Goal: Task Accomplishment & Management: Use online tool/utility

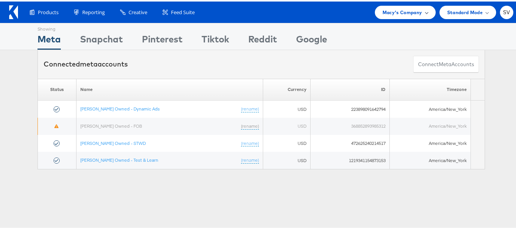
click at [395, 6] on div "Macy's Company" at bounding box center [405, 10] width 61 height 13
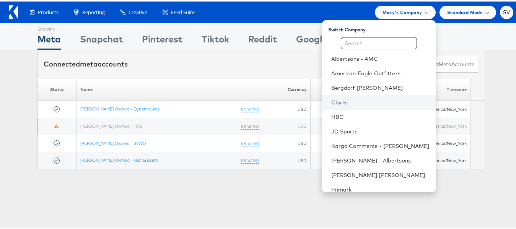
scroll to position [37, 0]
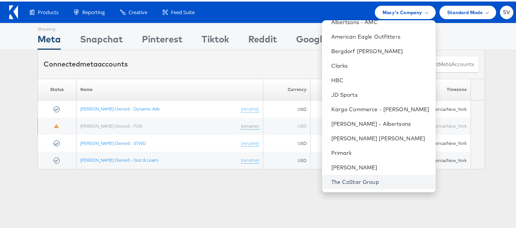
click at [343, 182] on link "The CoStar Group" at bounding box center [381, 181] width 98 height 8
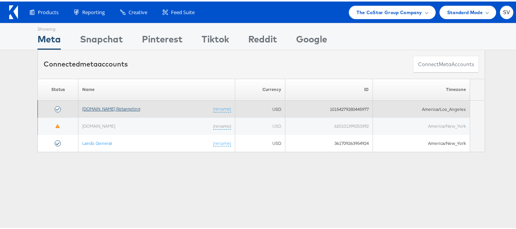
click at [109, 108] on link "Apartments.com Retargeting" at bounding box center [111, 108] width 58 height 6
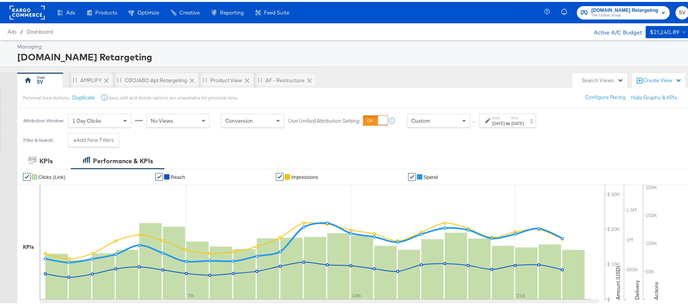
click at [505, 114] on label "Start:" at bounding box center [499, 116] width 13 height 5
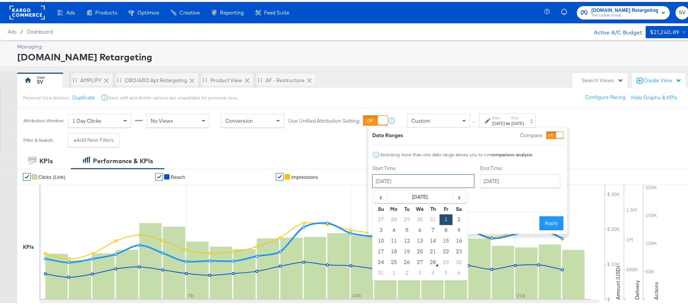
click at [412, 184] on input "August 1st 2025" at bounding box center [423, 180] width 102 height 14
click at [407, 240] on td "12" at bounding box center [407, 239] width 13 height 11
type input "August 12th 2025"
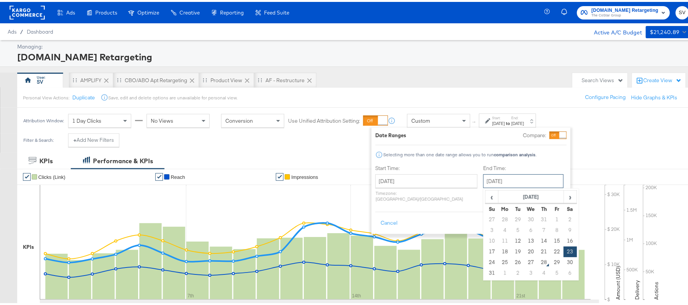
click at [514, 185] on input "August 23rd 2025" at bounding box center [523, 180] width 80 height 14
click at [525, 260] on td "27" at bounding box center [531, 261] width 13 height 11
type input "August 27th 2025"
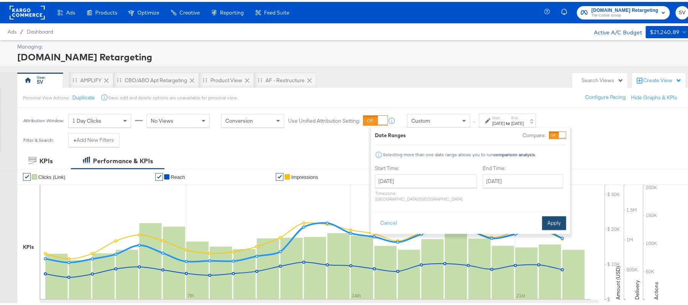
click at [554, 218] on button "Apply" at bounding box center [554, 222] width 24 height 14
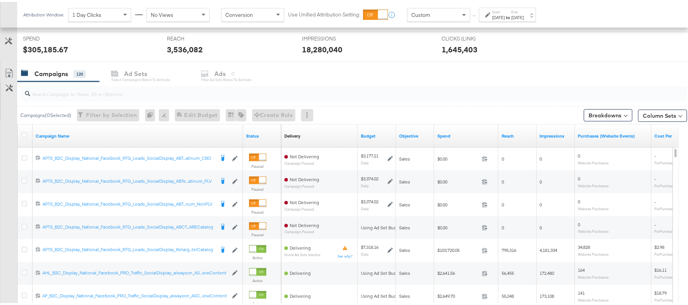
scroll to position [288, 0]
click at [164, 93] on input "search" at bounding box center [328, 88] width 596 height 15
paste input "APTS_B2C_Display_National_Facebook_RTG_Leads_SocialDisplay_Retargeting_Diamond_…"
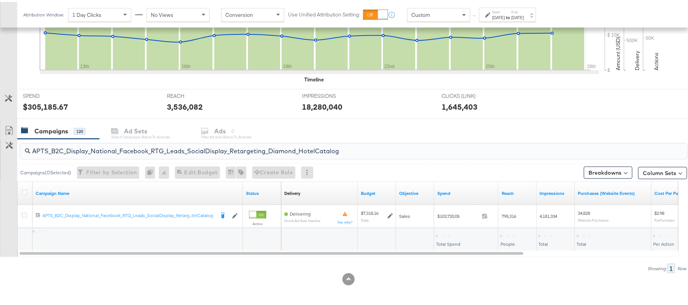
scroll to position [230, 0]
type input "APTS_B2C_Display_National_Facebook_RTG_Leads_SocialDisplay_Retargeting_Diamond_…"
click at [454, 232] on div "$103,720.05" at bounding box center [452, 233] width 32 height 7
copy div "103,720.05"
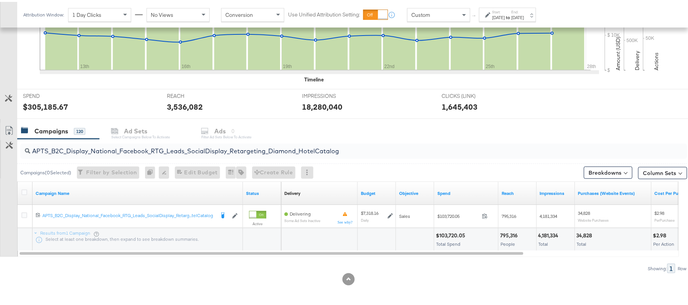
click at [505, 11] on label "Start:" at bounding box center [499, 10] width 13 height 5
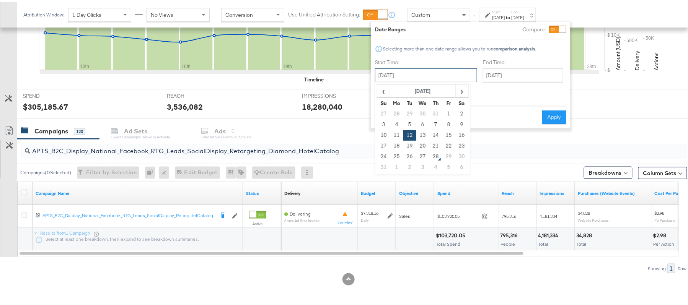
click at [428, 78] on input "August 12th 2025" at bounding box center [426, 74] width 102 height 14
click at [449, 110] on td "1" at bounding box center [449, 112] width 13 height 11
type input "August 1st 2025"
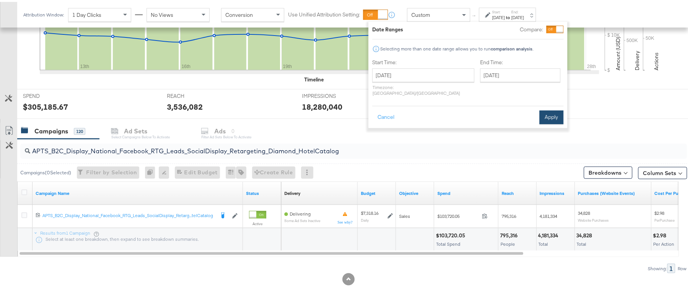
click at [547, 111] on button "Apply" at bounding box center [552, 116] width 24 height 14
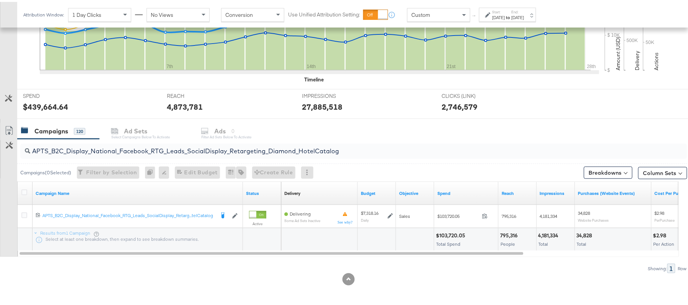
click at [126, 148] on input "APTS_B2C_Display_National_Facebook_RTG_Leads_SocialDisplay_Retargeting_Diamond_…" at bounding box center [328, 146] width 596 height 15
paste input "alwayson_Retargeting_DARE24_DiamondPlatinum"
click at [449, 236] on div "$75,611.81" at bounding box center [449, 233] width 26 height 7
copy div "75,611.81"
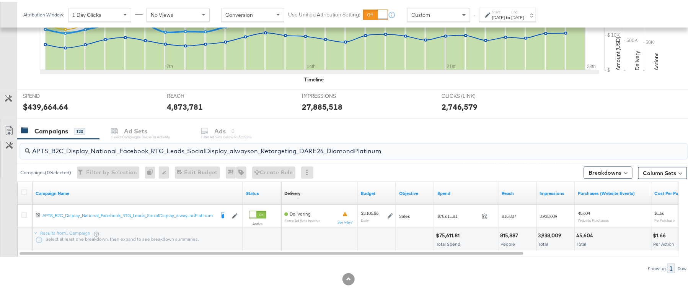
click at [114, 147] on input "APTS_B2C_Display_National_Facebook_RTG_Leads_SocialDisplay_alwayson_Retargeting…" at bounding box center [328, 146] width 596 height 15
paste input "FR_B2C_Display_National_Facebook_RTG_Leads_SocialDisplay_alwayson_Retargeting_FR"
click at [451, 235] on div "$28,841.77" at bounding box center [450, 233] width 28 height 7
copy div "28,841.77"
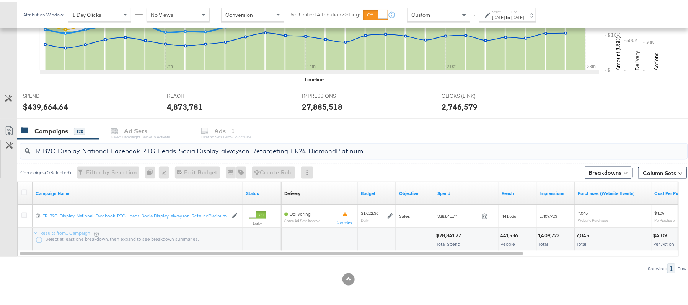
click at [117, 142] on input "FR_B2C_Display_National_Facebook_RTG_Leads_SocialDisplay_alwayson_Retargeting_F…" at bounding box center [328, 146] width 596 height 15
paste input "AF_B2C_Display_National_Facebook_RTG_Leads_SocialDisplay_alwayson_Retargeting_AF"
click at [452, 233] on div "$8,733.99" at bounding box center [448, 233] width 25 height 7
copy div "8,733.99"
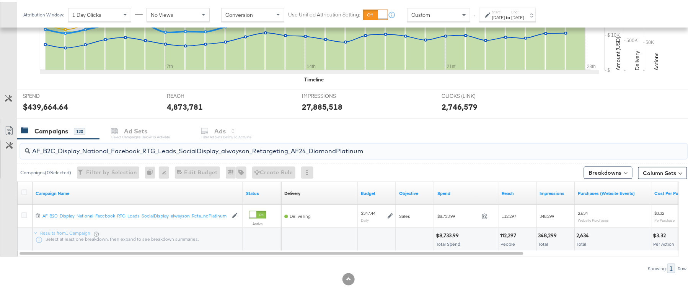
click at [108, 151] on input "AF_B2C_Display_National_Facebook_RTG_Leads_SocialDisplay_alwayson_Retargeting_A…" at bounding box center [328, 146] width 596 height 15
paste input "HL_B2C_Display_National_Facebook_RTG_Leads_SocialDisplay_alwayson_Retargeting_A…"
click at [449, 236] on div "$8,682.32" at bounding box center [449, 233] width 26 height 7
copy div "8,682.32"
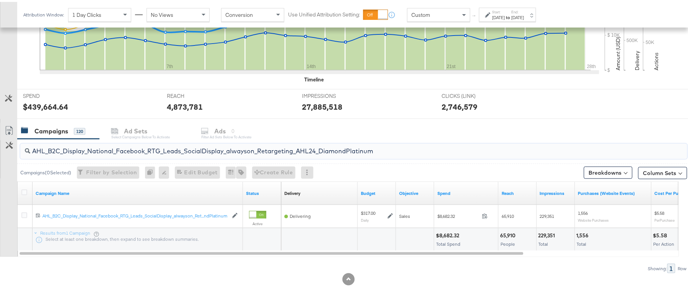
click at [165, 142] on input "AHL_B2C_Display_National_Facebook_RTG_Leads_SocialDisplay_alwayson_Retargeting_…" at bounding box center [328, 146] width 596 height 15
paste input "PTS_B2C_Display_National_Facebook_PRO_Traffic_SocialDisplay_alwayson_ASC_DARE24…"
click at [454, 232] on div "$79,956.58" at bounding box center [450, 233] width 29 height 7
copy div "79,956.58"
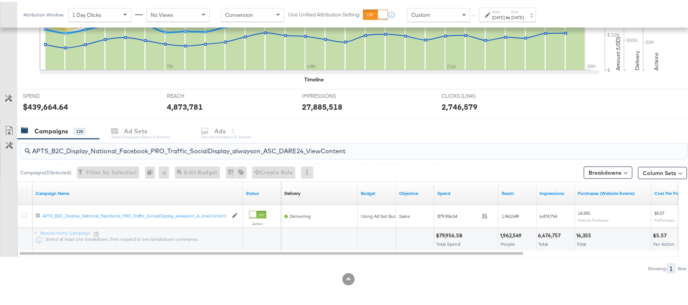
click at [162, 150] on input "APTS_B2C_Display_National_Facebook_PRO_Traffic_SocialDisplay_alwayson_ASC_DARE2…" at bounding box center [328, 146] width 596 height 15
paste input "Leads_SocialDisplay_alwayson_ASC_DARE24_Purchase"
click at [451, 232] on div "$55,853.24" at bounding box center [450, 233] width 29 height 7
copy div "55,853.24"
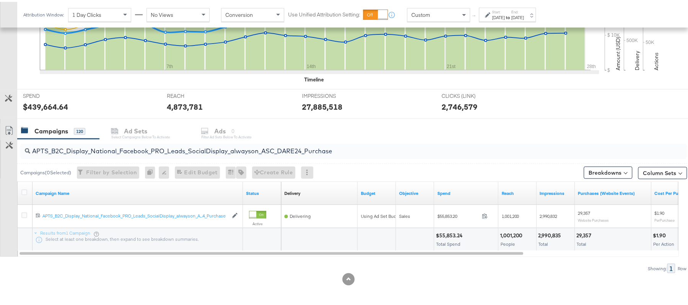
click at [156, 137] on div "Campaigns 120 Ad Sets Select Campaigns below to activate Ads 0 Filter Ad Sets b…" at bounding box center [357, 129] width 680 height 16
click at [150, 143] on input "APTS_B2C_Display_National_Facebook_PRO_Leads_SocialDisplay_alwayson_ASC_DARE24_…" at bounding box center [328, 146] width 596 height 15
paste input "F_B2C_Display_National_Facebook_PRO_Traffic_SocialDisplay_alwayson_ASC_AF24_Vie…"
click at [450, 229] on div "$4,399.89 Total Spend" at bounding box center [466, 238] width 64 height 23
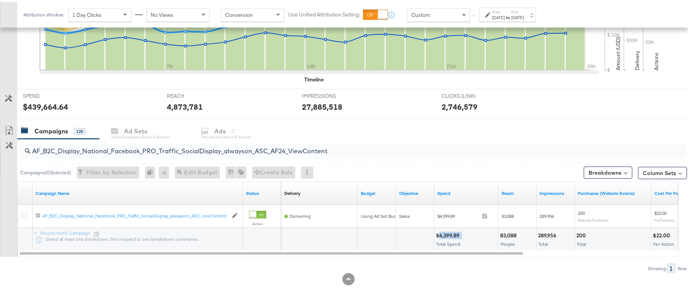
copy div "4,399.89"
click at [90, 146] on input "AF_B2C_Display_National_Facebook_PRO_Traffic_SocialDisplay_alwayson_ASC_AF24_Vi…" at bounding box center [328, 146] width 596 height 15
paste input "FR_B2C_Display_National_Facebook_PRO_Traffic_SocialDisplay_alwayson_ASC_FR"
click at [443, 231] on div "$22,084.94" at bounding box center [450, 233] width 29 height 7
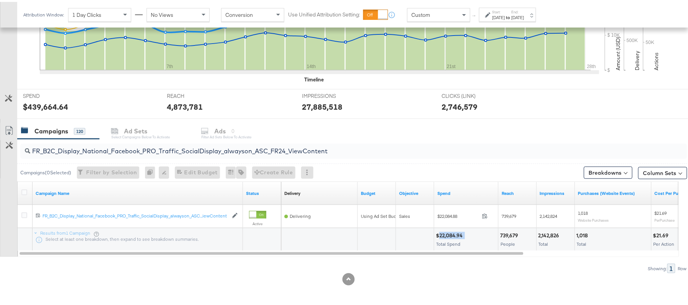
copy div "22,084.94"
click at [129, 145] on input "FR_B2C_Display_National_Facebook_PRO_Traffic_SocialDisplay_alwayson_ASC_FR24_Vi…" at bounding box center [328, 146] width 596 height 15
paste input "AHL_B2C_Display_National_Facebook_PRO_Traffic_SocialDisplay_alwayson_ASC_AHL"
type input "AHL_B2C_Display_National_Facebook_PRO_Traffic_SocialDisplay_alwayson_ASC_AHL24_…"
click at [454, 234] on div "$4,395.48" at bounding box center [449, 233] width 26 height 7
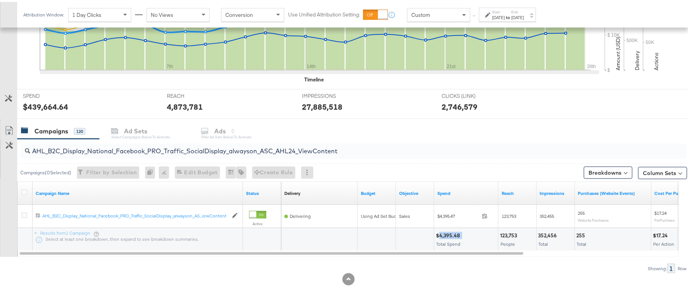
click at [454, 234] on div "$4,395.48" at bounding box center [449, 233] width 26 height 7
copy div "4,395.48"
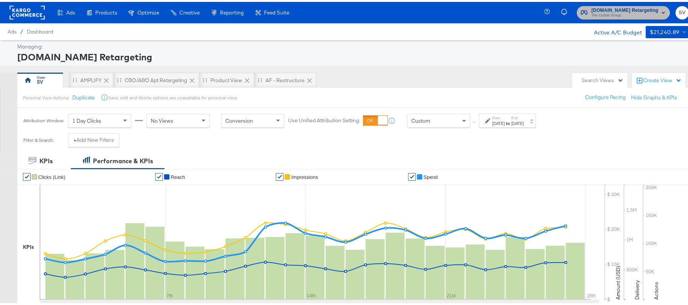
click at [592, 13] on span "The CoStar Group" at bounding box center [625, 14] width 67 height 6
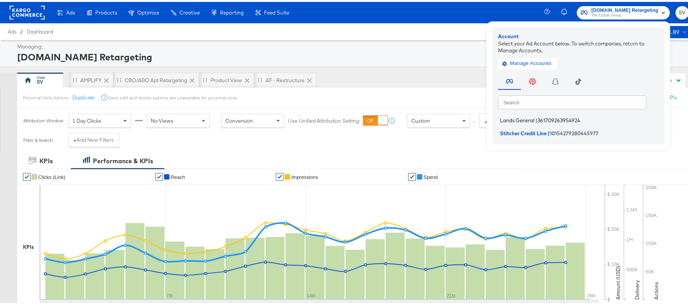
click at [524, 116] on span "Lands General" at bounding box center [517, 119] width 34 height 6
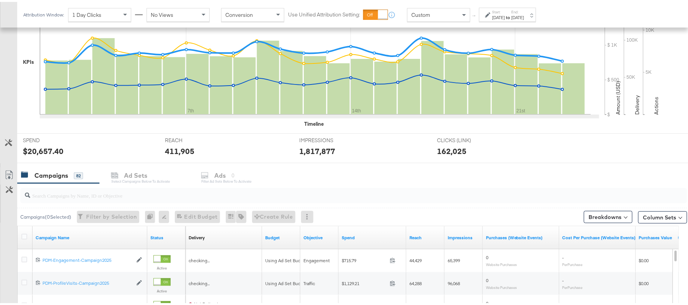
scroll to position [253, 0]
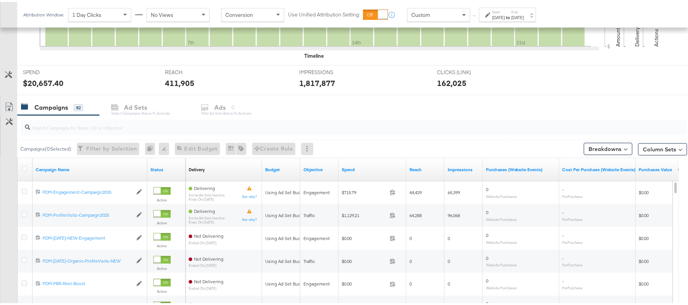
click at [524, 18] on div "Aug 23rd 2025" at bounding box center [518, 16] width 13 height 6
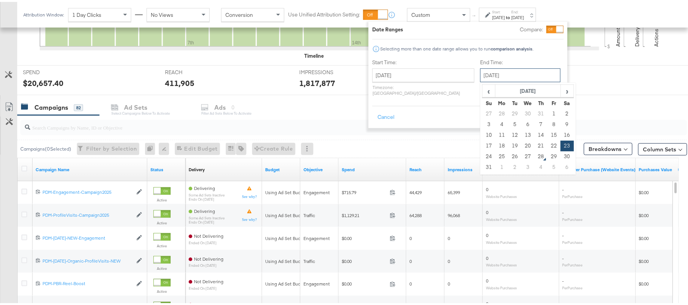
click at [513, 73] on input "August 23rd 2025" at bounding box center [520, 74] width 80 height 14
click at [522, 154] on td "27" at bounding box center [528, 155] width 13 height 11
type input "[DATE]"
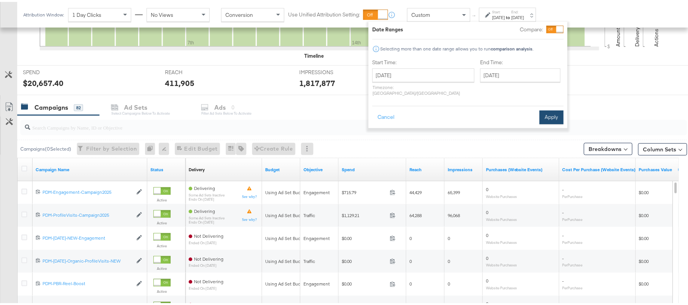
click at [558, 113] on button "Apply" at bounding box center [552, 116] width 24 height 14
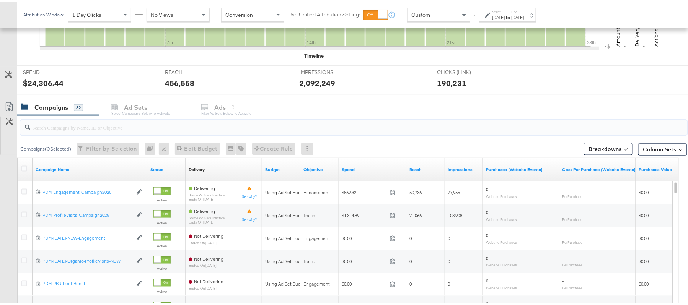
click at [78, 126] on input "search" at bounding box center [328, 122] width 596 height 15
paste input "B2C_LAND_KC_RT_Sig_24"
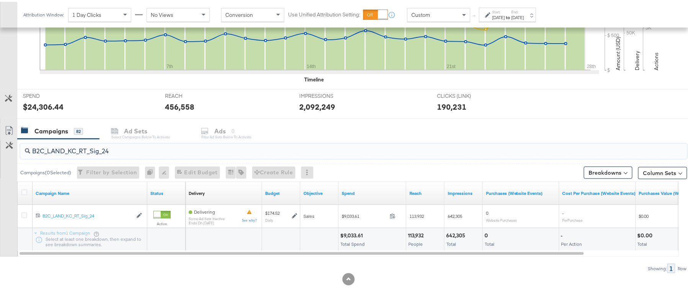
click at [351, 233] on div "$9,033.61" at bounding box center [352, 233] width 25 height 7
copy div "9,033.61"
click at [114, 144] on input "B2C_LAND_KC_RT_Sig_24" at bounding box center [328, 146] width 596 height 15
paste input "B_Ecommerce_KC_Retargeting_LW&LOA_Traffic"
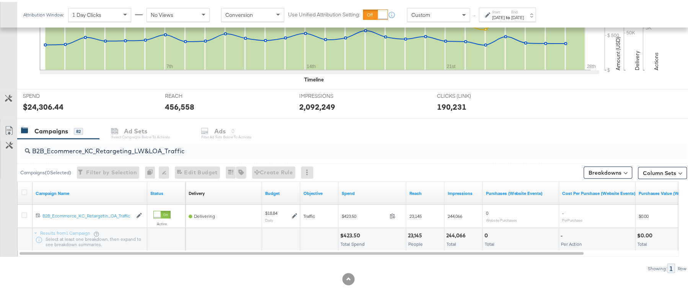
click at [351, 233] on div "$423.50" at bounding box center [351, 233] width 22 height 7
copy div "423.50"
click at [103, 148] on input "B2B_Ecommerce_KC_Retargeting_LW&LOA_Traffic" at bounding box center [328, 146] width 596 height 15
paste input "KC_Retargeting_Prospects & Clients_Conversions"
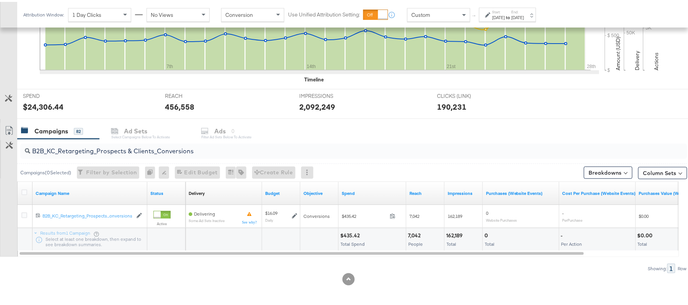
click at [353, 234] on div "$435.42" at bounding box center [351, 233] width 22 height 7
copy div "435.42"
click at [116, 145] on input "B2B_KC_Retargeting_Prospects & Clients_Conversions" at bounding box center [328, 146] width 596 height 15
paste input "C_LAND_KC_Pros_Sig"
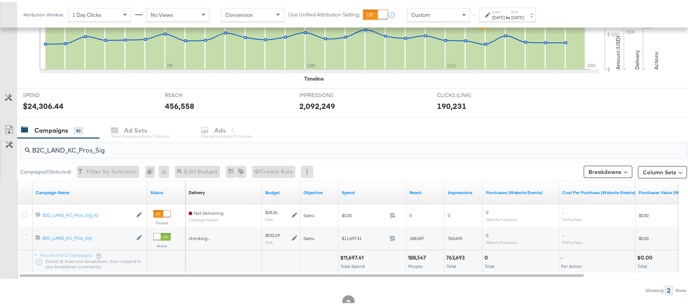
type input "B2C_LAND_KC_Pros_Sig"
click at [351, 258] on div "$11,697.41" at bounding box center [353, 256] width 26 height 7
copy div "11,697.41"
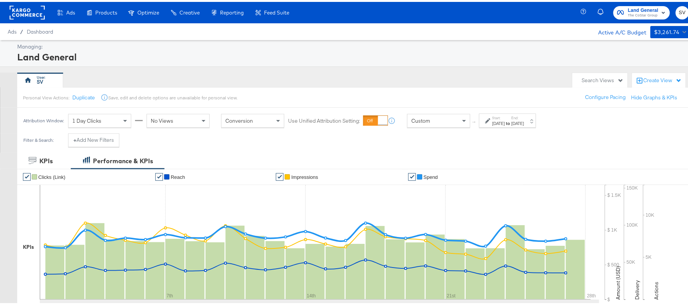
click at [646, 14] on span "The CoStar Group" at bounding box center [643, 14] width 31 height 6
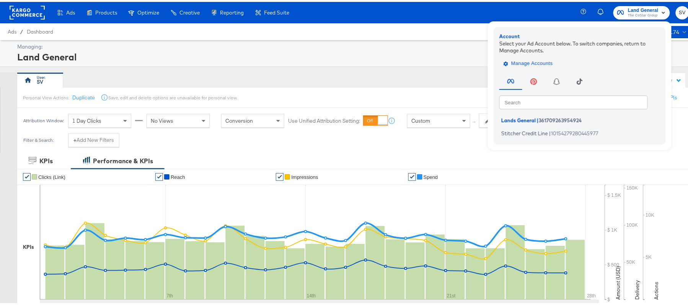
click at [533, 60] on span "Manage Accounts" at bounding box center [529, 61] width 48 height 9
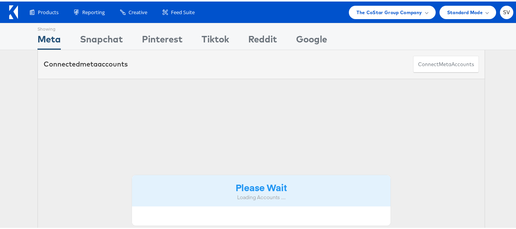
click at [366, 18] on div "Products Product Catalogs Enhance Your Product Catalog, Map Them to Publishers,…" at bounding box center [261, 10] width 523 height 21
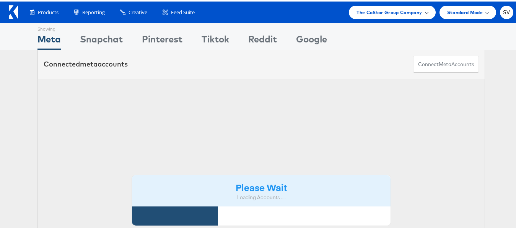
click at [366, 17] on div "The CoStar Group Company" at bounding box center [392, 10] width 87 height 13
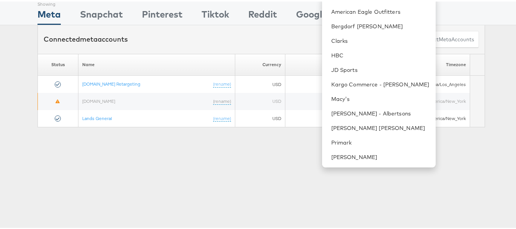
scroll to position [38, 0]
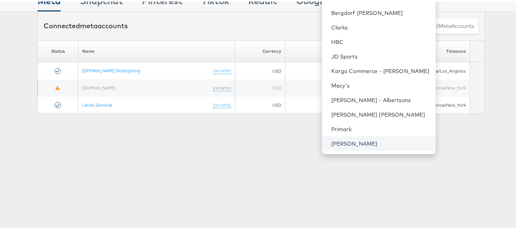
click at [351, 145] on link "[PERSON_NAME]" at bounding box center [381, 143] width 98 height 8
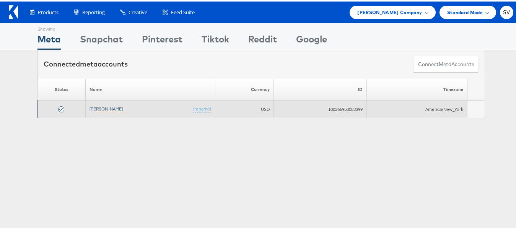
click at [106, 106] on link "[PERSON_NAME]" at bounding box center [106, 108] width 33 height 6
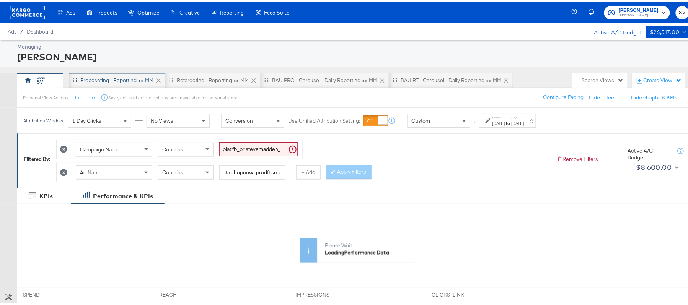
click at [85, 71] on div "Propescting - Reporting <> MM" at bounding box center [117, 78] width 96 height 15
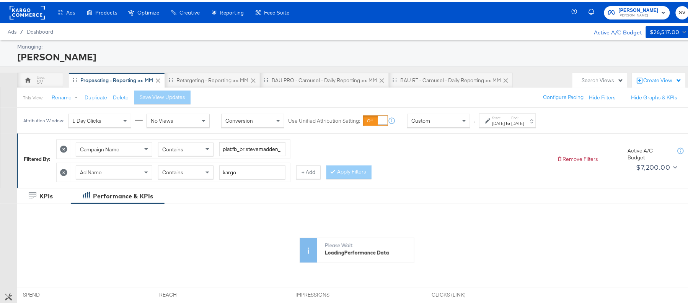
click at [536, 126] on div "Start: [DATE] to End: [DATE]" at bounding box center [507, 119] width 57 height 14
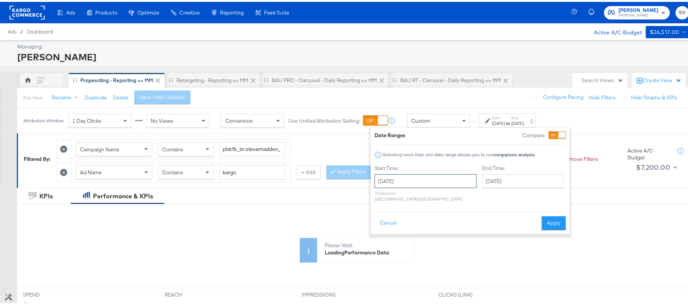
click at [391, 175] on input "[DATE]" at bounding box center [426, 180] width 102 height 14
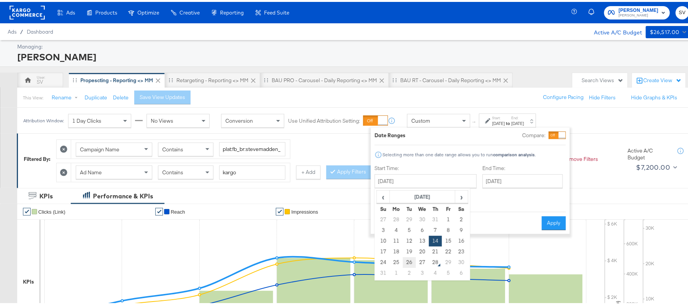
click at [413, 260] on td "26" at bounding box center [409, 261] width 13 height 11
type input "August 26th 2025"
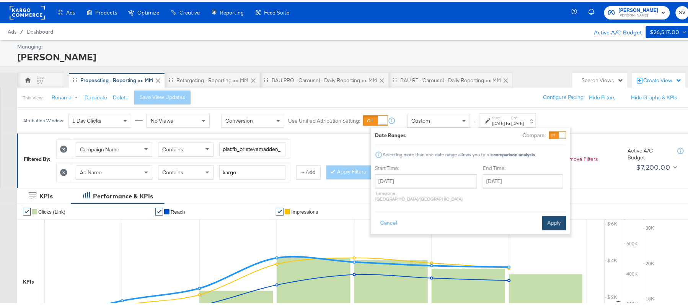
click at [550, 215] on button "Apply" at bounding box center [554, 222] width 24 height 14
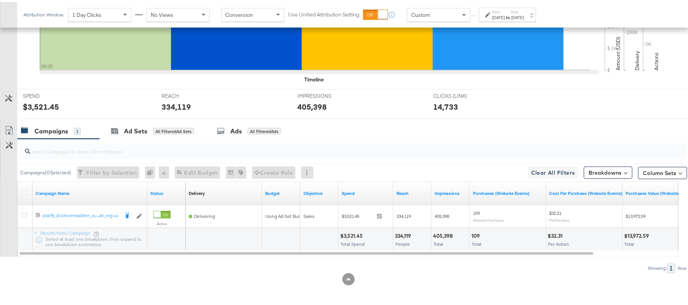
scroll to position [267, 0]
click at [356, 233] on div "$3,521.45" at bounding box center [352, 234] width 25 height 7
copy div "3,521.45"
click at [400, 232] on div "334,119" at bounding box center [404, 234] width 18 height 7
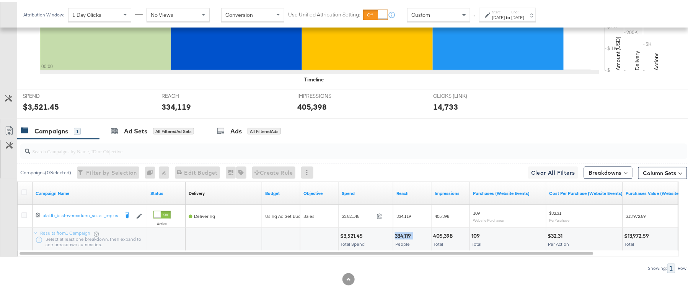
click at [400, 232] on div "334,119" at bounding box center [404, 234] width 18 height 7
copy div "334,119"
click at [447, 231] on div "405,398" at bounding box center [444, 234] width 22 height 7
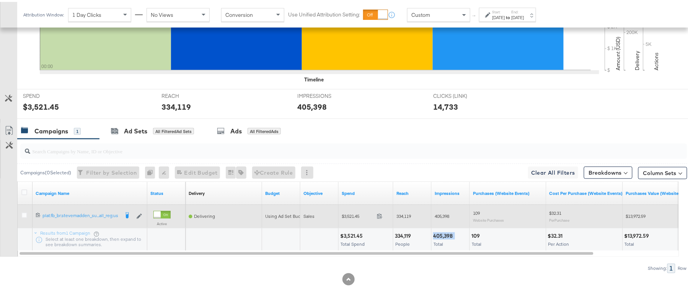
copy div "405,398"
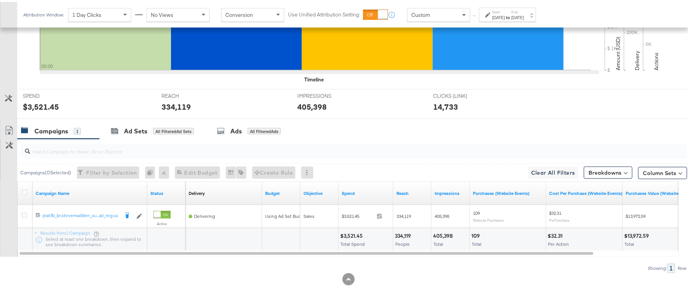
click at [505, 9] on label "Start:" at bounding box center [499, 10] width 13 height 5
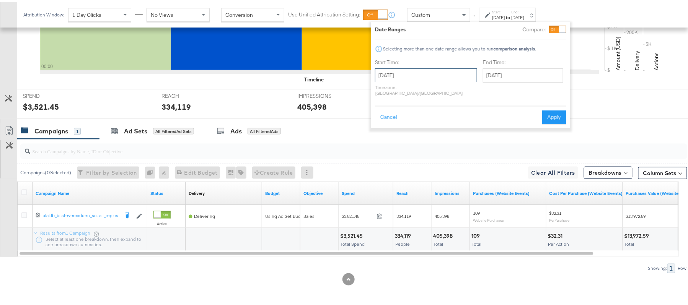
click at [426, 67] on input "August 26th 2025" at bounding box center [426, 74] width 102 height 14
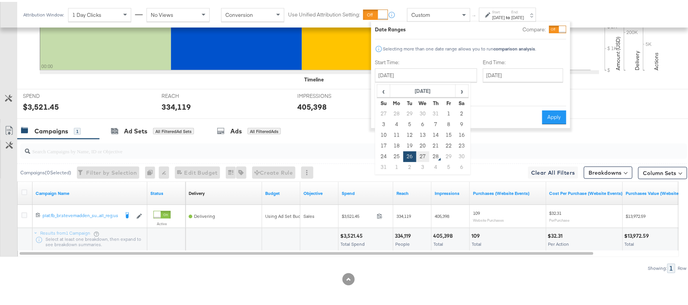
click at [421, 158] on td "27" at bounding box center [422, 155] width 13 height 11
type input "[DATE]"
click at [545, 104] on div "Cancel Apply" at bounding box center [470, 113] width 191 height 19
click at [559, 109] on button "Apply" at bounding box center [554, 116] width 24 height 14
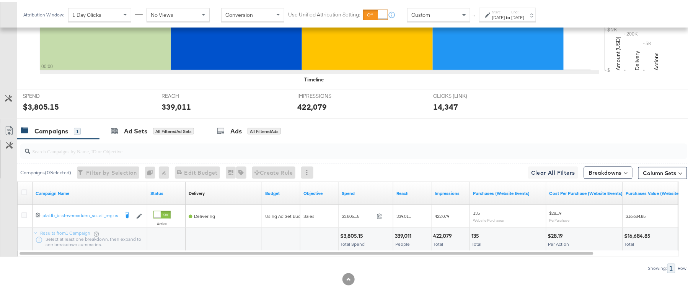
click at [353, 231] on div "$3,805.15" at bounding box center [352, 234] width 25 height 7
copy div "3,805.15"
click at [403, 230] on div "339,011 People" at bounding box center [413, 238] width 38 height 23
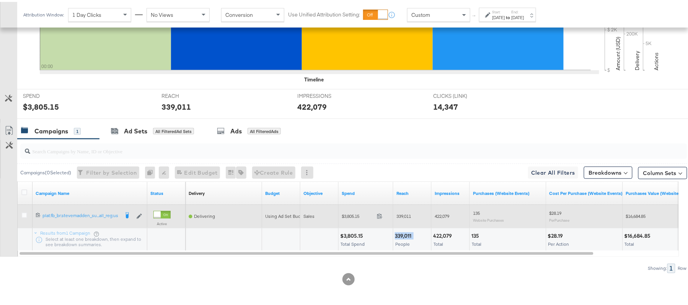
copy div "339,011"
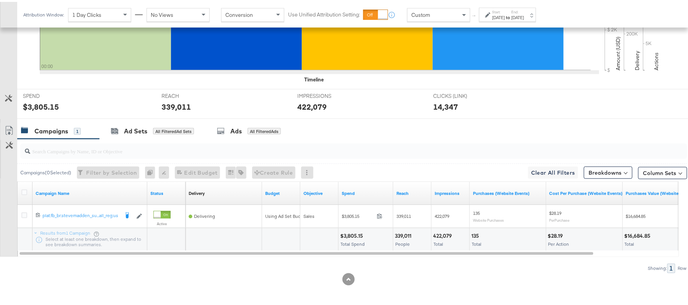
click at [446, 236] on div "422,079" at bounding box center [443, 234] width 21 height 7
copy div "422,079"
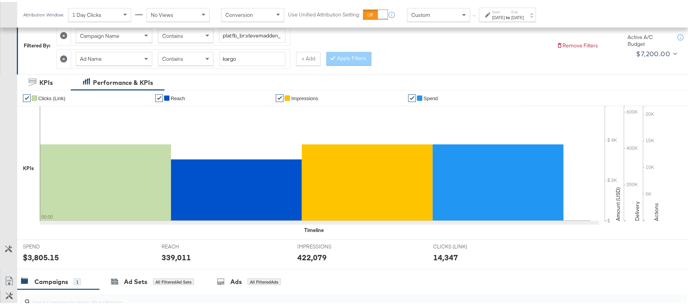
click at [505, 14] on div "[DATE]" at bounding box center [499, 16] width 13 height 6
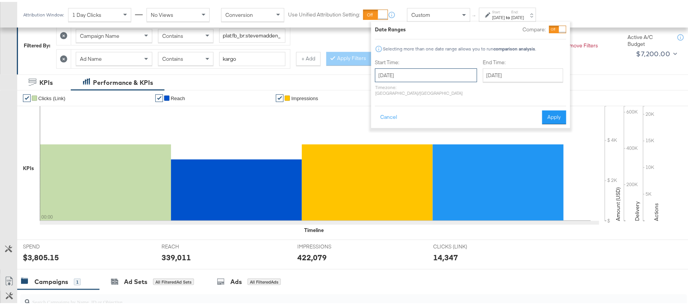
click at [432, 69] on input "[DATE]" at bounding box center [426, 74] width 102 height 14
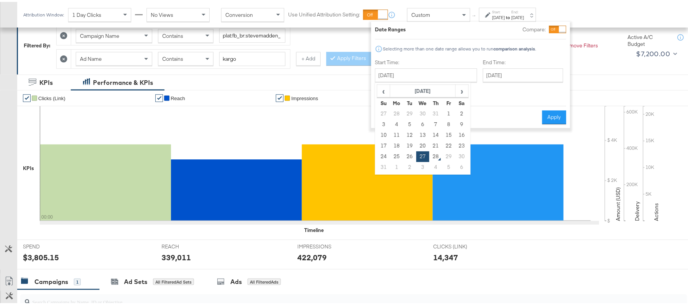
click at [432, 142] on td "21" at bounding box center [436, 144] width 13 height 11
type input "[DATE]"
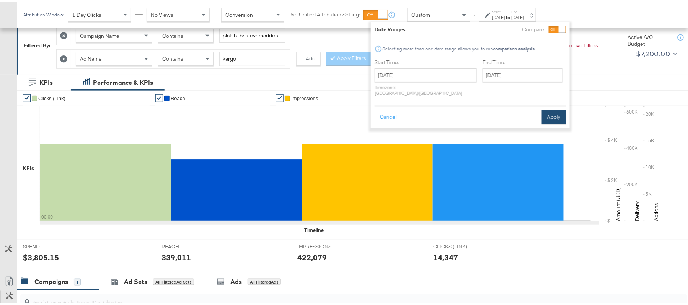
click at [550, 109] on button "Apply" at bounding box center [554, 116] width 24 height 14
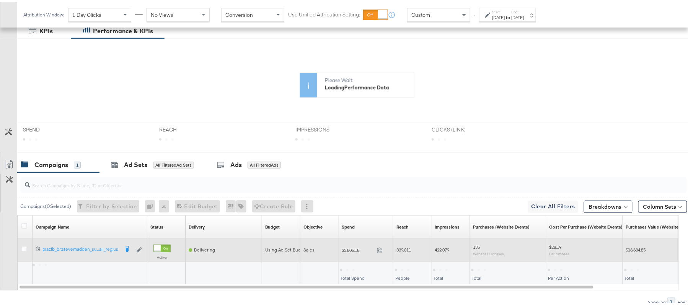
scroll to position [201, 0]
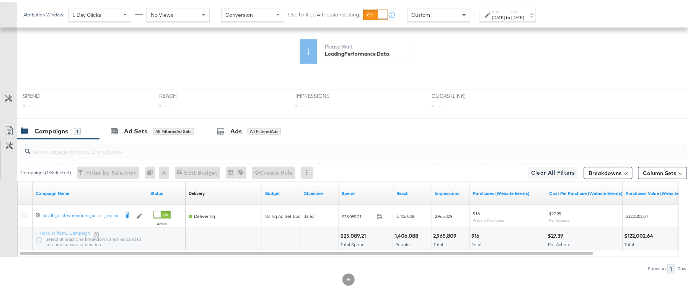
click at [348, 235] on div "$25,089.21" at bounding box center [354, 234] width 28 height 7
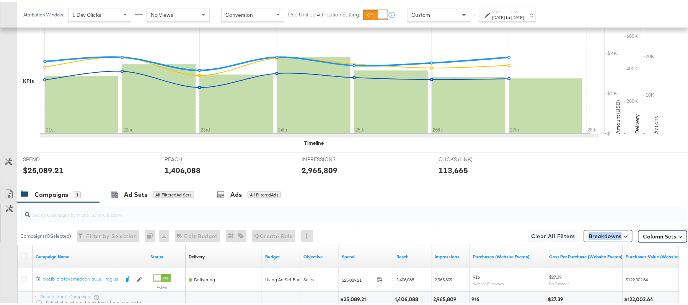
click at [348, 235] on div "Campaigns ( 0 Selected) Filter by Selection Filter 0 campaigns 0 Rename 0 campa…" at bounding box center [352, 234] width 670 height 18
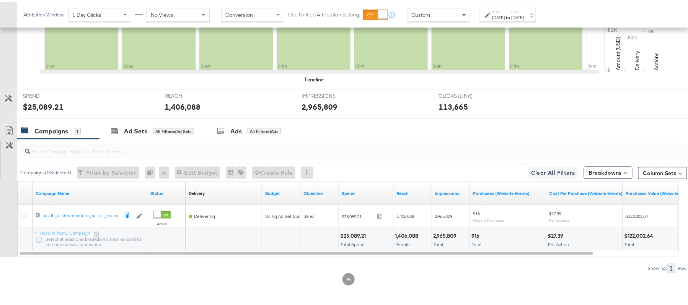
click at [350, 233] on div "$25,089.21" at bounding box center [354, 234] width 28 height 7
copy div "25,089.21"
click at [410, 226] on div "1,406,088 People" at bounding box center [413, 237] width 38 height 23
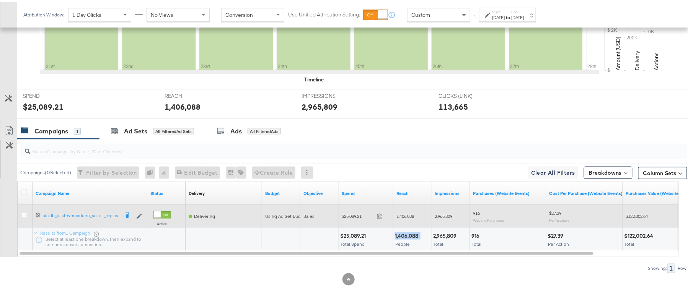
copy div "1,406,088"
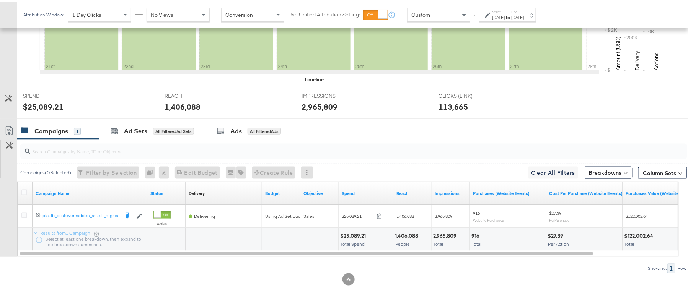
click at [438, 227] on div "2,965,809 Total" at bounding box center [451, 238] width 38 height 23
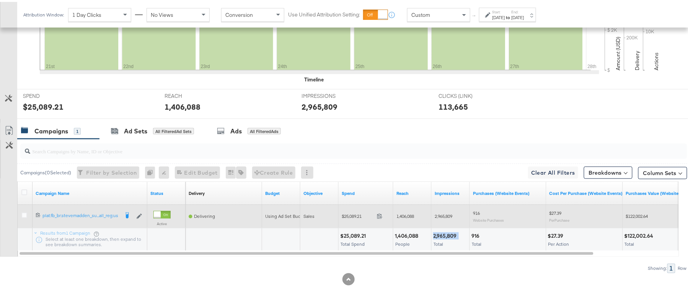
copy div "2,965,809"
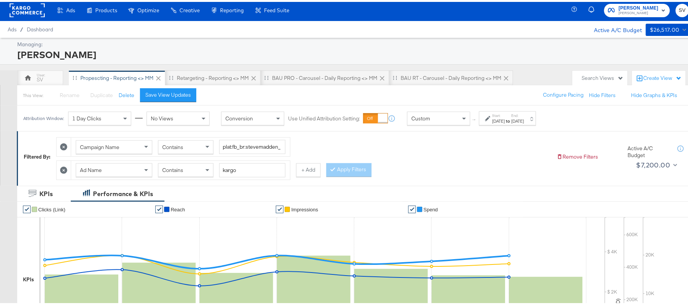
scroll to position [0, 0]
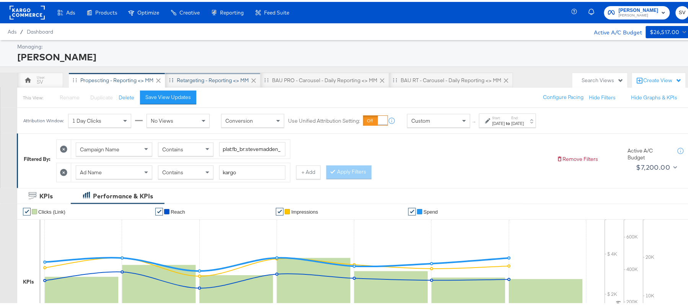
click at [210, 81] on div "Retargeting - Reporting <> MM" at bounding box center [213, 78] width 72 height 7
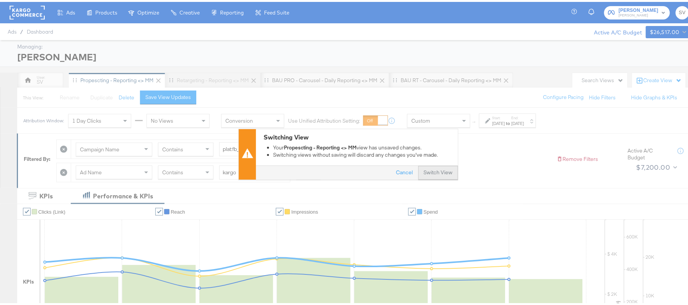
click at [434, 170] on button "Switch View" at bounding box center [438, 172] width 40 height 14
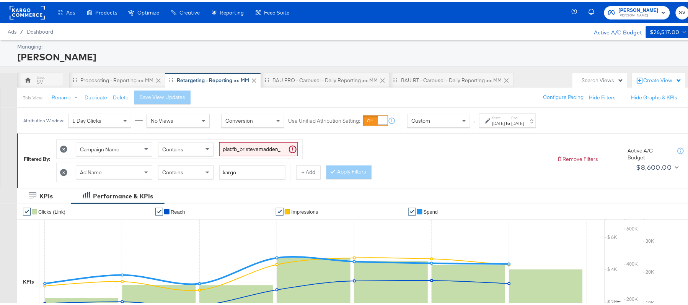
click at [512, 124] on strong "to" at bounding box center [508, 122] width 7 height 6
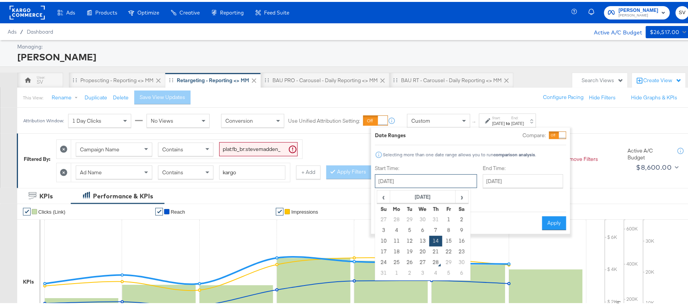
click at [444, 175] on input "August 14th 2025" at bounding box center [426, 180] width 102 height 14
click at [409, 258] on td "26" at bounding box center [409, 261] width 13 height 11
type input "August 26th 2025"
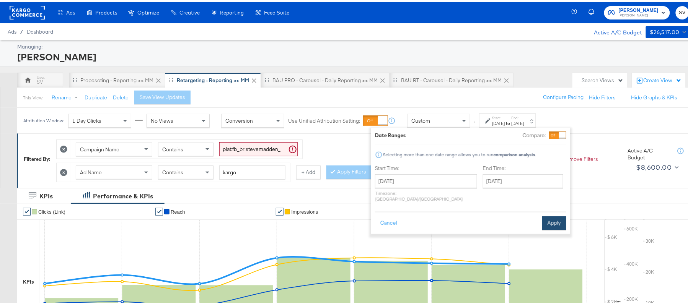
click at [548, 215] on button "Apply" at bounding box center [554, 222] width 24 height 14
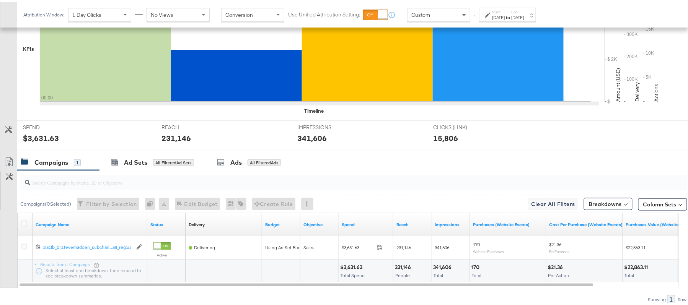
scroll to position [267, 0]
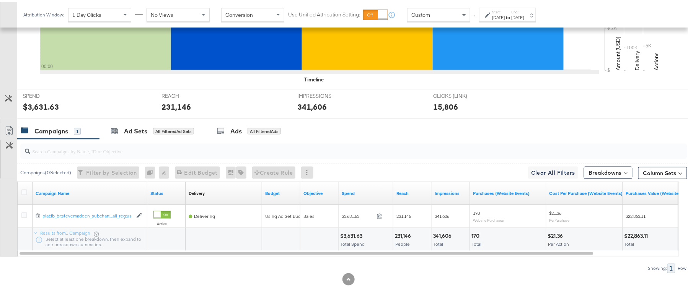
click at [356, 235] on div "$3,631.63" at bounding box center [352, 234] width 24 height 7
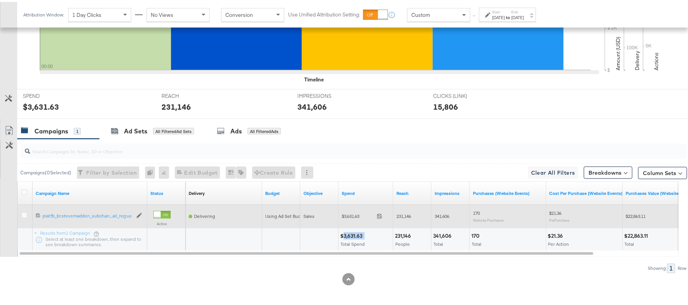
copy div "3,631.63"
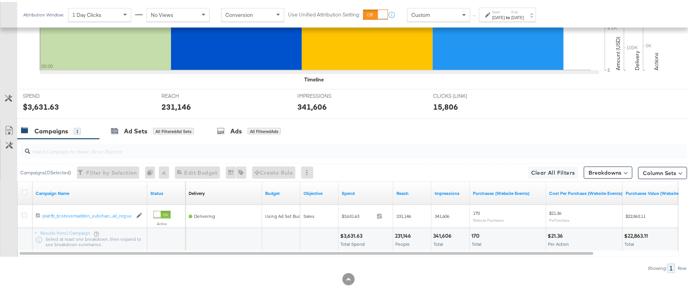
click at [409, 235] on div "231,146" at bounding box center [404, 234] width 18 height 7
click at [444, 233] on div "341,606" at bounding box center [443, 234] width 21 height 7
click at [524, 11] on div "Start: Aug 26th 2025 to End: Aug 26th 2025" at bounding box center [509, 13] width 32 height 11
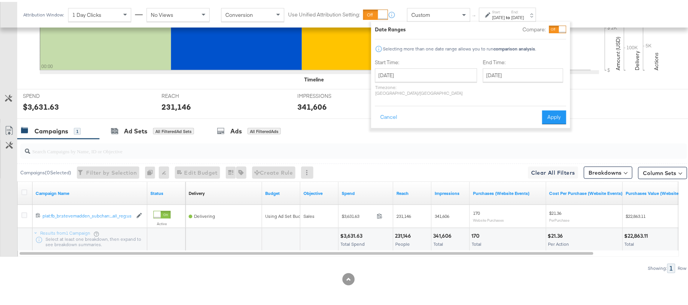
click at [435, 65] on div "Start Time: August 26th 2025 ‹ August 2025 › Su Mo Tu We Th Fr Sa 27 28 29 30 3…" at bounding box center [426, 77] width 102 height 41
click at [433, 74] on input "August 26th 2025" at bounding box center [426, 74] width 102 height 14
click at [424, 155] on td "27" at bounding box center [422, 155] width 13 height 11
type input "[DATE]"
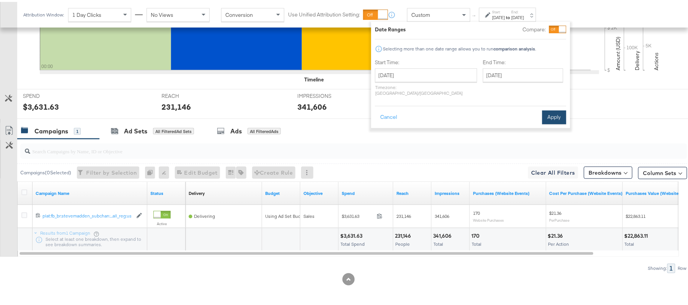
click at [558, 109] on button "Apply" at bounding box center [554, 116] width 24 height 14
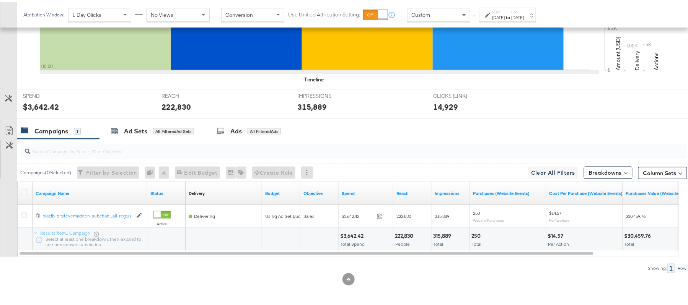
click at [351, 232] on div "$3,642.42" at bounding box center [353, 234] width 26 height 7
click at [409, 234] on div "222,830" at bounding box center [405, 234] width 21 height 7
click at [402, 233] on div "222,830" at bounding box center [405, 234] width 21 height 7
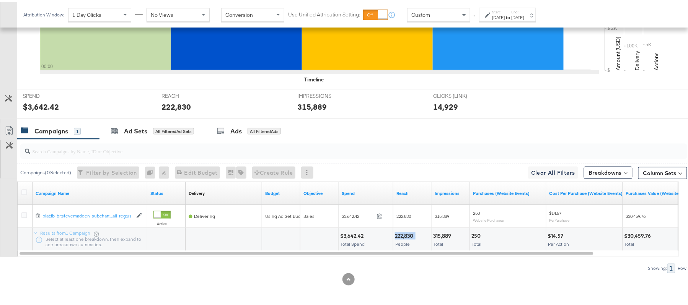
click at [402, 233] on div "222,830" at bounding box center [405, 234] width 21 height 7
click at [446, 237] on div "315,889" at bounding box center [443, 234] width 20 height 7
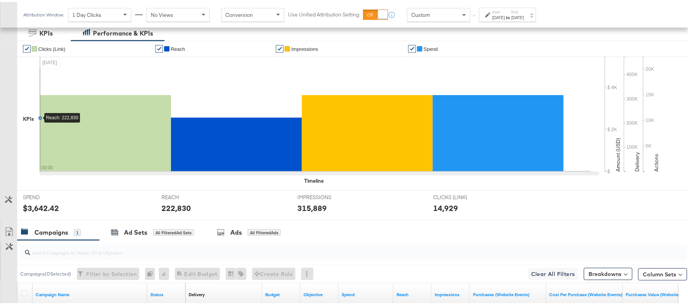
scroll to position [114, 0]
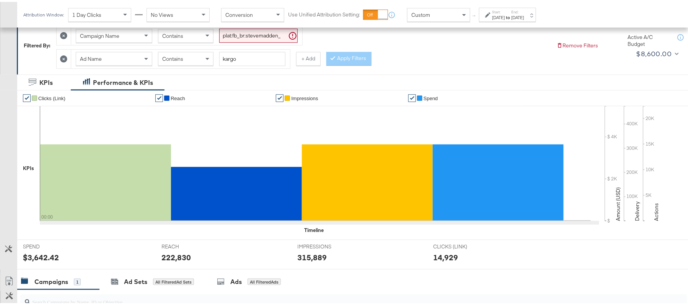
click at [493, 11] on label "Start:" at bounding box center [499, 10] width 13 height 5
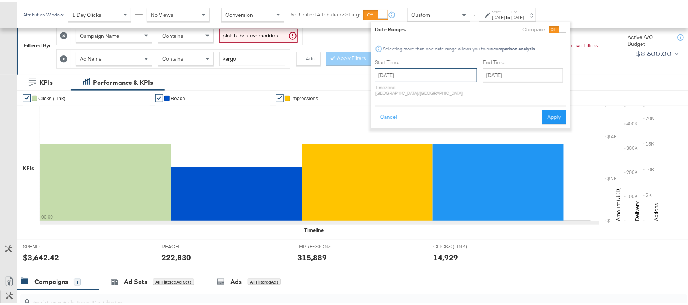
click at [437, 71] on input "August 27th 2025" at bounding box center [426, 74] width 102 height 14
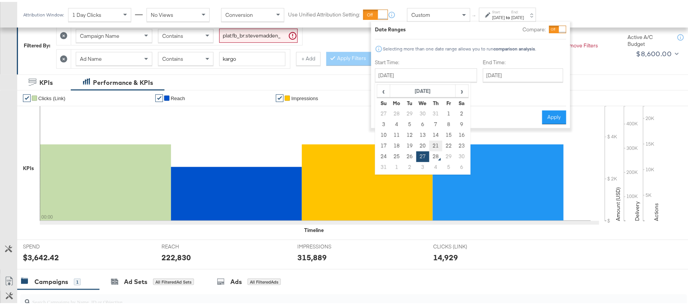
click at [432, 142] on td "21" at bounding box center [436, 144] width 13 height 11
type input "August 21st 2025"
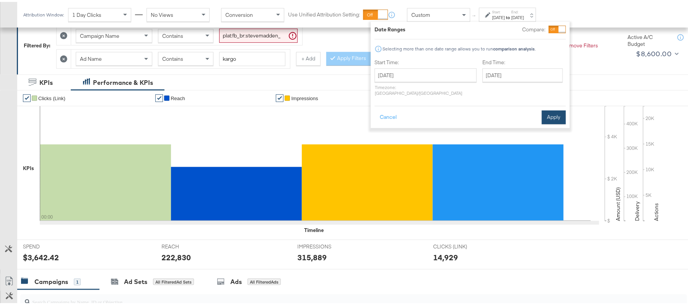
click at [559, 109] on button "Apply" at bounding box center [554, 116] width 24 height 14
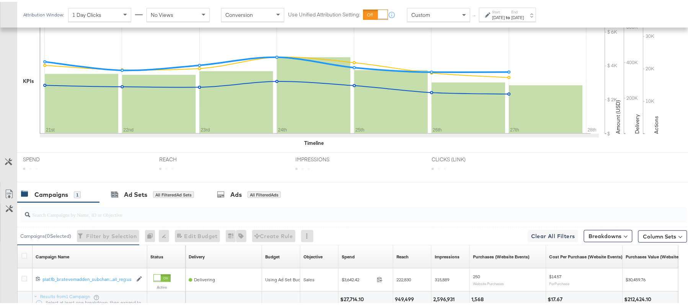
scroll to position [267, 0]
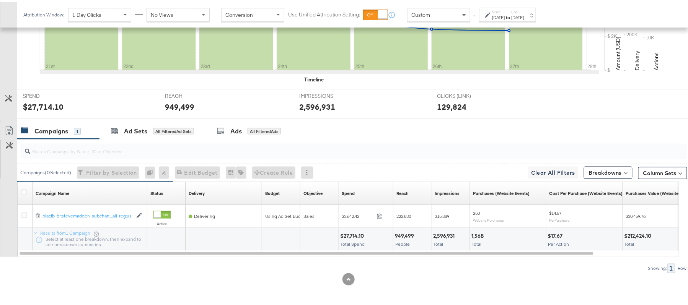
click at [353, 237] on div "$27,714.10" at bounding box center [353, 234] width 26 height 7
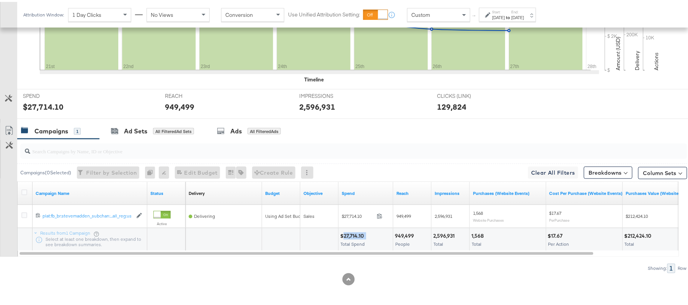
click at [353, 237] on div "$27,714.10" at bounding box center [353, 234] width 26 height 7
click at [403, 234] on div "949,499" at bounding box center [405, 234] width 21 height 7
click at [452, 235] on div "2,596,931" at bounding box center [445, 234] width 24 height 7
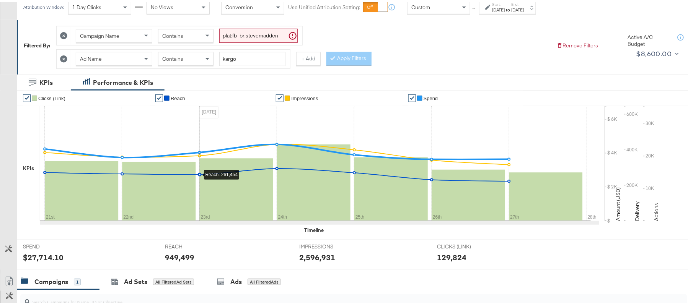
scroll to position [0, 0]
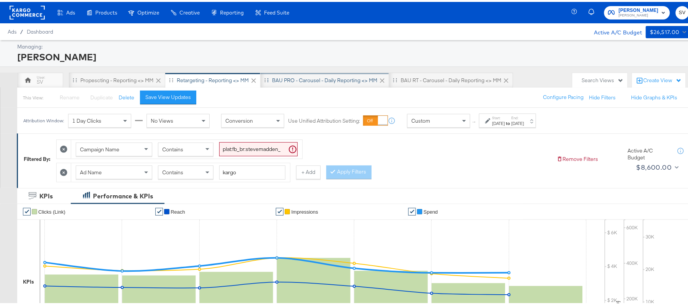
click at [299, 78] on div "BAU PRO - Carousel - Daily Reporting <> MM" at bounding box center [324, 78] width 105 height 7
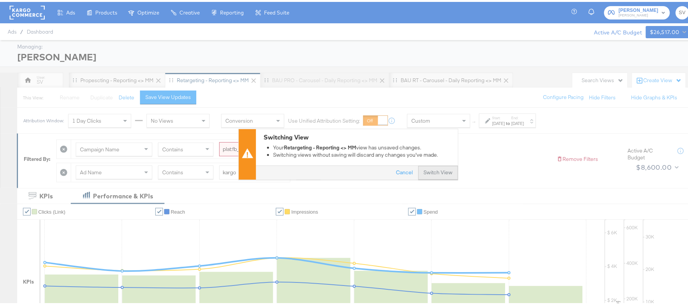
click at [433, 168] on button "Switch View" at bounding box center [438, 172] width 40 height 14
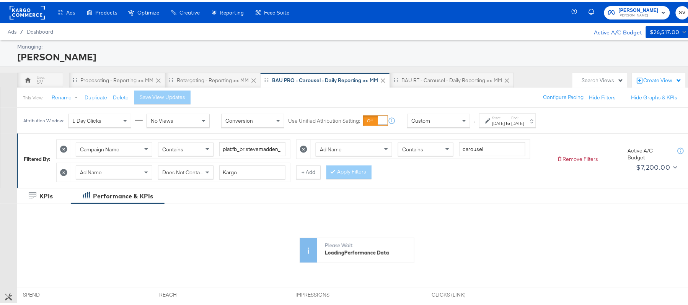
click at [505, 114] on label "Start:" at bounding box center [499, 116] width 13 height 5
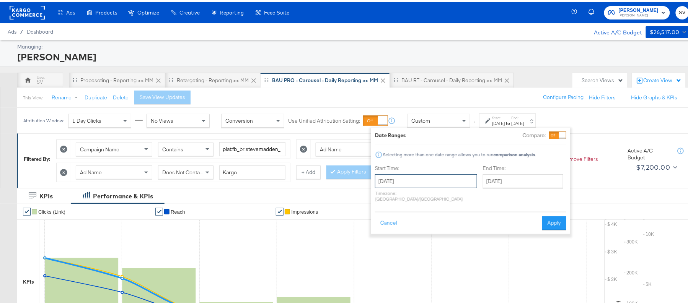
click at [438, 181] on input "August 14th 2025" at bounding box center [426, 180] width 102 height 14
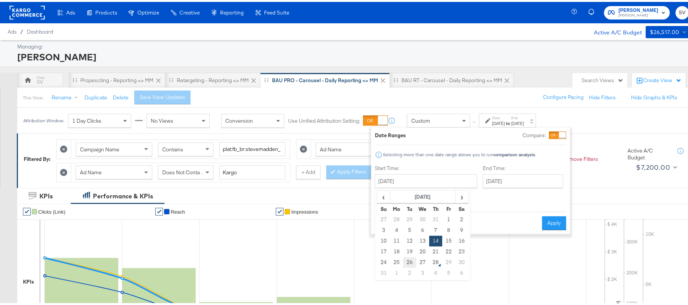
click at [411, 260] on td "26" at bounding box center [409, 261] width 13 height 11
type input "August 26th 2025"
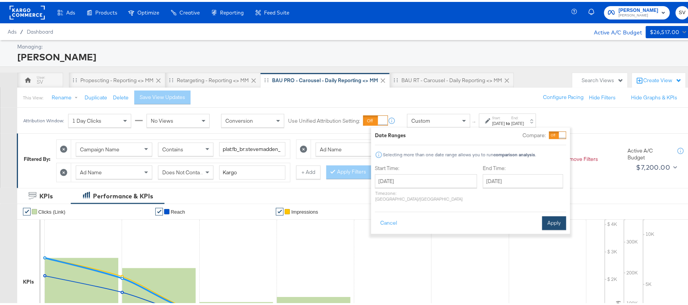
click at [556, 218] on button "Apply" at bounding box center [554, 222] width 24 height 14
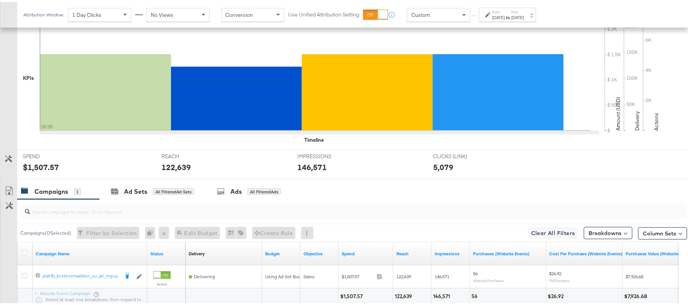
scroll to position [267, 0]
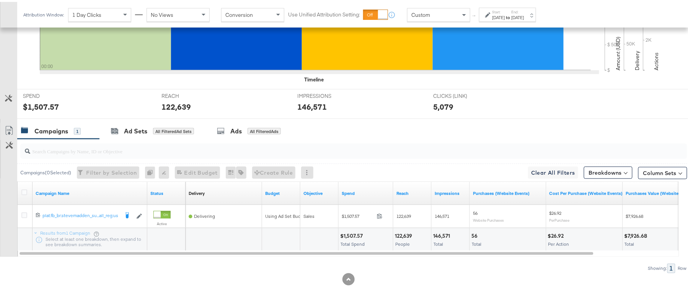
click at [355, 235] on div "$1,507.57" at bounding box center [352, 234] width 25 height 7
click at [407, 233] on div "122,639" at bounding box center [405, 234] width 20 height 7
click at [441, 232] on div "146,571" at bounding box center [442, 234] width 19 height 7
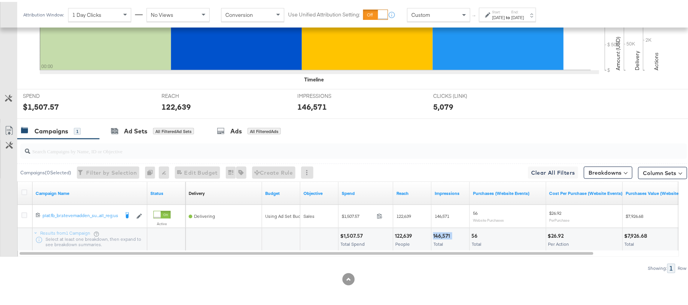
click at [441, 232] on div "146,571" at bounding box center [442, 234] width 19 height 7
click at [505, 10] on label "Start:" at bounding box center [499, 10] width 13 height 5
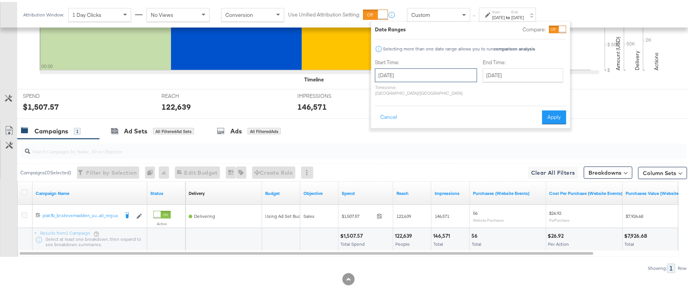
click at [415, 71] on input "August 26th 2025" at bounding box center [426, 74] width 102 height 14
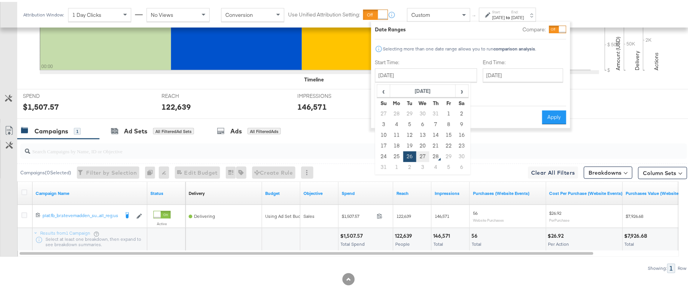
click at [423, 155] on td "27" at bounding box center [422, 155] width 13 height 11
type input "August 27th 2025"
click at [554, 111] on button "Apply" at bounding box center [554, 116] width 24 height 14
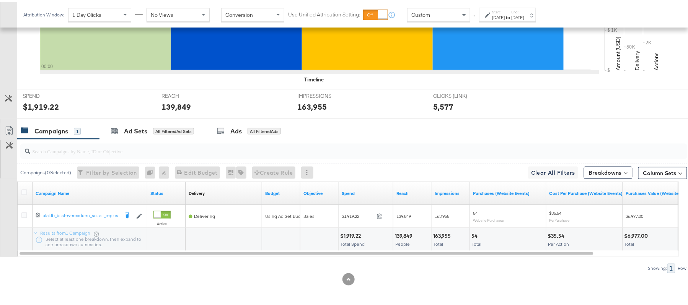
click at [350, 234] on div "$1,919.22" at bounding box center [351, 234] width 23 height 7
click at [397, 234] on div "139,849" at bounding box center [405, 234] width 20 height 7
click at [439, 232] on div "163,955" at bounding box center [443, 234] width 20 height 7
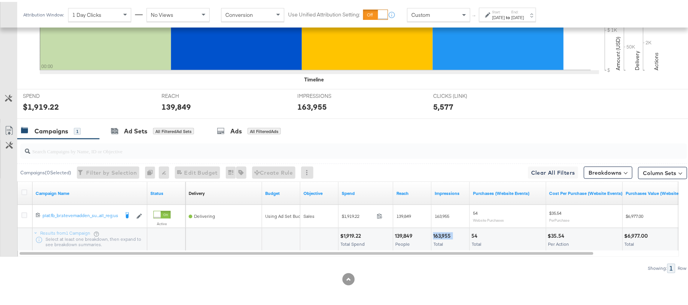
click at [439, 232] on div "163,955" at bounding box center [443, 234] width 20 height 7
click at [524, 16] on div "[DATE]" at bounding box center [518, 16] width 13 height 6
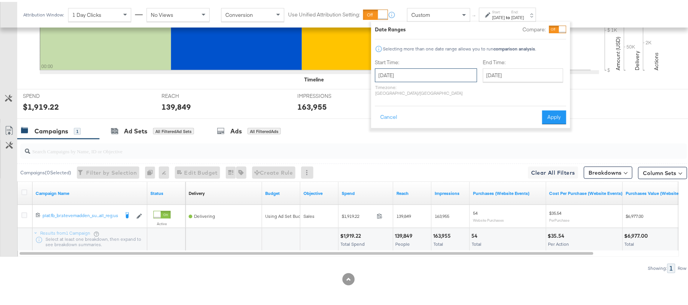
click at [400, 68] on input "August 27th 2025" at bounding box center [426, 74] width 102 height 14
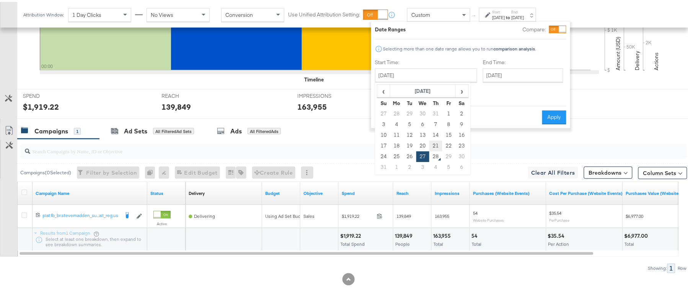
click at [433, 146] on td "21" at bounding box center [436, 144] width 13 height 11
type input "August 21st 2025"
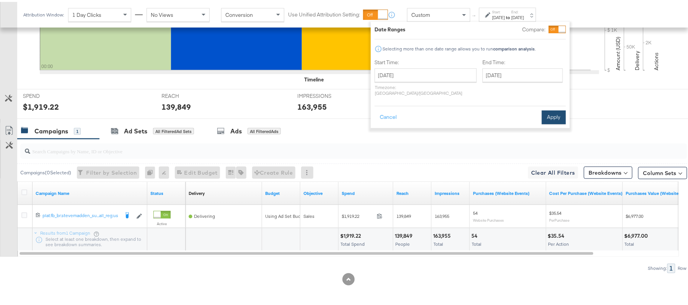
click at [547, 109] on button "Apply" at bounding box center [554, 116] width 24 height 14
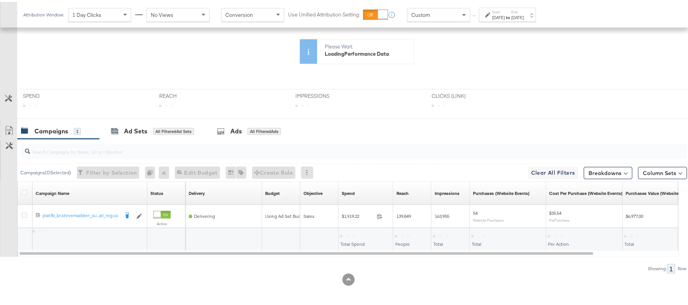
scroll to position [201, 0]
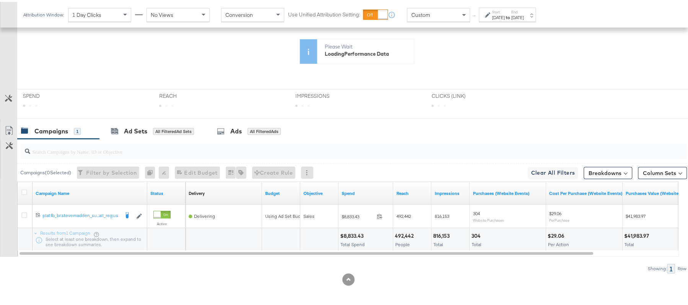
click at [351, 235] on div "$8,833.43" at bounding box center [353, 234] width 26 height 7
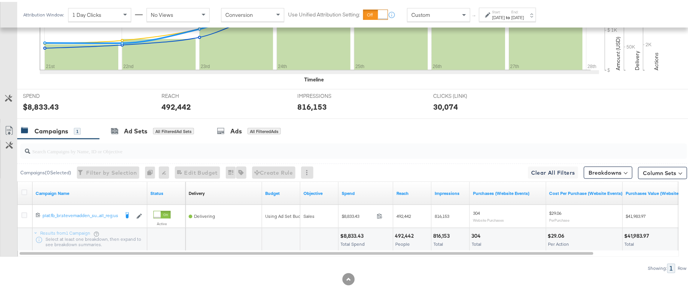
click at [409, 233] on div "492,442" at bounding box center [405, 234] width 21 height 7
click at [446, 231] on div "816,153" at bounding box center [442, 234] width 19 height 7
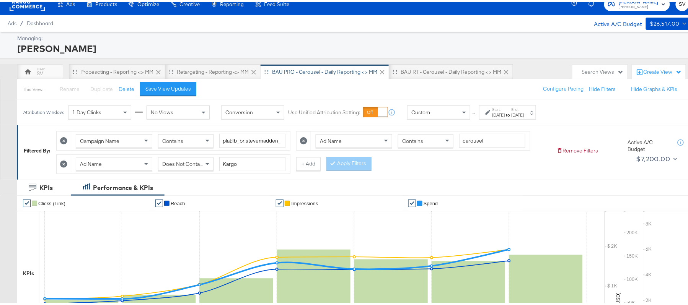
scroll to position [0, 0]
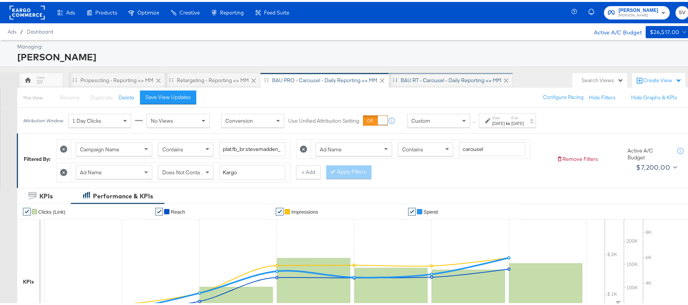
click at [398, 76] on div "BAU RT - Carousel - Daily Reporting <> MM" at bounding box center [451, 78] width 124 height 15
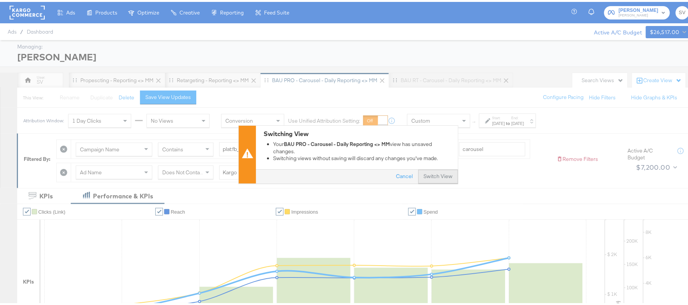
click at [429, 174] on button "Switch View" at bounding box center [438, 175] width 40 height 14
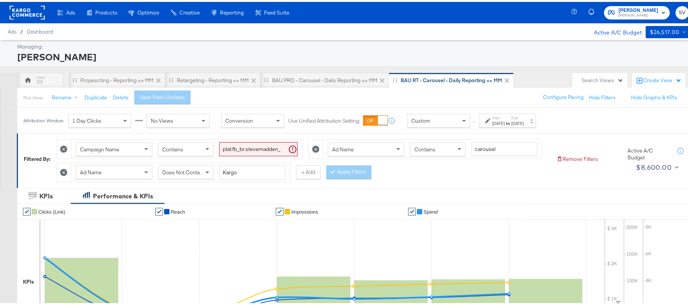
click at [526, 127] on div "Attribution Window: 1 Day Clicks No Views Conversion Use Unified Attribution Se…" at bounding box center [281, 119] width 529 height 26
click at [515, 126] on div "Start: Aug 14th 2025 to End: Aug 20th 2025" at bounding box center [507, 119] width 57 height 14
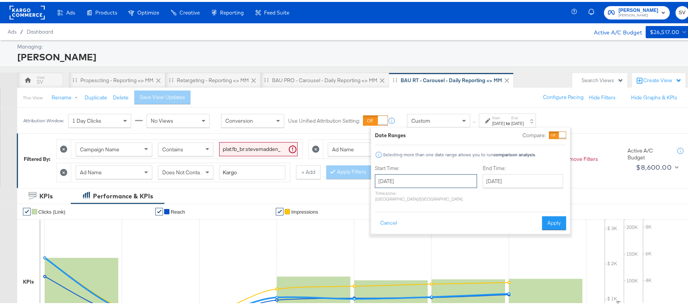
click at [428, 175] on input "August 14th 2025" at bounding box center [426, 180] width 102 height 14
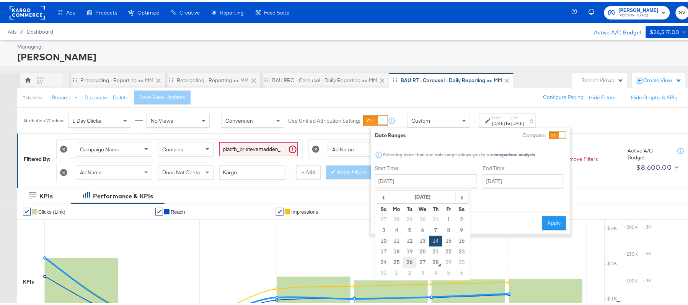
click at [413, 260] on td "26" at bounding box center [409, 261] width 13 height 11
type input "August 26th 2025"
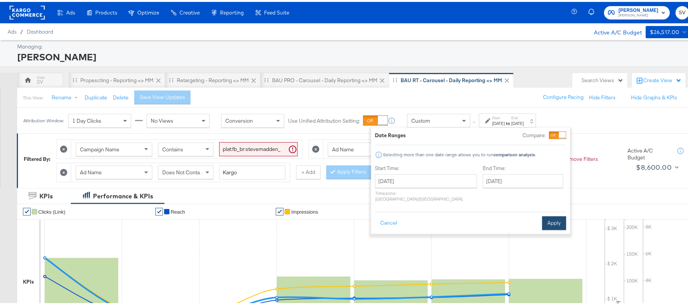
click at [549, 215] on button "Apply" at bounding box center [554, 222] width 24 height 14
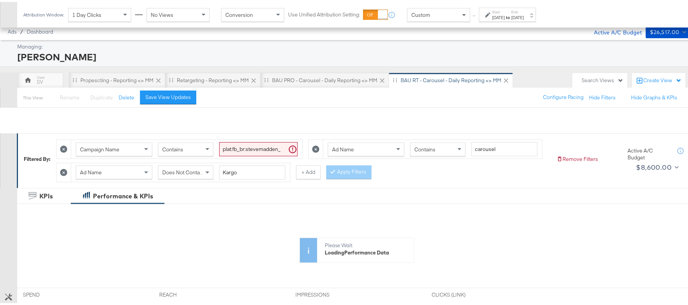
scroll to position [225, 0]
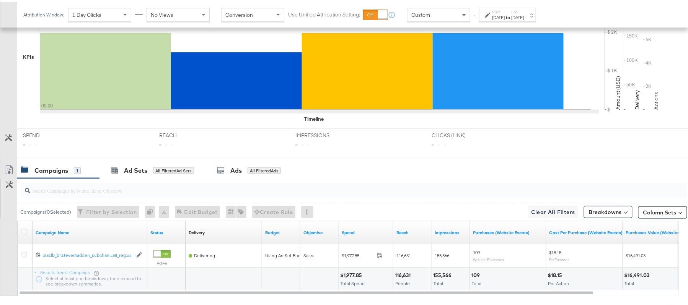
click at [353, 219] on div "Campaigns ( 0 Selected) Filter by Selection Filter 0 campaigns 0 Rename 0 campa…" at bounding box center [352, 210] width 670 height 18
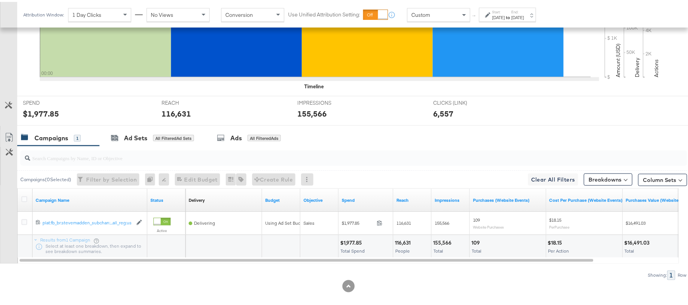
scroll to position [290, 0]
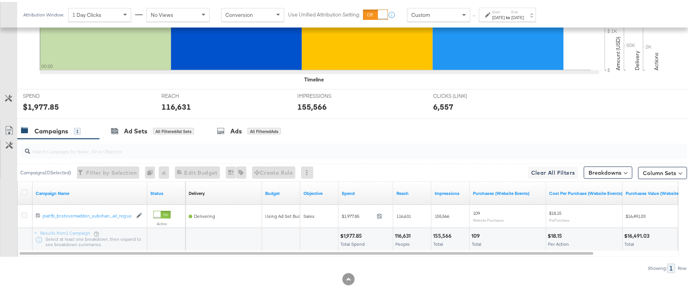
click at [350, 235] on div "$1,977.85" at bounding box center [352, 234] width 24 height 7
click at [403, 226] on div "116,631 People" at bounding box center [413, 237] width 38 height 23
click at [451, 233] on div "155,566" at bounding box center [443, 234] width 21 height 7
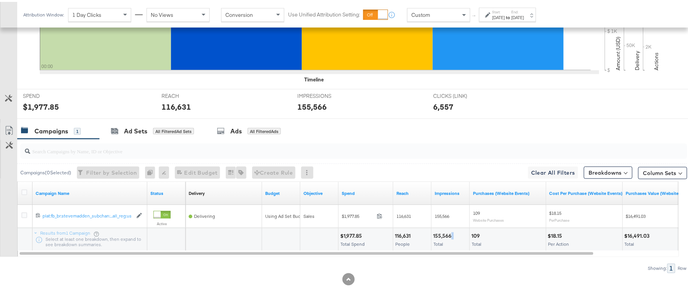
click at [451, 233] on div "155,566" at bounding box center [443, 234] width 21 height 7
click at [446, 233] on div "155,566" at bounding box center [443, 234] width 21 height 7
click at [501, 10] on label "Start:" at bounding box center [499, 10] width 13 height 5
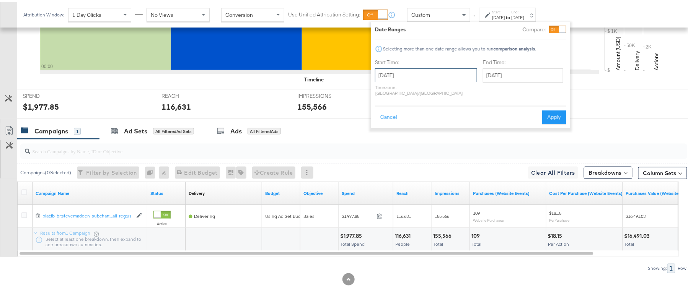
click at [452, 74] on input "August 26th 2025" at bounding box center [426, 74] width 102 height 14
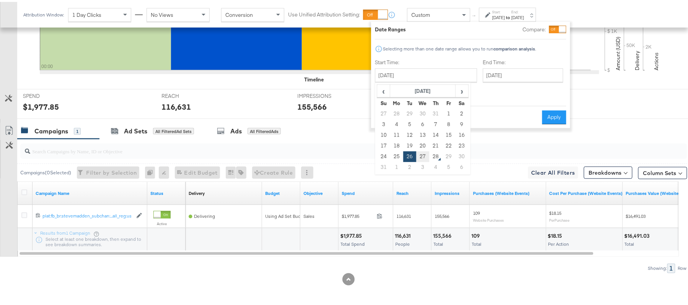
click at [425, 155] on td "27" at bounding box center [422, 155] width 13 height 11
type input "August 27th 2025"
click at [546, 111] on button "Apply" at bounding box center [554, 116] width 24 height 14
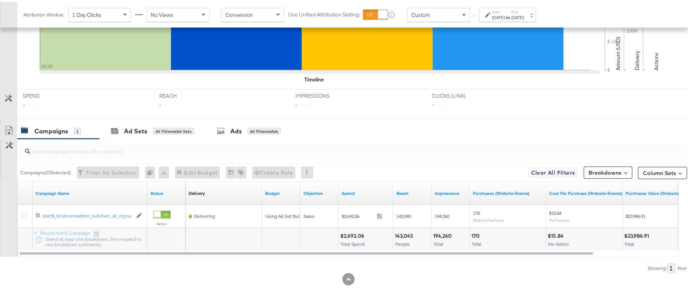
click at [351, 233] on div "$2,692.06" at bounding box center [353, 234] width 26 height 7
click at [406, 233] on div "143,045" at bounding box center [405, 234] width 21 height 7
click at [405, 233] on div "143,045" at bounding box center [405, 234] width 21 height 7
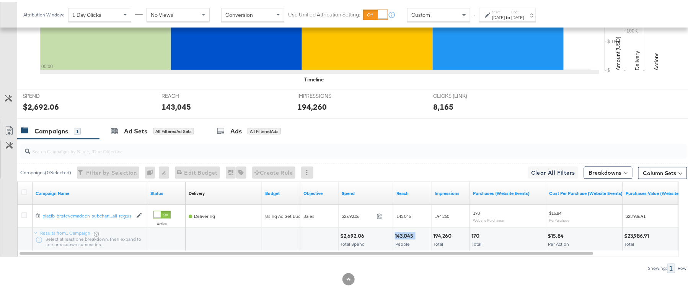
click at [405, 233] on div "143,045" at bounding box center [405, 234] width 21 height 7
click at [448, 235] on div "194,260" at bounding box center [443, 234] width 21 height 7
click at [498, 16] on div "[DATE]" at bounding box center [499, 16] width 13 height 6
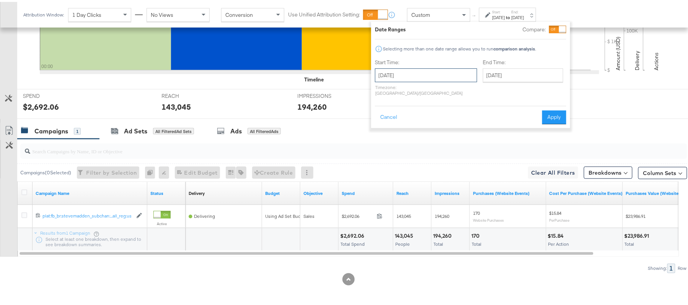
click at [413, 75] on input "August 27th 2025" at bounding box center [426, 74] width 102 height 14
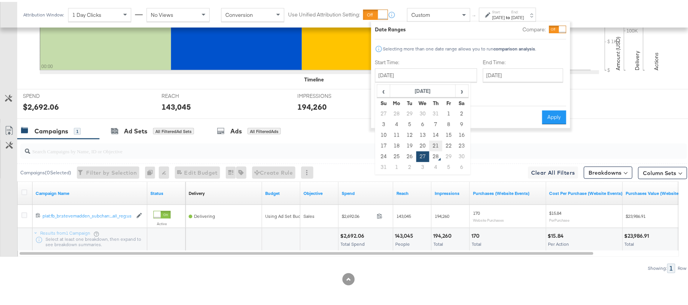
click at [432, 145] on td "21" at bounding box center [436, 144] width 13 height 11
type input "August 21st 2025"
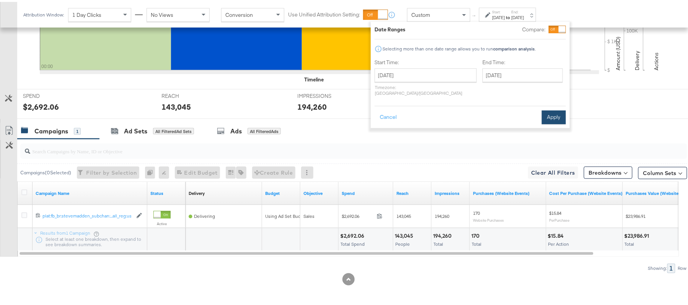
click at [553, 109] on button "Apply" at bounding box center [554, 116] width 24 height 14
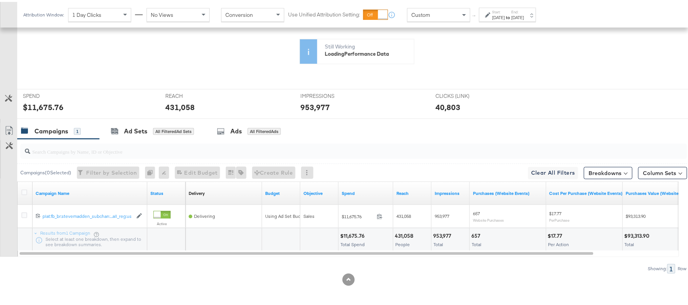
click at [356, 234] on div "$11,675.76" at bounding box center [353, 234] width 27 height 7
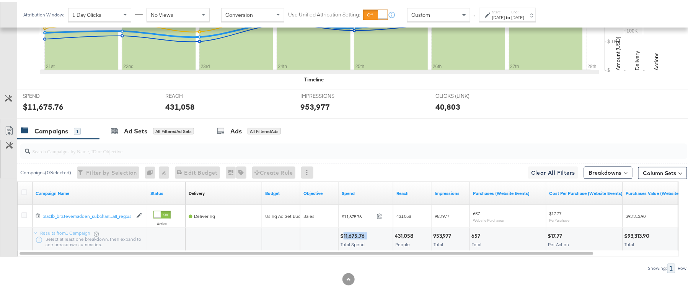
click at [356, 234] on div "$11,675.76" at bounding box center [353, 234] width 27 height 7
click at [399, 230] on div "431,058 People" at bounding box center [413, 238] width 38 height 23
click at [439, 235] on div "953,977" at bounding box center [443, 234] width 20 height 7
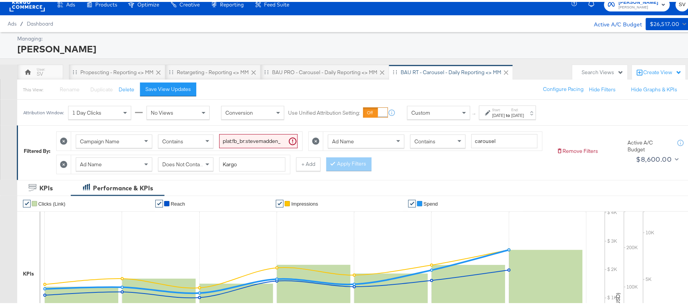
scroll to position [0, 0]
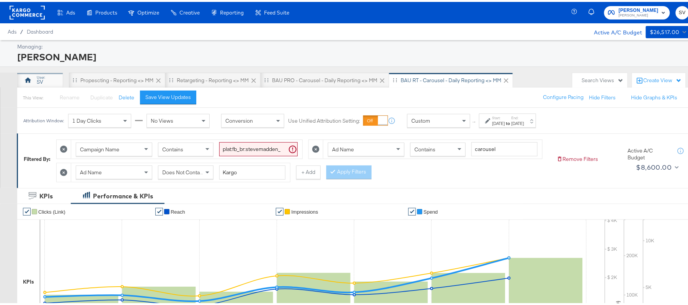
click at [34, 76] on div "SV" at bounding box center [40, 78] width 46 height 15
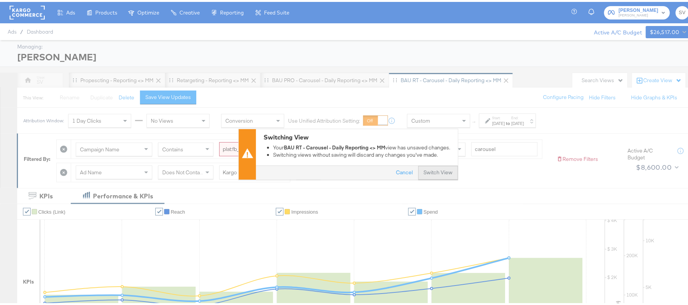
click at [423, 171] on button "Switch View" at bounding box center [438, 172] width 40 height 14
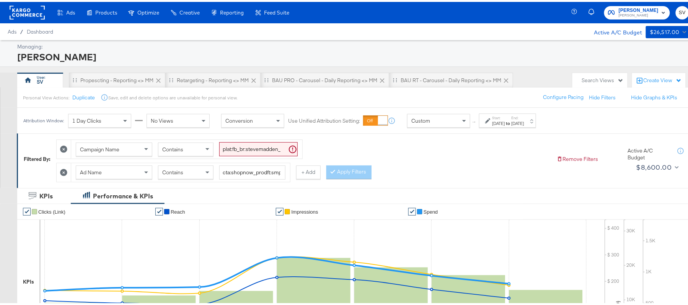
click at [237, 148] on input "plat:fb_br:stevemadden_subchan:paidsocial-asc_temp:evergreen-retargetingDPAs-2_…" at bounding box center [258, 147] width 78 height 14
paste input "buywithprime-prospecting"
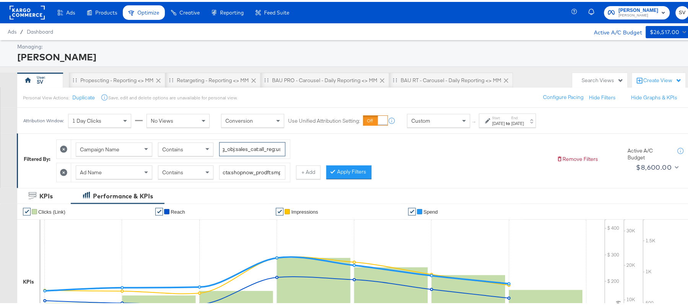
type input "plat:fb_br:stevemadden_subchan:paidsocial-asc_temp:buywithprime-prospecting_obj…"
click at [256, 177] on input "cta:shopnow_prodft:smpass_copy:wesawyou-may28-KARGO2_lp:plp_adtype:carousel_len…" at bounding box center [252, 171] width 66 height 14
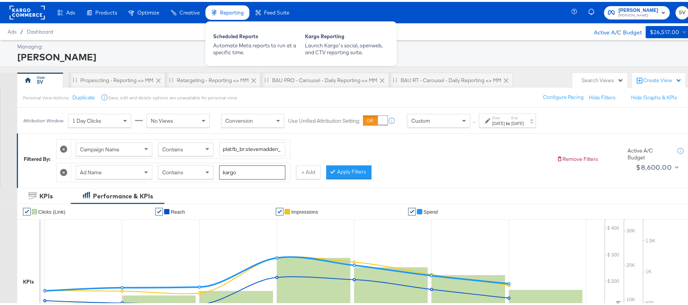
type input "kargo"
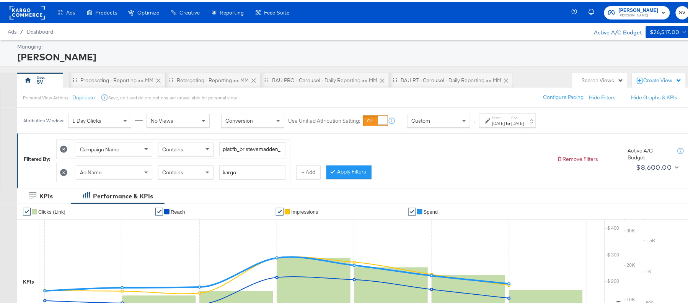
click at [512, 123] on strong "to" at bounding box center [508, 122] width 7 height 6
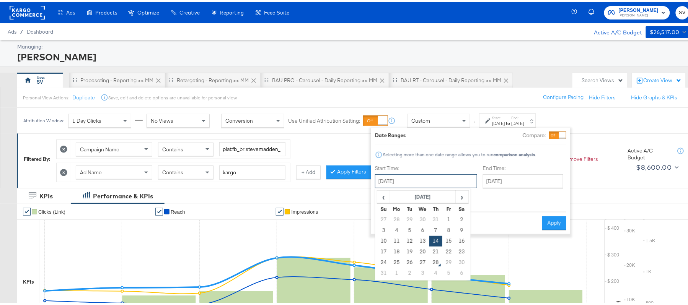
click at [449, 175] on input "August 14th 2025" at bounding box center [426, 180] width 102 height 14
click at [412, 262] on td "26" at bounding box center [409, 261] width 13 height 11
type input "August 26th 2025"
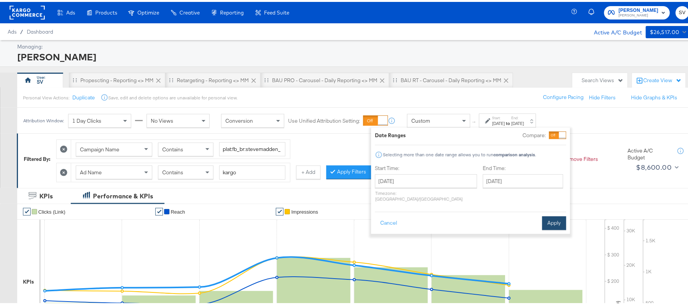
click at [554, 216] on button "Apply" at bounding box center [554, 222] width 24 height 14
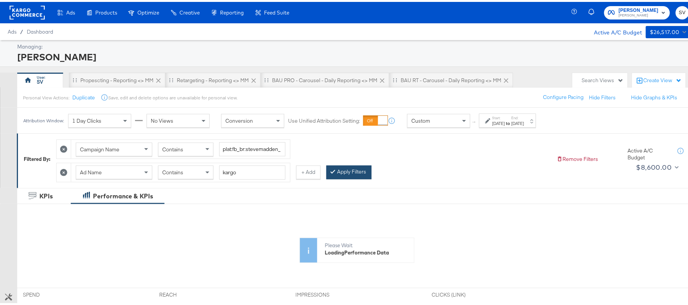
click at [349, 168] on button "Apply Filters" at bounding box center [349, 171] width 45 height 14
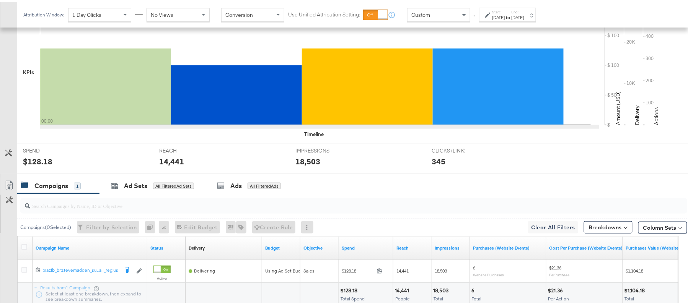
scroll to position [267, 0]
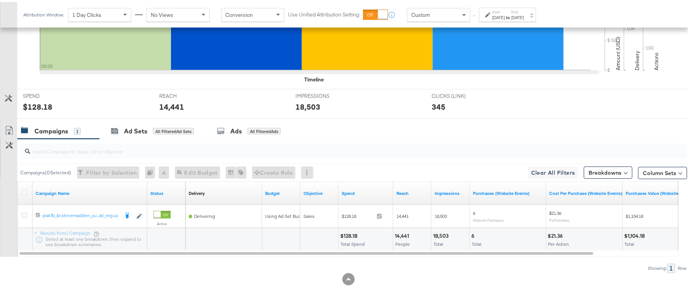
click at [350, 235] on div "$128.18" at bounding box center [350, 234] width 20 height 7
click at [402, 233] on div "14,441" at bounding box center [403, 234] width 16 height 7
click at [438, 237] on div "18,503" at bounding box center [442, 234] width 18 height 7
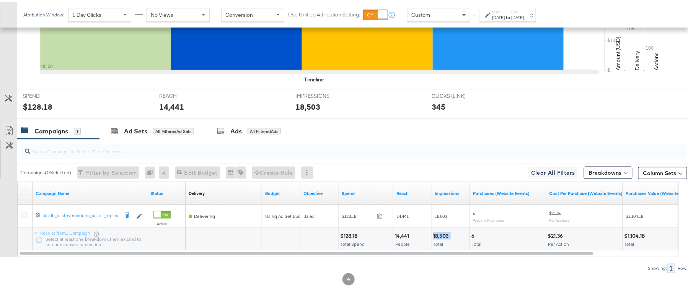
click at [438, 237] on div "18,503" at bounding box center [442, 234] width 18 height 7
click at [524, 9] on div "Start: Aug 26th 2025 to End: Aug 26th 2025" at bounding box center [509, 13] width 32 height 11
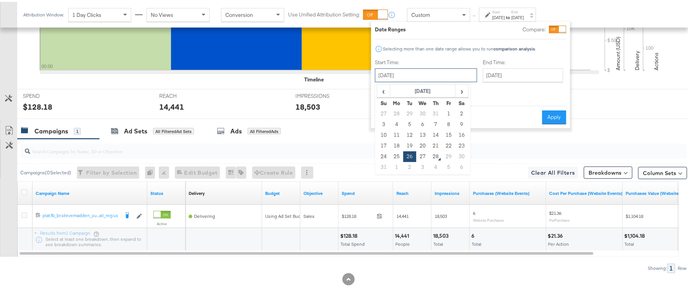
click at [436, 70] on input "August 26th 2025" at bounding box center [426, 74] width 102 height 14
click at [423, 152] on td "27" at bounding box center [422, 155] width 13 height 11
type input "August 27th 2025"
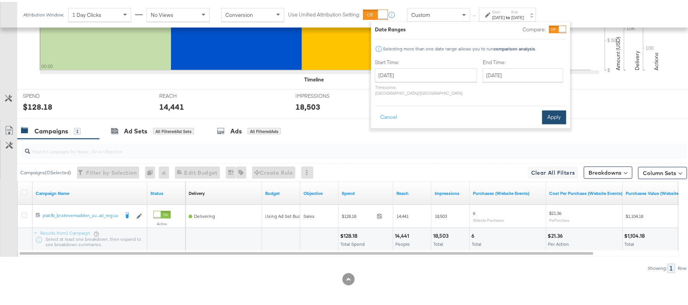
click at [557, 109] on button "Apply" at bounding box center [554, 116] width 24 height 14
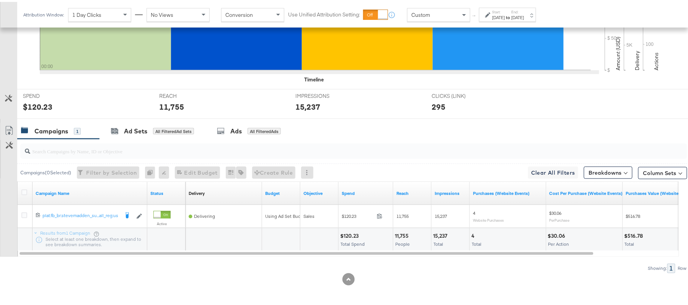
click at [355, 233] on div "$120.23" at bounding box center [350, 234] width 21 height 7
click at [403, 236] on div "11,755" at bounding box center [403, 234] width 16 height 7
click at [444, 235] on div "15,237" at bounding box center [441, 234] width 16 height 7
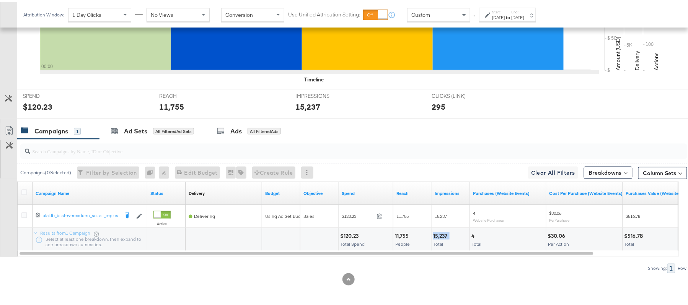
click at [444, 235] on div "15,237" at bounding box center [441, 234] width 16 height 7
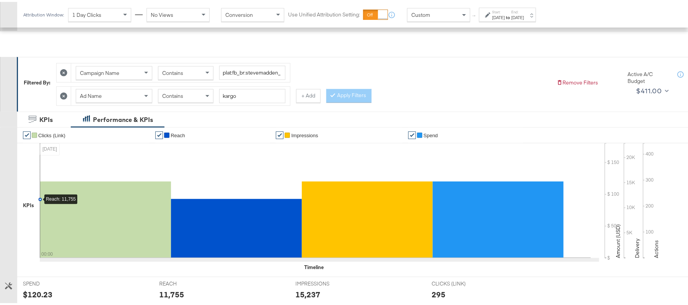
scroll to position [63, 0]
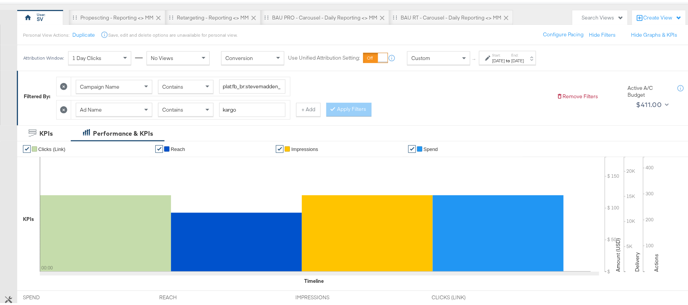
click at [486, 63] on div "Start: Aug 27th 2025 to End: Aug 27th 2025" at bounding box center [507, 56] width 57 height 14
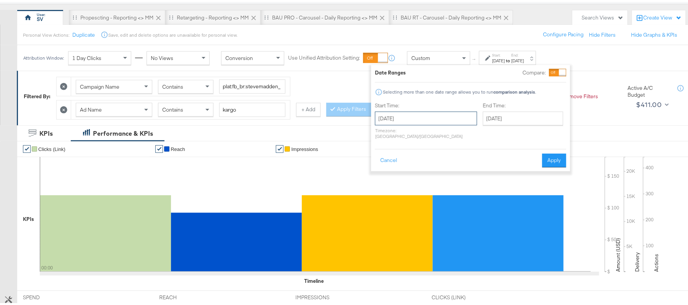
click at [421, 118] on input "August 27th 2025" at bounding box center [426, 117] width 102 height 14
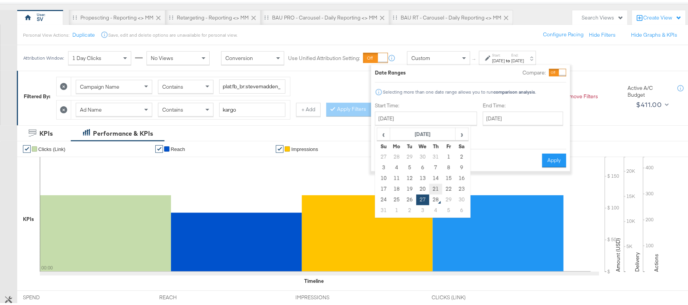
click at [435, 187] on td "21" at bounding box center [436, 187] width 13 height 11
type input "August 21st 2025"
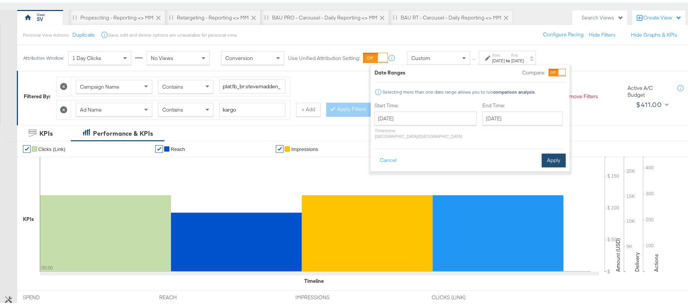
click at [549, 154] on button "Apply" at bounding box center [554, 159] width 24 height 14
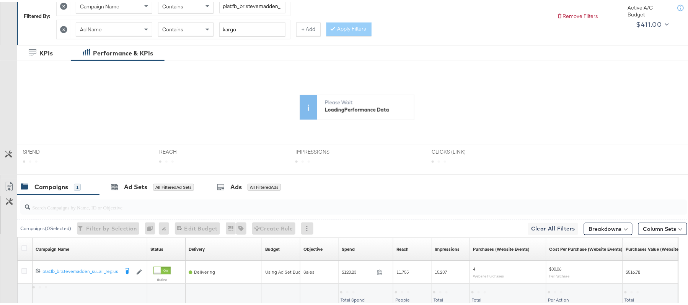
scroll to position [201, 0]
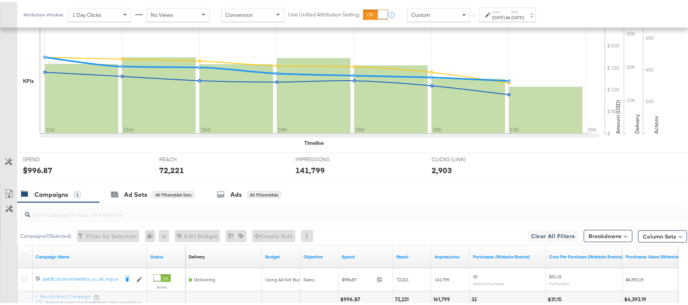
click at [354, 233] on div "Campaigns ( 0 Selected) Filter by Selection Filter 0 campaigns 0 Rename 0 campa…" at bounding box center [352, 234] width 670 height 18
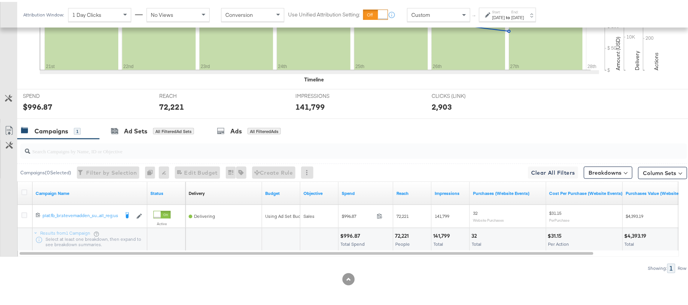
click at [353, 235] on div "$996.87" at bounding box center [351, 234] width 22 height 7
click at [409, 234] on div "72,221" at bounding box center [403, 234] width 16 height 7
click at [403, 234] on div "72,221" at bounding box center [403, 234] width 16 height 7
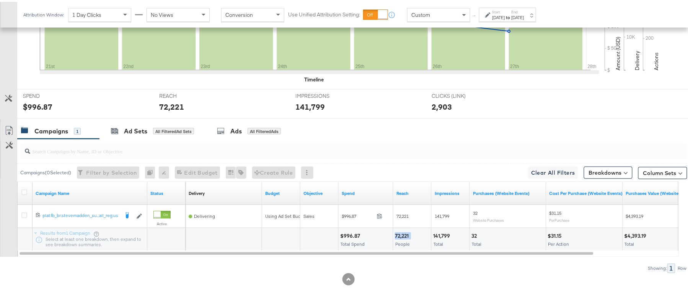
click at [403, 234] on div "72,221" at bounding box center [403, 234] width 16 height 7
click at [446, 234] on div "141,799" at bounding box center [442, 234] width 19 height 7
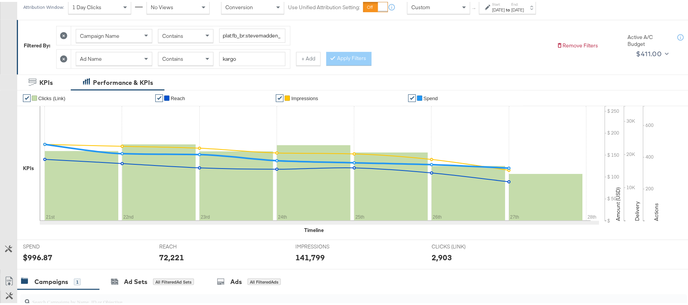
scroll to position [63, 0]
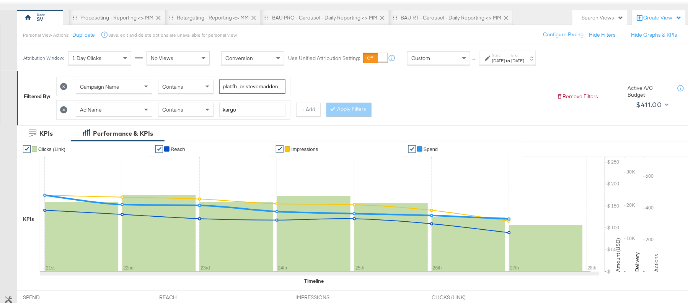
click at [237, 83] on input "plat:fb_br:stevemadden_subchan:paidsocial-asc_temp:buywithprime-prospecting_obj…" at bounding box center [252, 85] width 66 height 14
click at [193, 107] on div "Contains" at bounding box center [185, 107] width 55 height 13
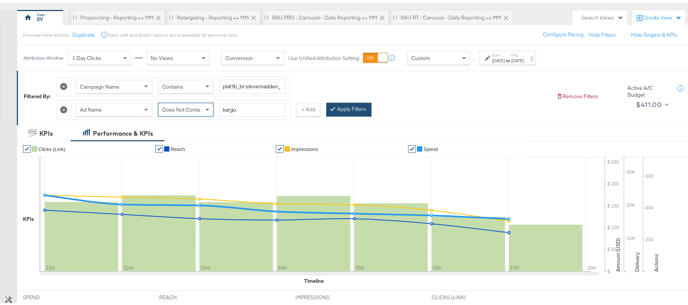
click at [352, 113] on button "Apply Filters" at bounding box center [349, 108] width 45 height 14
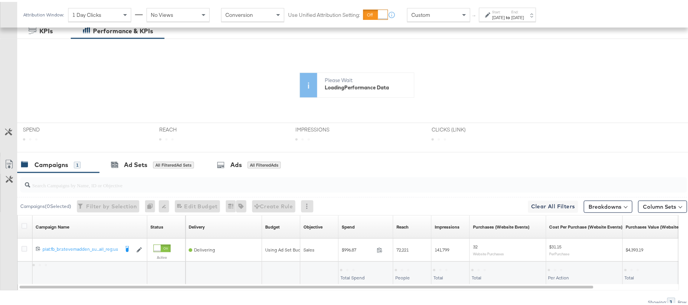
scroll to position [201, 0]
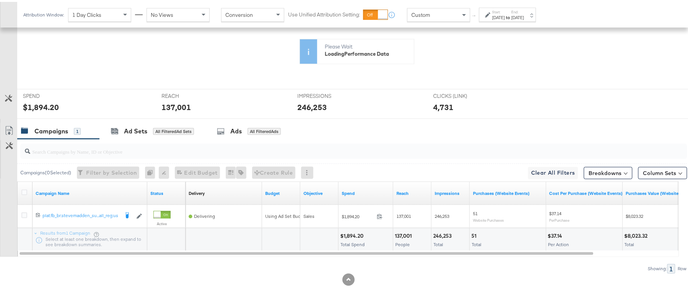
click at [350, 232] on div "$1,894.20" at bounding box center [353, 234] width 26 height 7
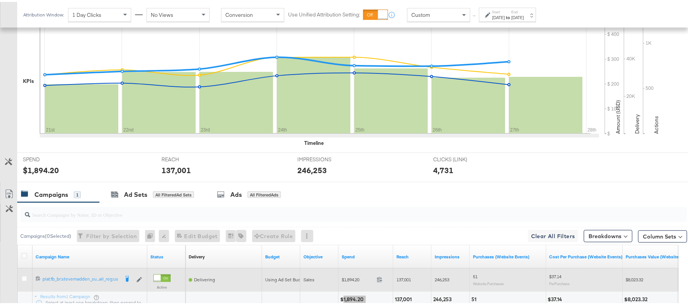
scroll to position [267, 0]
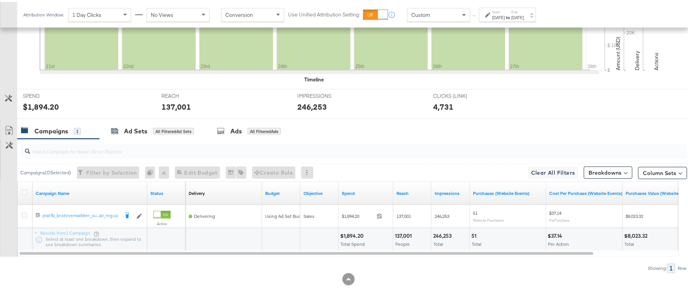
click at [406, 234] on div "137,001" at bounding box center [404, 234] width 19 height 7
click at [440, 233] on div "246,253" at bounding box center [443, 234] width 21 height 7
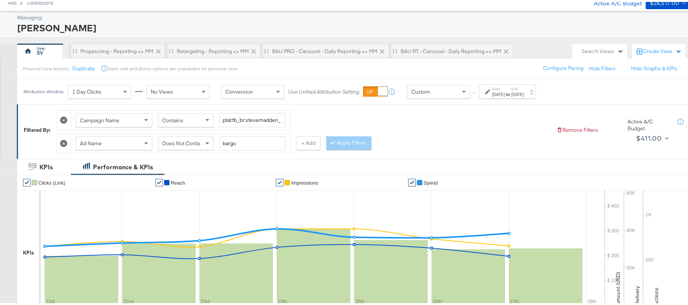
scroll to position [0, 0]
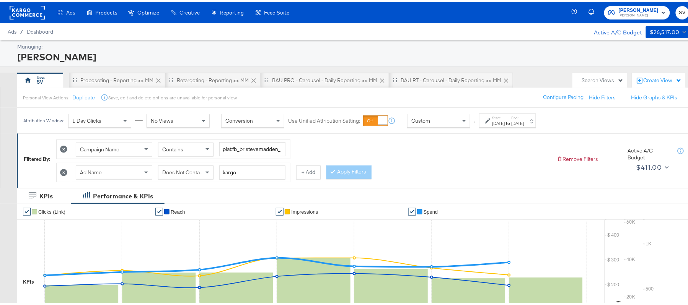
click at [524, 121] on div "[DATE]" at bounding box center [518, 122] width 13 height 6
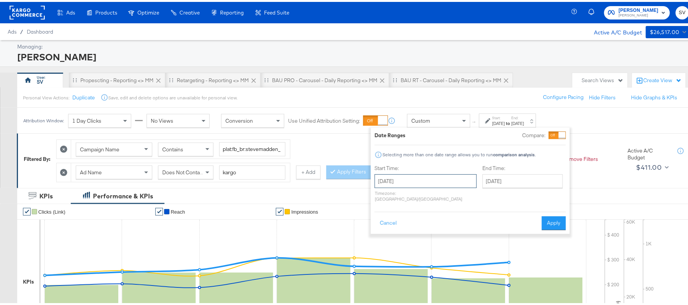
click at [437, 178] on input "August 21st 2025" at bounding box center [426, 180] width 102 height 14
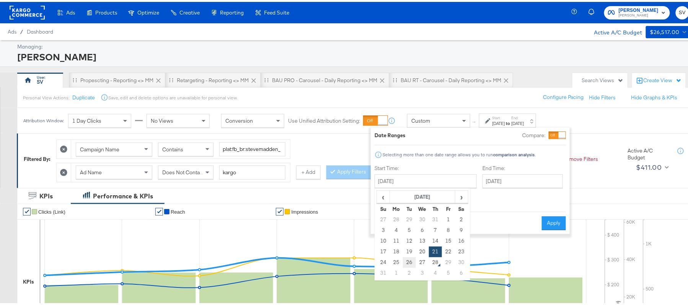
click at [408, 260] on td "26" at bounding box center [409, 261] width 13 height 11
type input "August 26th 2025"
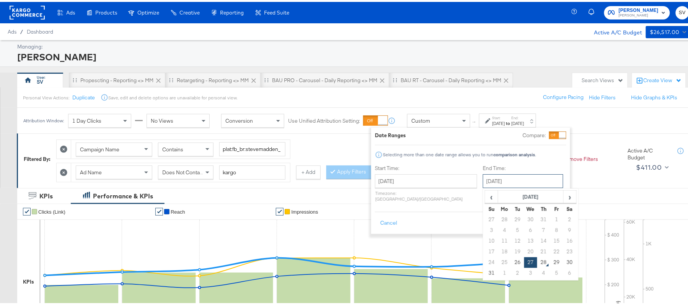
click at [509, 180] on input "August 27th 2025" at bounding box center [523, 180] width 80 height 14
click at [511, 265] on td "26" at bounding box center [517, 261] width 13 height 11
type input "August 26th 2025"
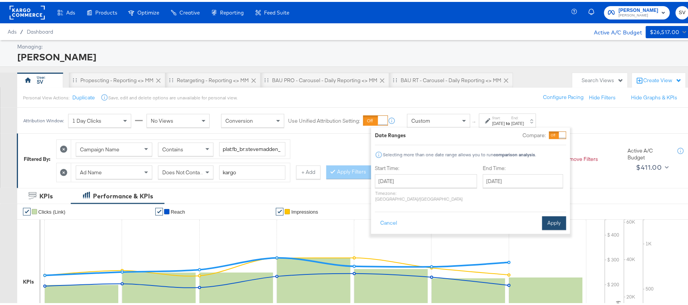
click at [554, 215] on button "Apply" at bounding box center [554, 222] width 24 height 14
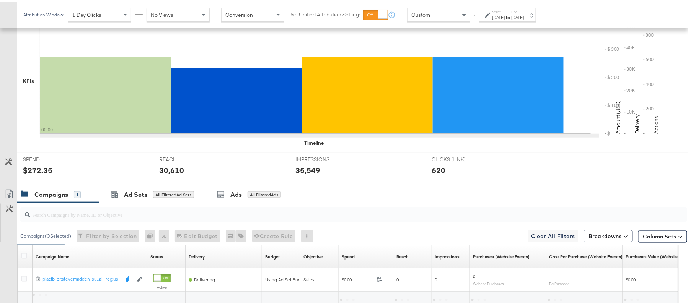
scroll to position [267, 0]
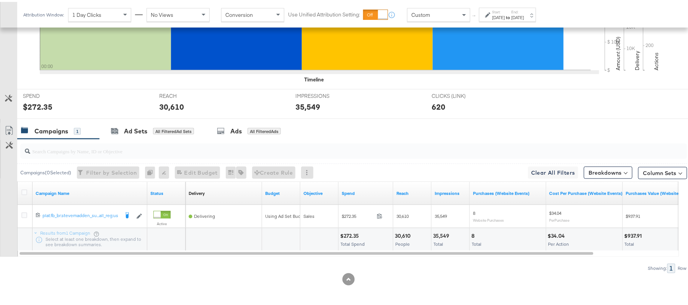
click at [349, 232] on div "$272.35" at bounding box center [350, 234] width 21 height 7
click at [408, 232] on div "30,610" at bounding box center [404, 234] width 18 height 7
click at [441, 229] on div "35,549 Total" at bounding box center [451, 238] width 38 height 23
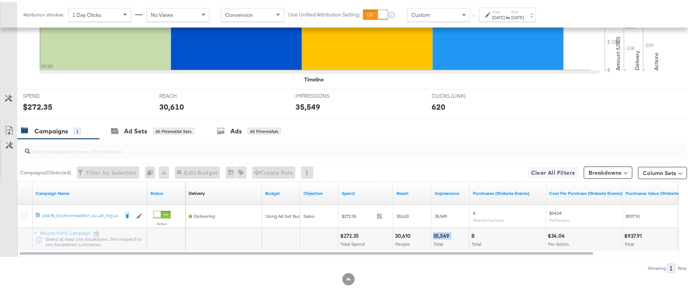
click at [441, 229] on div "35,549 Total" at bounding box center [451, 238] width 38 height 23
click at [346, 236] on div "$272.35" at bounding box center [350, 234] width 21 height 7
click at [524, 17] on div "Aug 26th 2025" at bounding box center [518, 16] width 13 height 6
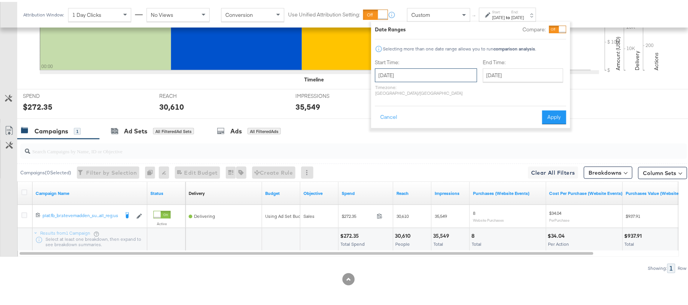
click at [414, 78] on input "August 26th 2025" at bounding box center [426, 74] width 102 height 14
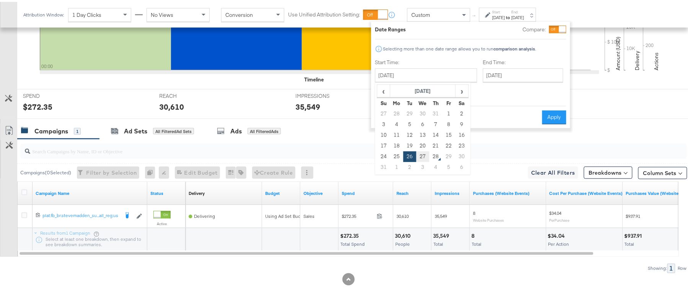
click at [423, 155] on td "27" at bounding box center [422, 155] width 13 height 11
type input "August 27th 2025"
click at [562, 111] on button "Apply" at bounding box center [554, 116] width 24 height 14
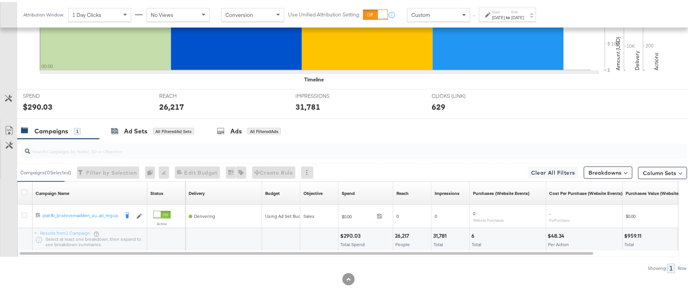
click at [348, 236] on div "$290.03" at bounding box center [351, 234] width 23 height 7
click at [402, 236] on div "26,217" at bounding box center [403, 234] width 16 height 7
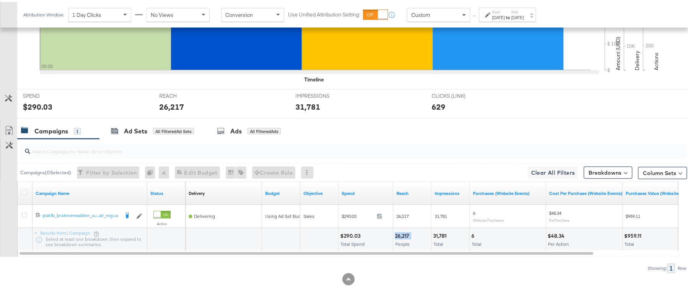
click at [402, 236] on div "26,217" at bounding box center [403, 234] width 16 height 7
click at [440, 234] on div "31,781" at bounding box center [441, 234] width 16 height 7
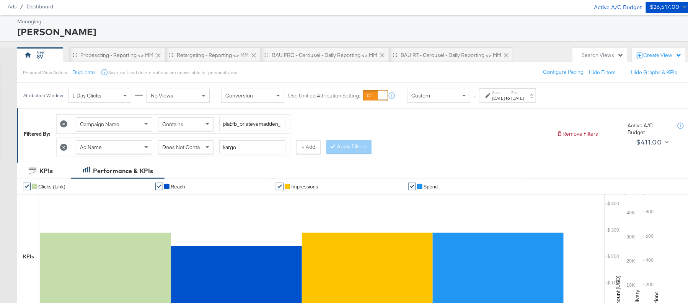
scroll to position [0, 0]
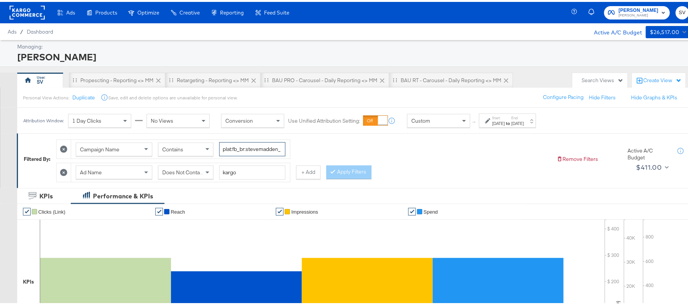
click at [250, 147] on input "plat:fb_br:stevemadden_subchan:paidsocial-asc_temp:buywithprime-prospecting_obj…" at bounding box center [252, 147] width 66 height 14
paste input "retargetingDPAs"
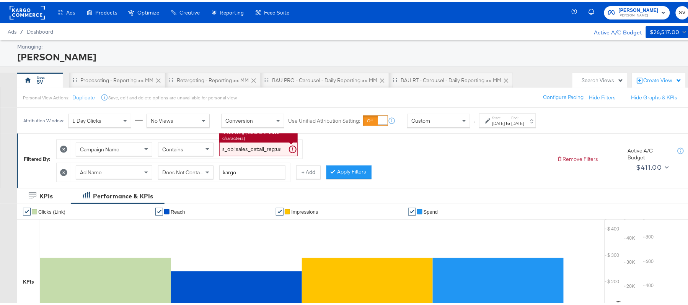
type input "plat:fb_br:stevemadden_subchan:paidsocial-asc_temp:buywithprime-retargetingDPAs…"
click at [504, 115] on label "Start:" at bounding box center [499, 116] width 13 height 5
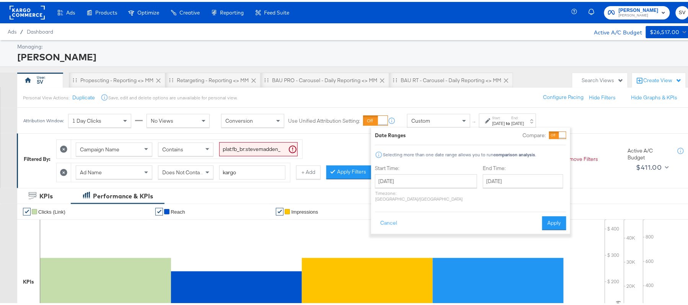
click at [505, 120] on div "[DATE]" at bounding box center [499, 122] width 13 height 6
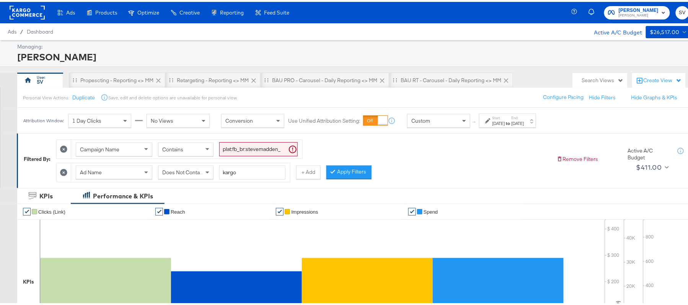
click at [505, 120] on div "[DATE]" at bounding box center [499, 122] width 13 height 6
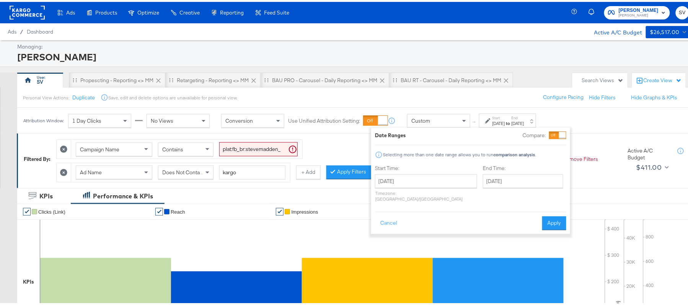
click at [431, 172] on div "Start Time: August 27th 2025 ‹ August 2025 › Su Mo Tu We Th Fr Sa 27 28 29 30 3…" at bounding box center [426, 183] width 102 height 41
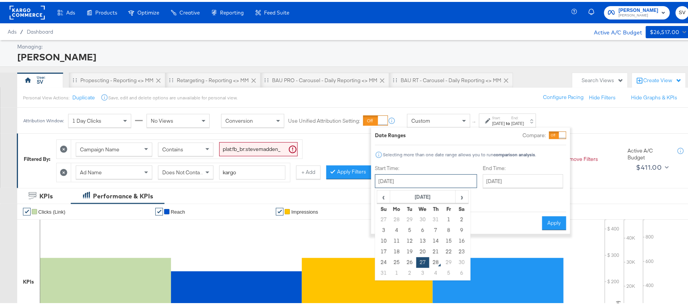
click at [428, 184] on input "August 27th 2025" at bounding box center [426, 180] width 102 height 14
click at [410, 262] on td "26" at bounding box center [409, 261] width 13 height 11
type input "August 26th 2025"
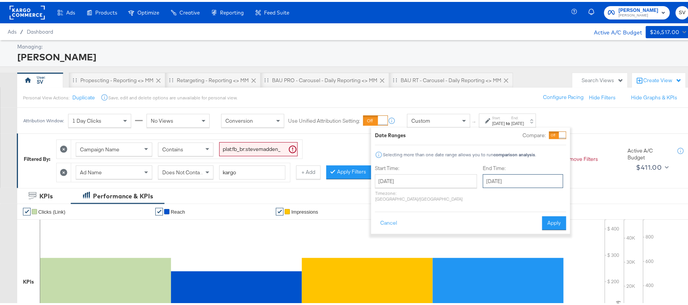
click at [500, 185] on input "August 27th 2025" at bounding box center [523, 180] width 80 height 14
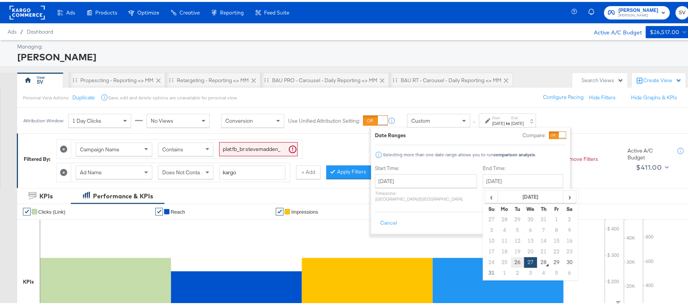
click at [511, 263] on td "26" at bounding box center [517, 261] width 13 height 11
type input "August 26th 2025"
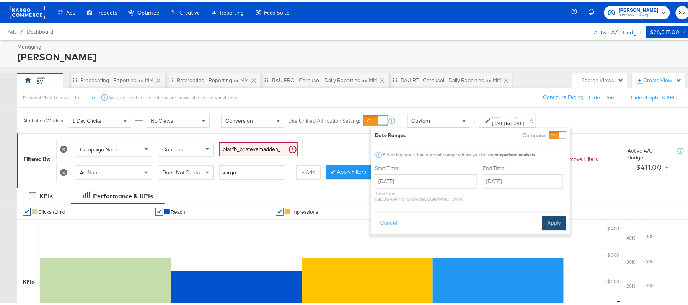
click at [558, 215] on button "Apply" at bounding box center [554, 222] width 24 height 14
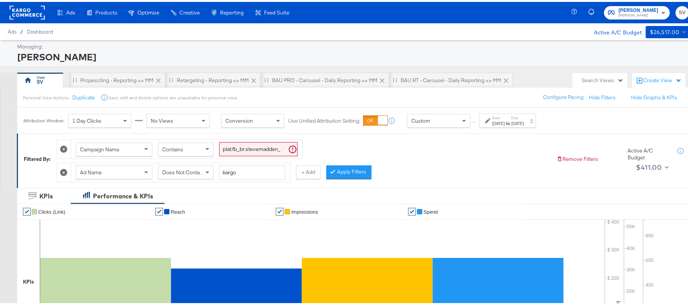
click at [171, 173] on span "Does Not Contain" at bounding box center [183, 170] width 42 height 7
click at [359, 175] on button "Apply Filters" at bounding box center [349, 171] width 45 height 14
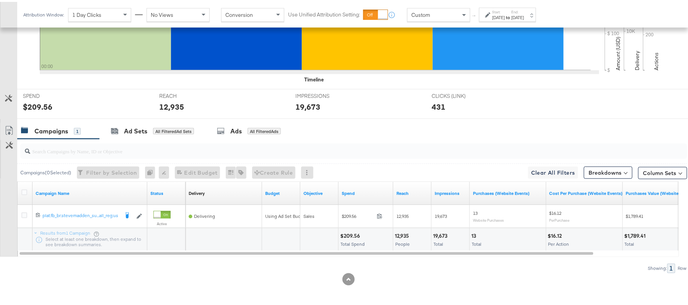
scroll to position [267, 0]
click at [354, 236] on div "$209.56" at bounding box center [351, 234] width 22 height 7
click at [400, 232] on div "12,935" at bounding box center [403, 234] width 16 height 7
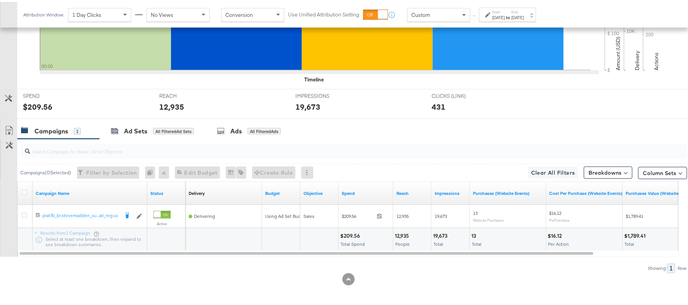
click at [440, 231] on div "19,673" at bounding box center [441, 234] width 16 height 7
click at [503, 7] on div "Start: Aug 26th 2025 to End: Aug 26th 2025" at bounding box center [507, 13] width 57 height 14
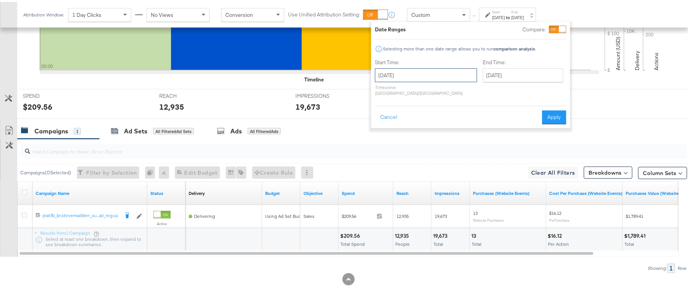
click at [440, 75] on input "August 26th 2025" at bounding box center [426, 74] width 102 height 14
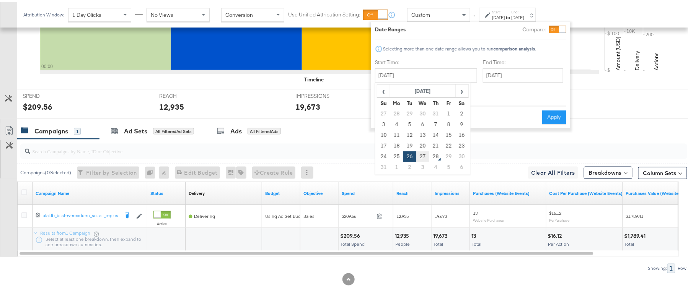
click at [423, 154] on td "27" at bounding box center [422, 155] width 13 height 11
type input "August 27th 2025"
click at [572, 107] on div "SPEND SPEND $209.56 REACH REACH 12,935 IMPRESSIONS IMPRESSIONS 19,673 CLICKS (L…" at bounding box center [357, 102] width 680 height 30
click at [561, 109] on button "Apply" at bounding box center [554, 116] width 24 height 14
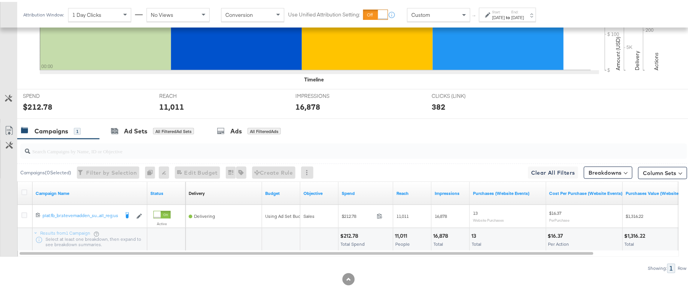
click at [351, 232] on div "$212.78" at bounding box center [350, 234] width 20 height 7
click at [403, 233] on div "11,011" at bounding box center [402, 234] width 15 height 7
click at [437, 228] on div "16,878 Total" at bounding box center [451, 238] width 38 height 23
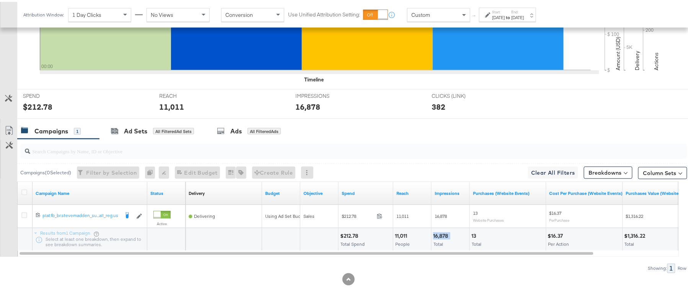
click at [437, 228] on div "16,878 Total" at bounding box center [451, 238] width 38 height 23
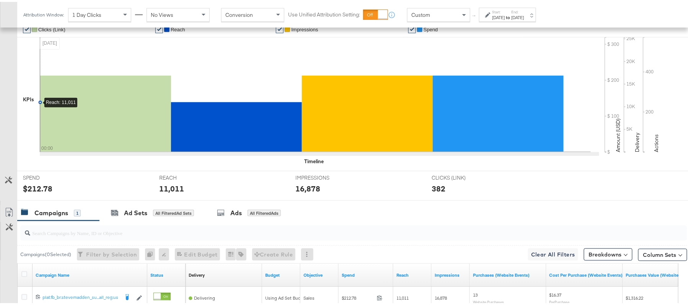
scroll to position [114, 0]
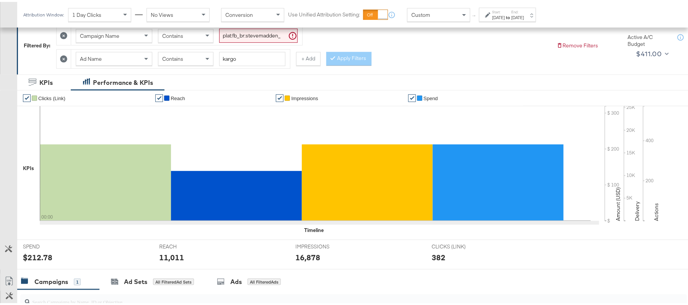
click at [512, 13] on strong "to" at bounding box center [508, 16] width 7 height 6
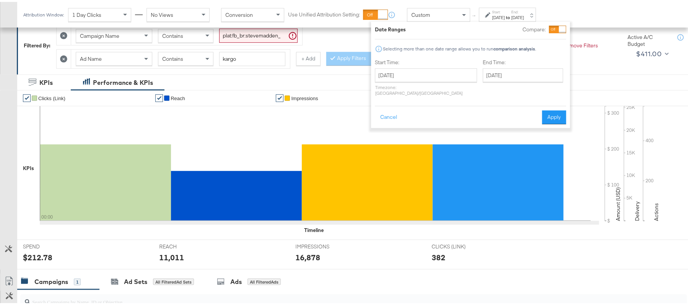
click at [413, 83] on p "Timezone: Asia/Calcutta" at bounding box center [426, 88] width 102 height 11
click at [414, 76] on input "August 27th 2025" at bounding box center [426, 74] width 102 height 14
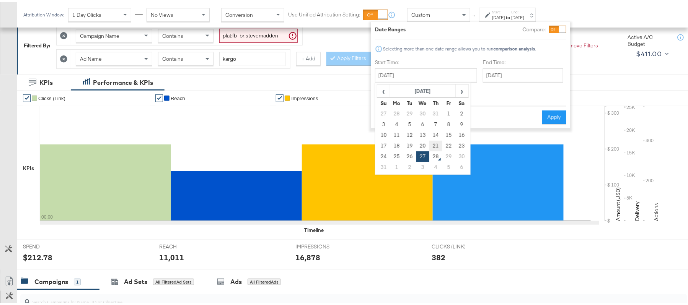
click at [433, 143] on td "21" at bounding box center [436, 144] width 13 height 11
type input "August 21st 2025"
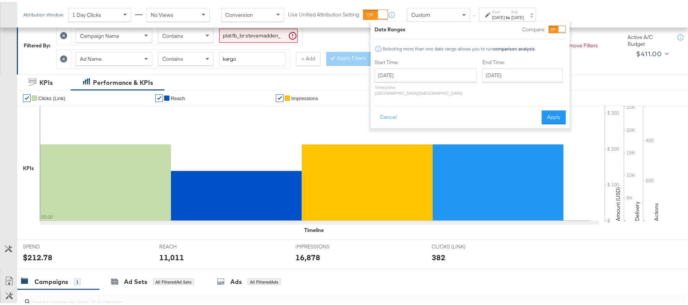
click at [550, 104] on div "Cancel Apply" at bounding box center [470, 113] width 191 height 19
click at [550, 109] on button "Apply" at bounding box center [554, 116] width 24 height 14
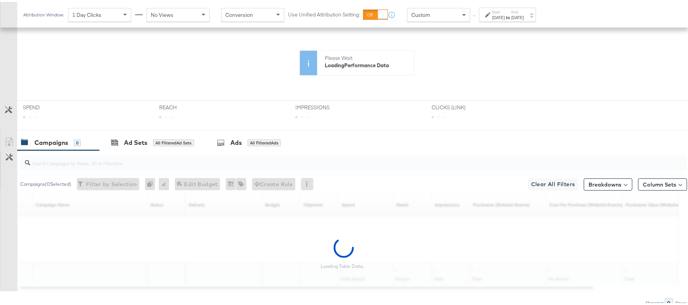
scroll to position [201, 0]
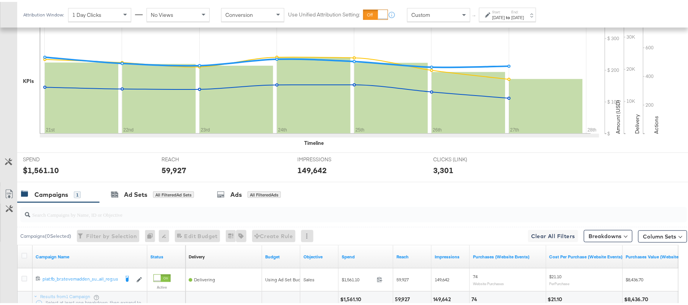
click at [354, 232] on div "Campaigns ( 0 Selected) Filter by Selection Filter 0 campaigns 0 Rename 0 campa…" at bounding box center [352, 234] width 670 height 18
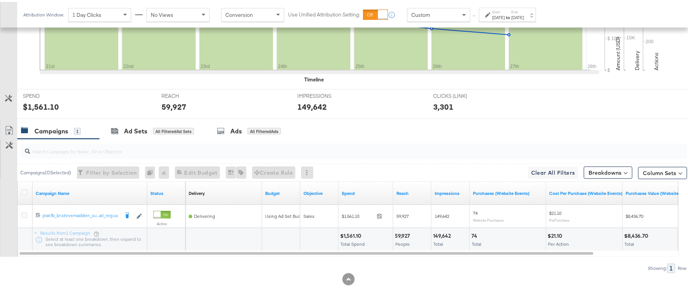
scroll to position [267, 0]
click at [351, 234] on div "$1,561.10" at bounding box center [351, 234] width 23 height 7
click at [400, 230] on div "59,927 People" at bounding box center [413, 238] width 38 height 23
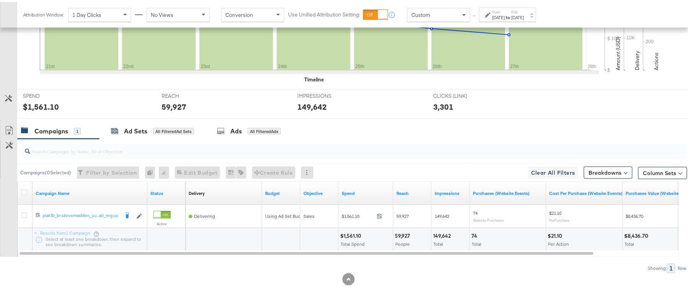
click at [441, 232] on div "149,642" at bounding box center [443, 234] width 20 height 7
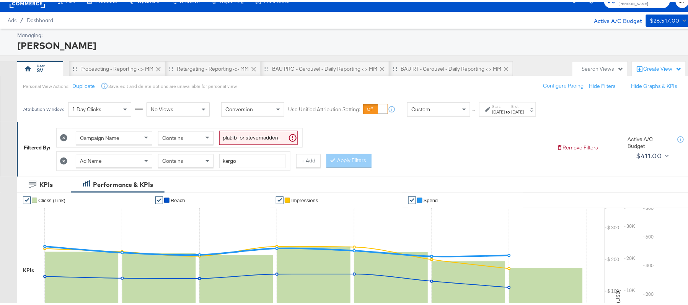
scroll to position [0, 0]
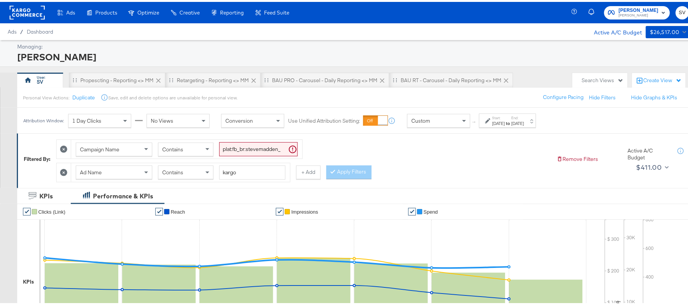
click at [245, 158] on div "Campaign Name Contains plat:fb_br:stevemadden_subchan:paidsocial-asc_temp:buywi…" at bounding box center [303, 157] width 495 height 46
click at [247, 152] on input "plat:fb_br:stevemadden_subchan:paidsocial-asc_temp:buywithprime-retargetingDPAs…" at bounding box center [258, 147] width 78 height 14
click at [198, 177] on div "Contains" at bounding box center [185, 170] width 55 height 13
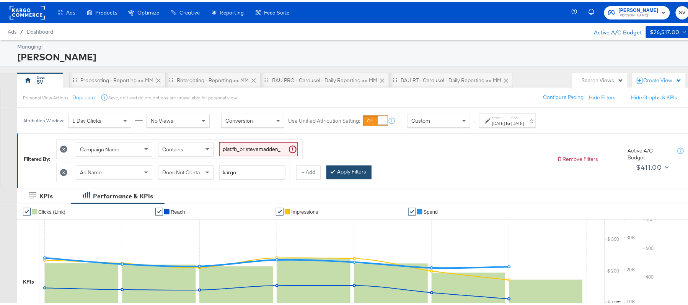
click at [366, 168] on button "Apply Filters" at bounding box center [349, 171] width 45 height 14
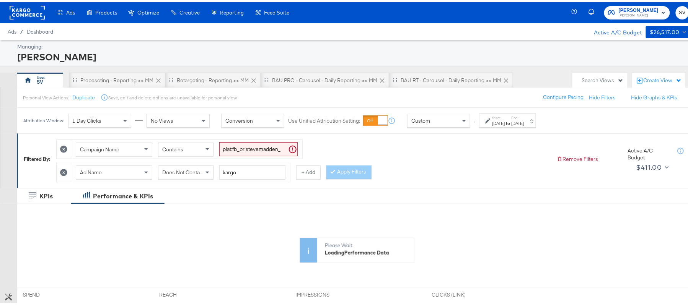
click at [503, 122] on div "Aug 21st 2025" at bounding box center [499, 122] width 13 height 6
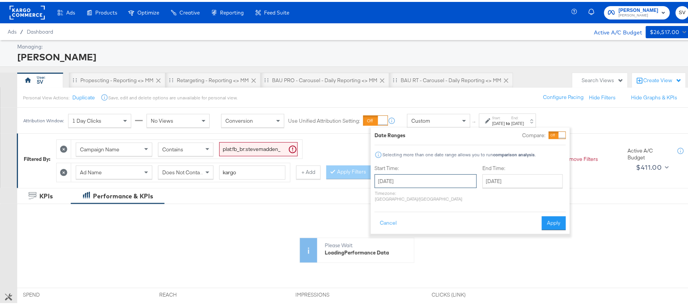
click at [454, 182] on input "August 21st 2025" at bounding box center [426, 180] width 102 height 14
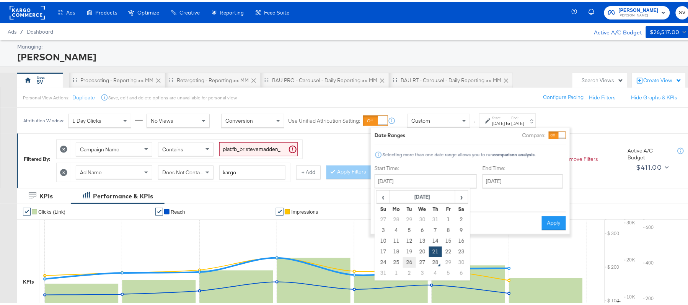
click at [411, 262] on td "26" at bounding box center [409, 261] width 13 height 11
type input "August 26th 2025"
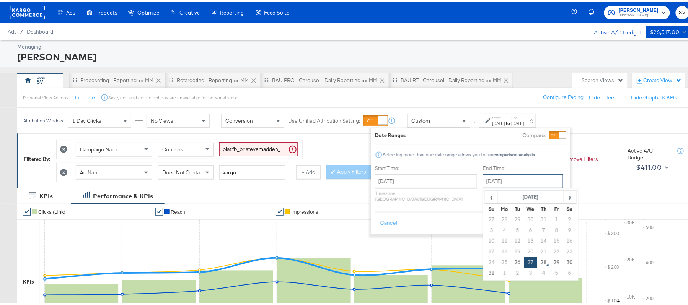
click at [494, 183] on input "August 27th 2025" at bounding box center [523, 180] width 80 height 14
click at [511, 261] on td "26" at bounding box center [517, 261] width 13 height 11
type input "August 26th 2025"
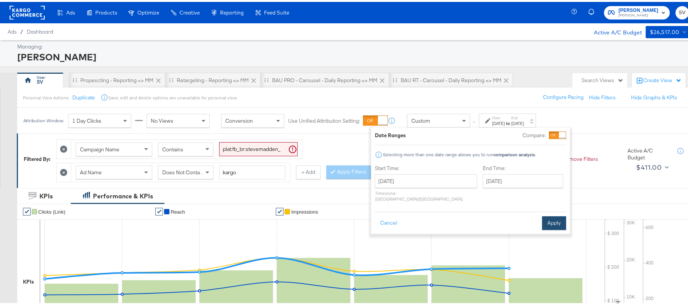
click at [556, 215] on button "Apply" at bounding box center [554, 222] width 24 height 14
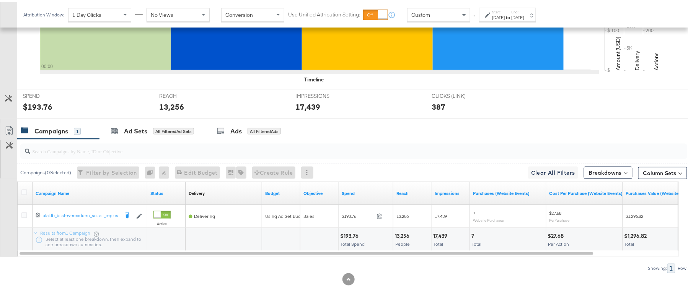
scroll to position [267, 0]
click at [354, 233] on div "$193.76" at bounding box center [350, 234] width 21 height 7
click at [405, 231] on div "13,256" at bounding box center [403, 234] width 17 height 7
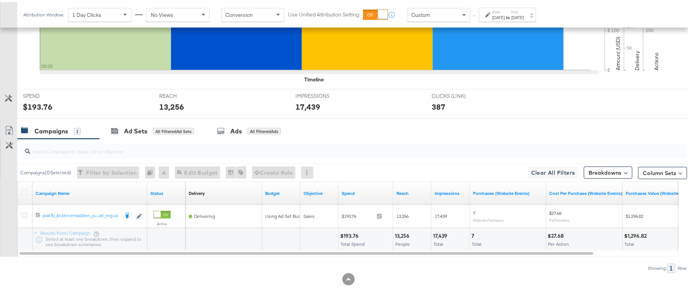
click at [436, 235] on div "17,439" at bounding box center [441, 234] width 16 height 7
click at [524, 15] on div "Aug 26th 2025" at bounding box center [518, 16] width 13 height 6
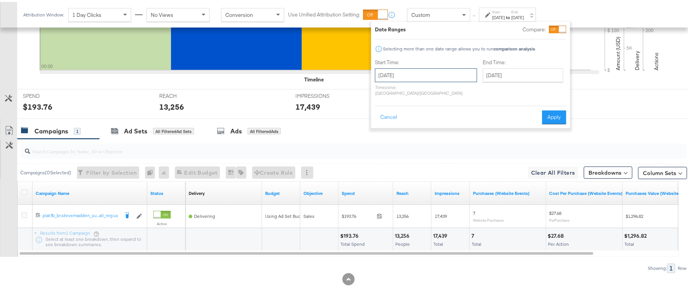
click at [433, 68] on input "August 26th 2025" at bounding box center [426, 74] width 102 height 14
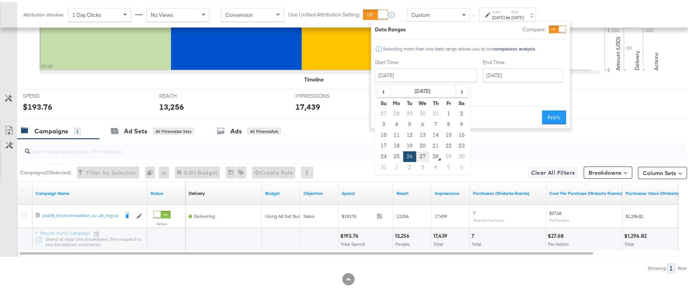
click at [421, 155] on td "27" at bounding box center [422, 155] width 13 height 11
type input "August 27th 2025"
click at [554, 109] on button "Apply" at bounding box center [554, 116] width 24 height 14
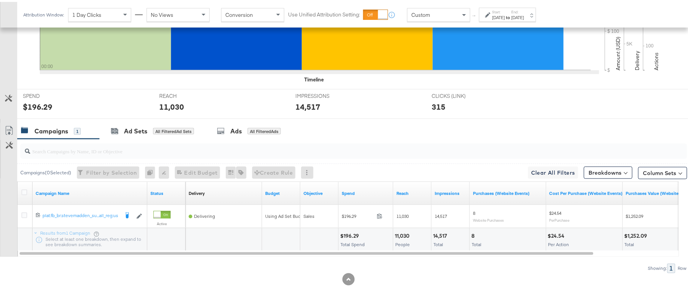
click at [348, 236] on div "$196.29" at bounding box center [350, 234] width 21 height 7
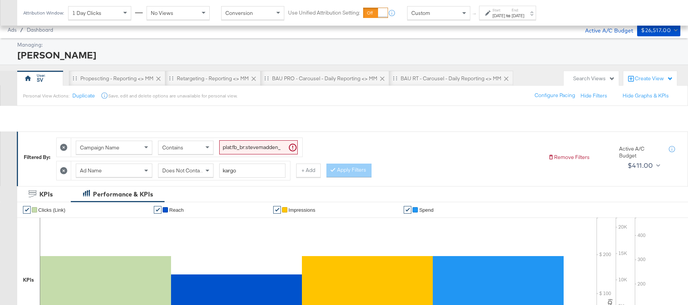
scroll to position [267, 0]
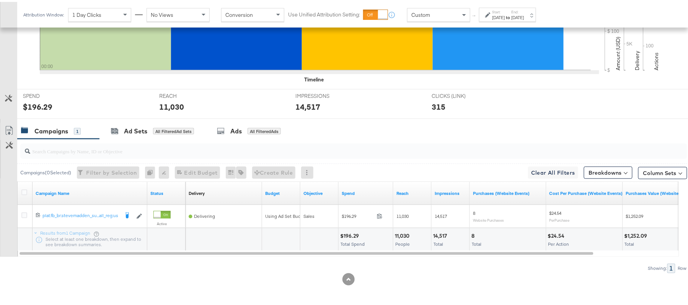
click at [406, 234] on div "11,030" at bounding box center [403, 234] width 17 height 7
copy div "11,030"
click at [435, 234] on div "14,517" at bounding box center [441, 234] width 16 height 7
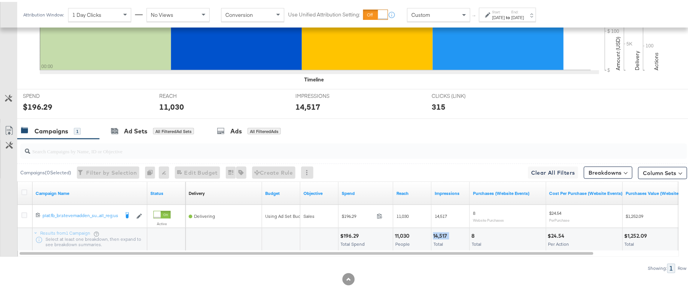
copy div "14,517"
click at [512, 18] on strong "to" at bounding box center [508, 16] width 7 height 6
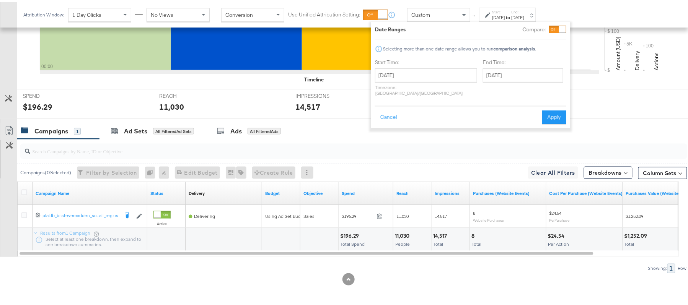
click at [386, 84] on p "Timezone: [GEOGRAPHIC_DATA]/[GEOGRAPHIC_DATA]" at bounding box center [426, 88] width 102 height 11
click at [389, 77] on input "[DATE]" at bounding box center [426, 74] width 102 height 14
click at [434, 142] on td "21" at bounding box center [436, 144] width 13 height 11
type input "[DATE]"
click at [550, 109] on button "Apply" at bounding box center [554, 116] width 24 height 14
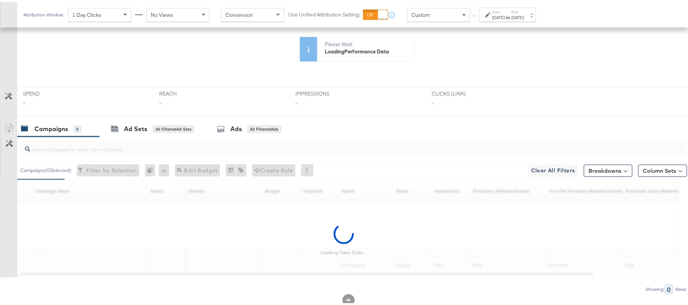
scroll to position [201, 0]
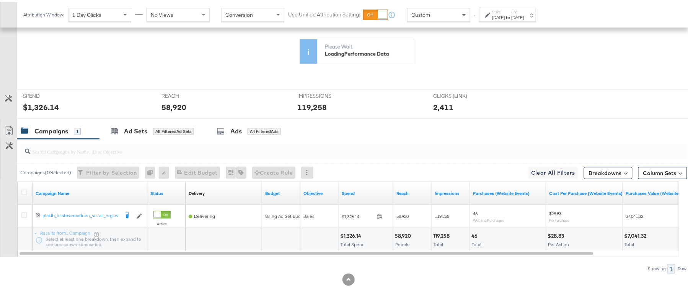
click at [349, 235] on div "$1,326.14" at bounding box center [351, 234] width 23 height 7
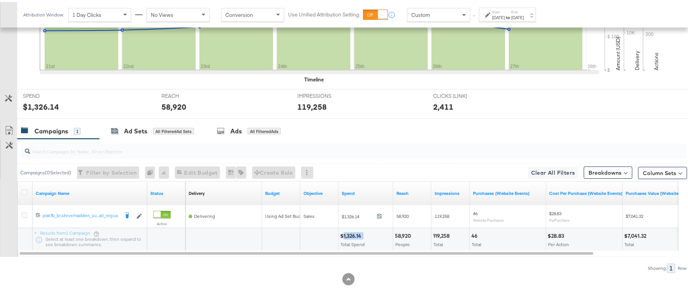
copy div "1,326.14"
click at [397, 234] on div "58,920" at bounding box center [404, 234] width 18 height 7
copy div "58,920"
click at [440, 230] on div "119,258 Total" at bounding box center [451, 238] width 38 height 23
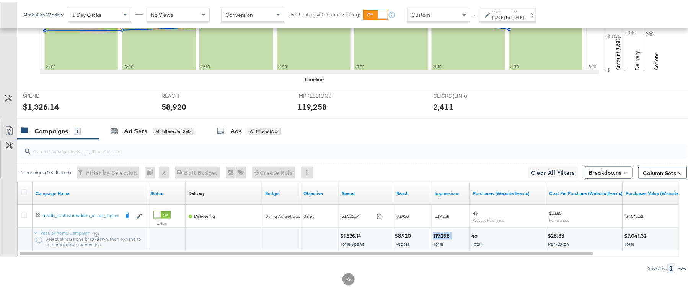
click at [440, 230] on div "119,258 Total" at bounding box center [451, 238] width 38 height 23
copy div "119,258"
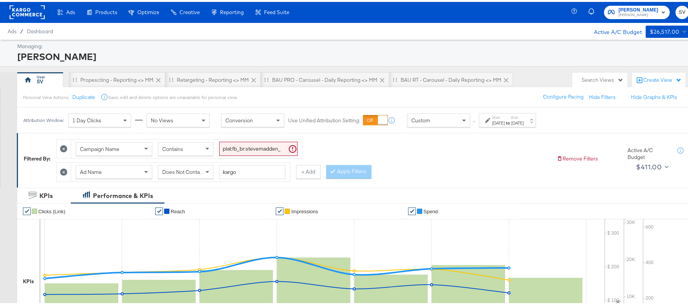
scroll to position [0, 0]
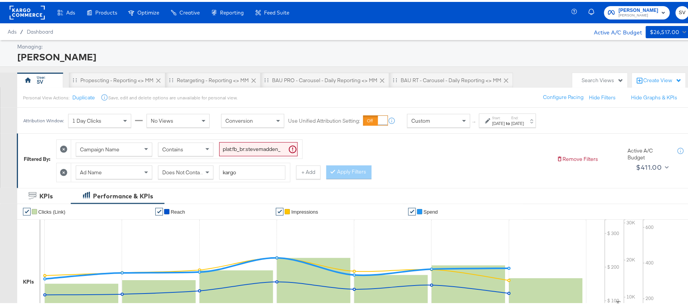
click at [236, 145] on input "plat:fb_br:stevemadden_subchan:paidsocial-asc_temp:buywithprime-retargetingDPAs…" at bounding box center [258, 147] width 78 height 14
paste input "prospecting"
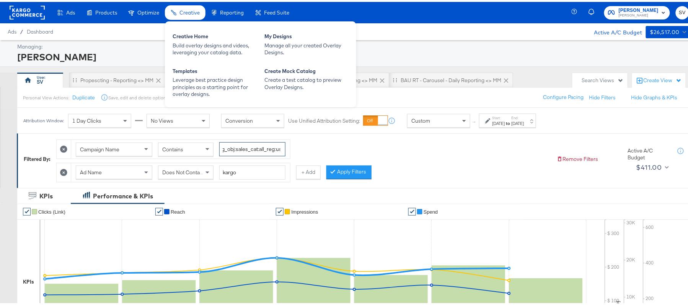
type input "plat:fb_br:stevemadden_subchan:paidsocial-asc_temp:buywithprime-prospecting_obj…"
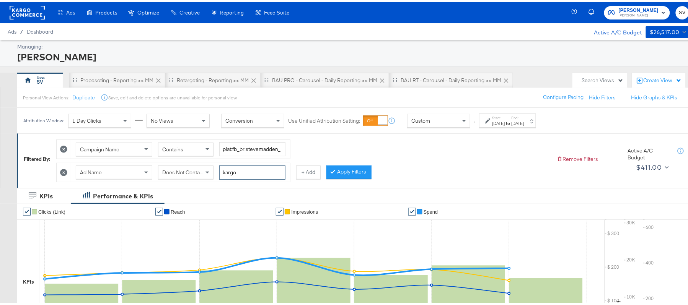
click at [229, 171] on input "kargo" at bounding box center [252, 171] width 66 height 14
click at [191, 171] on span "Does Not Contain" at bounding box center [183, 170] width 42 height 7
click at [224, 169] on input "kargo" at bounding box center [252, 171] width 66 height 14
paste input "cta:shopnow_prodft:buywithprime2025_copy:primedelivers-[DATE]-KARGO-BWP_lp:plp_…"
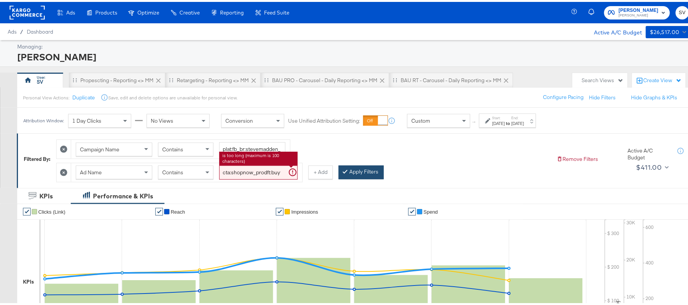
click at [346, 172] on icon at bounding box center [345, 169] width 2 height 5
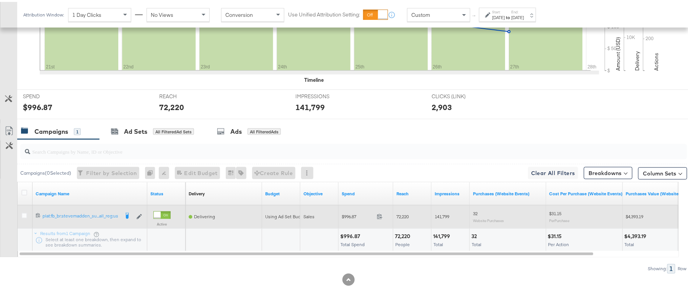
scroll to position [267, 0]
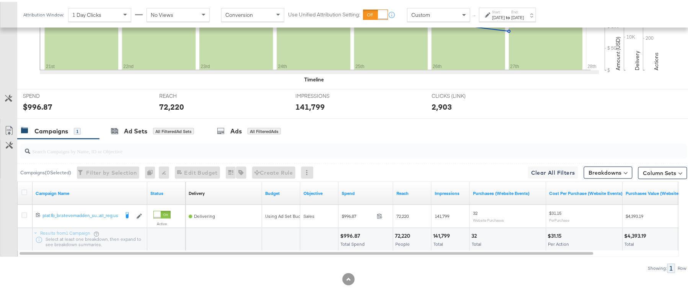
click at [346, 232] on div "$996.87" at bounding box center [351, 234] width 22 height 7
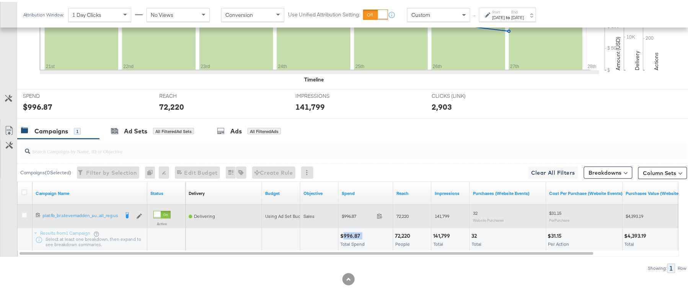
copy div "996.87"
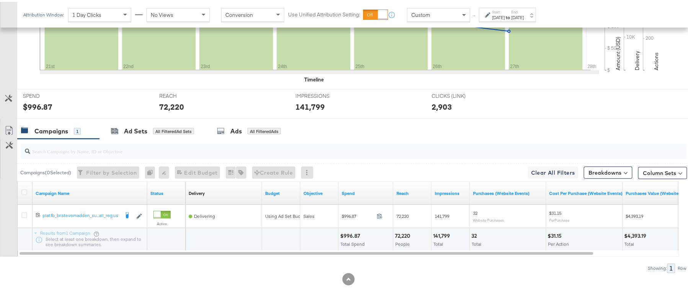
click at [402, 235] on div "72,220" at bounding box center [404, 234] width 18 height 7
copy div "72,220"
click at [443, 230] on div "141,799 Total" at bounding box center [451, 238] width 38 height 23
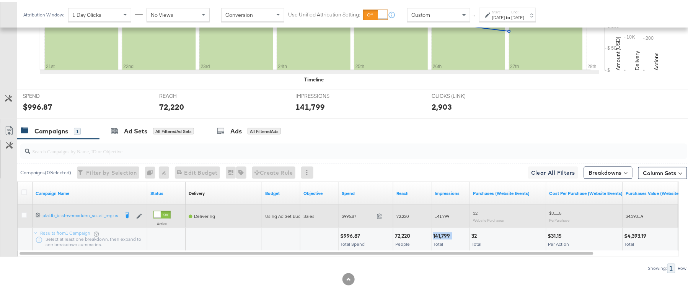
copy div "141,799"
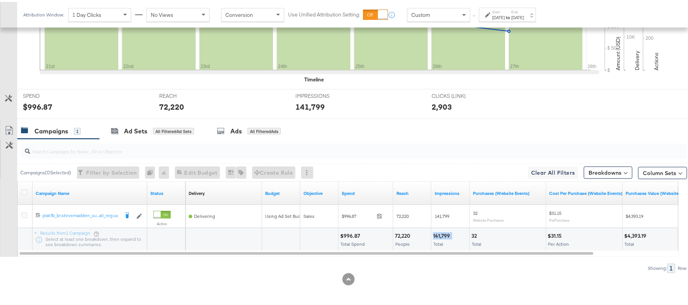
scroll to position [63, 0]
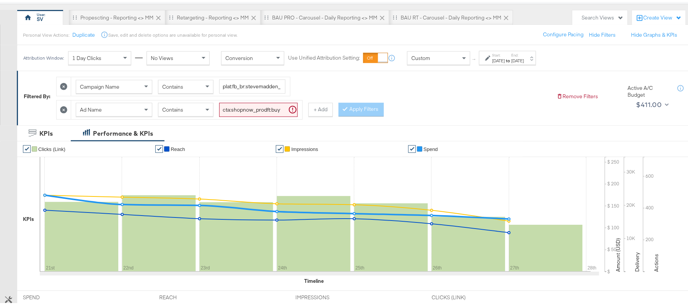
click at [252, 108] on input "cta:shopnow_prodft:buywithprime2025_copy:primedelivers-[DATE]-KARGO-BWP_lp:plp_…" at bounding box center [258, 108] width 78 height 14
paste input "toprated"
click at [363, 111] on button "Apply Filters" at bounding box center [361, 108] width 45 height 14
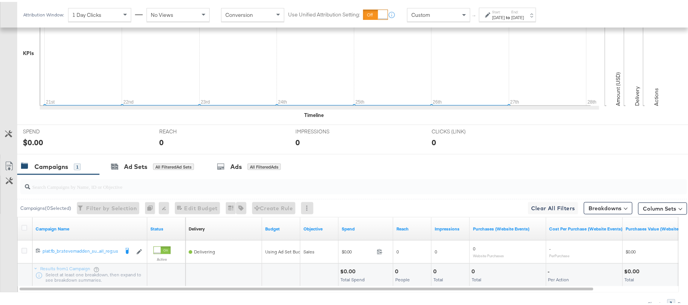
scroll to position [267, 0]
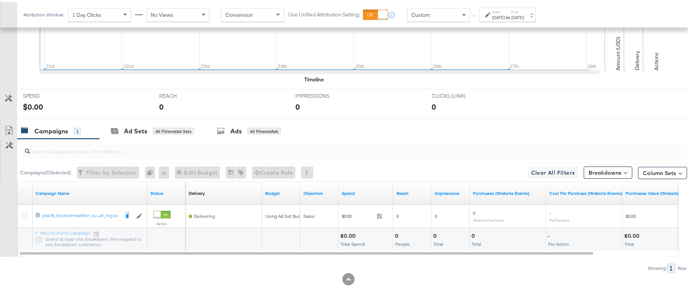
click at [349, 233] on div "$0.00" at bounding box center [349, 234] width 18 height 7
copy div "0.00"
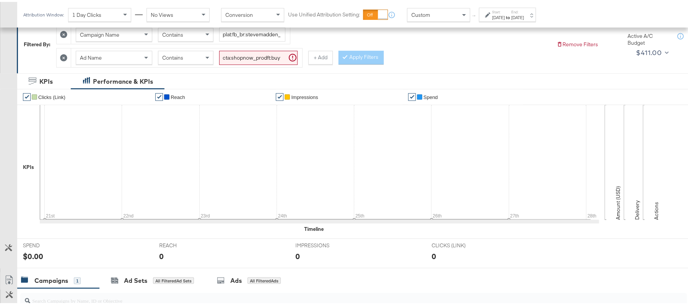
scroll to position [114, 0]
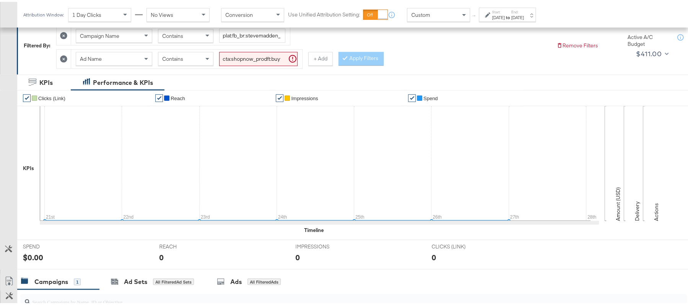
click at [232, 59] on input "cta:shopnow_prodft:buywithprime2025_copy:primedelivers-[DATE]-KARGO-toprated_lp…" at bounding box center [258, 57] width 78 height 14
paste input "allwomens"
type input "cta:shopnow_prodft:buywithprime2025_copy:primedelivers-[DATE]-KARGO-allwomens_l…"
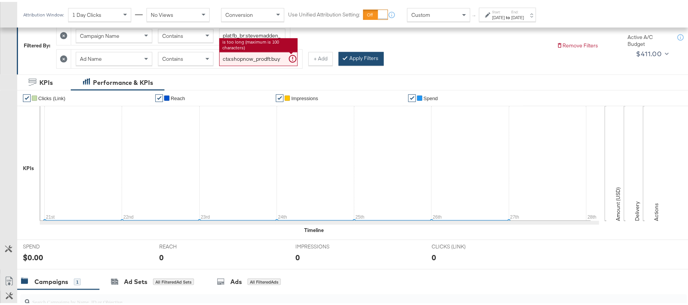
click at [358, 59] on button "Apply Filters" at bounding box center [361, 57] width 45 height 14
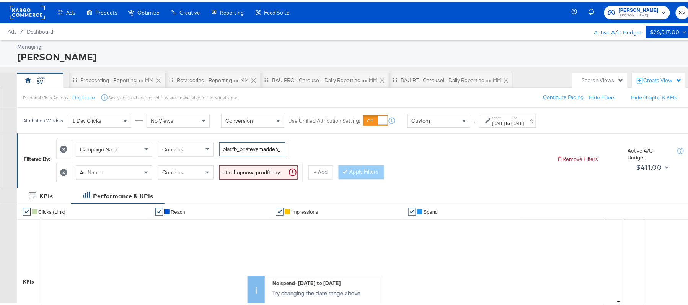
click at [257, 150] on input "plat:fb_br:stevemadden_subchan:paidsocial-asc_temp:buywithprime-prospecting_obj…" at bounding box center [252, 147] width 66 height 14
paste input "retargetingDPAs"
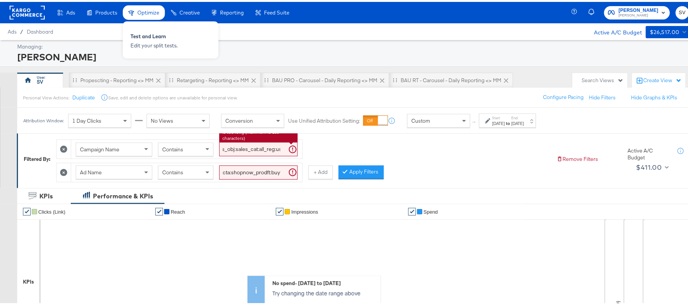
type input "plat:fb_br:stevemadden_subchan:paidsocial-asc_temp:buywithprime-retargetingDPAs…"
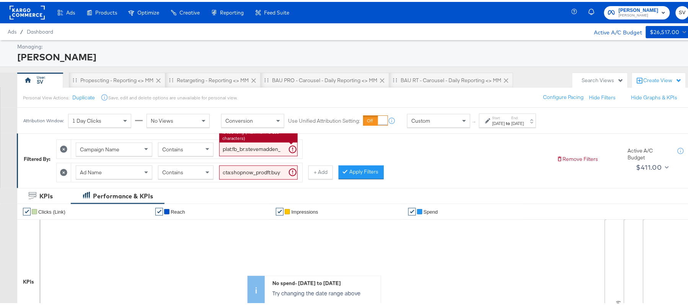
click at [241, 171] on input "cta:shopnow_prodft:buywithprime2025_copy:primedelivers-[DATE]-KARGO-allwomens_l…" at bounding box center [258, 171] width 78 height 14
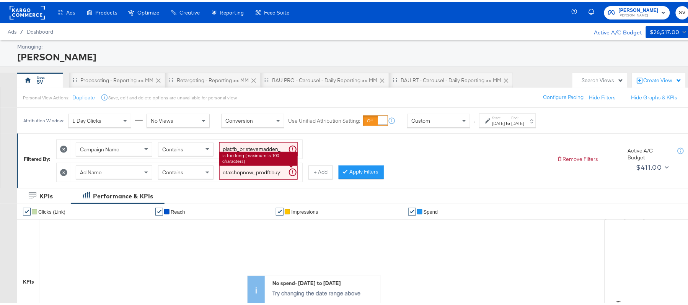
paste input "BWP"
click at [358, 168] on button "Apply Filters" at bounding box center [361, 171] width 45 height 14
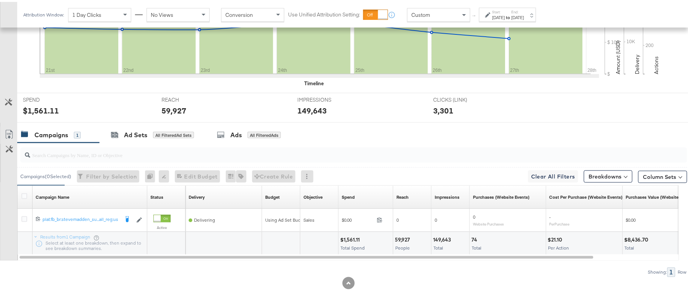
scroll to position [266, 0]
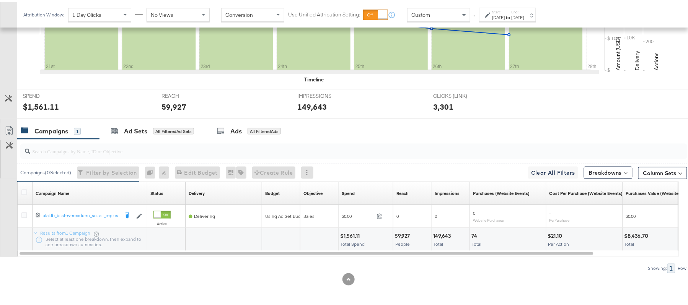
click at [353, 235] on div "$1,561.11" at bounding box center [351, 234] width 22 height 7
copy div "1,561.11"
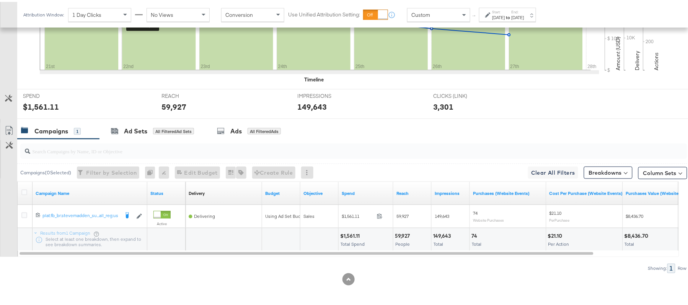
click at [401, 233] on div "59,927" at bounding box center [403, 234] width 17 height 7
click at [435, 234] on div "149,643" at bounding box center [443, 234] width 20 height 7
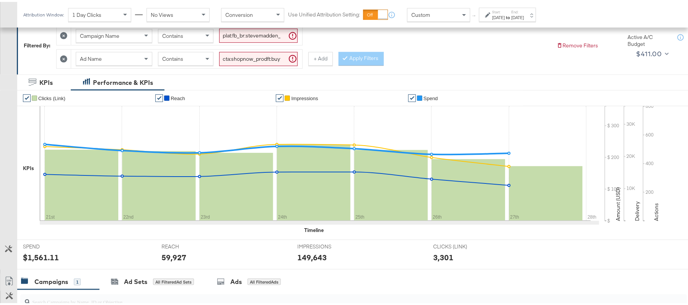
scroll to position [113, 0]
click at [265, 59] on input "cta:shopnow_prodft:buywithprime2025_copy:primedelivers-may6-KARGO-BWP_lp:plp_ad…" at bounding box center [258, 58] width 78 height 14
paste input "toprated"
type input "cta:shopnow_prodft:buywithprime2025_copy:primedelivers-may6-KARGO-toprated_lp:p…"
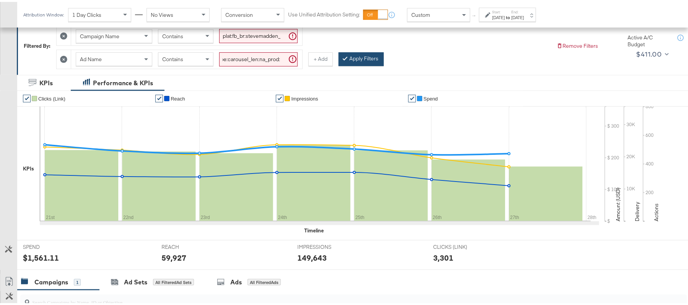
scroll to position [0, 0]
click at [346, 59] on icon at bounding box center [345, 56] width 2 height 5
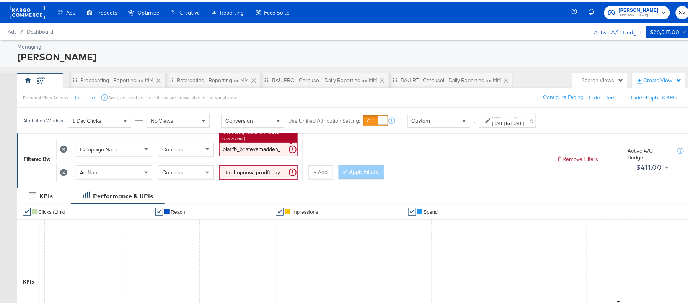
click at [278, 141] on div "plat:fb_br:stevemadden_subchan:paidsocial-asc_temp:buywithprime-retargetingDPAs…" at bounding box center [258, 147] width 78 height 14
click at [273, 150] on input "plat:fb_br:stevemadden_subchan:paidsocial-asc_temp:buywithprime-retargetingDPAs…" at bounding box center [258, 147] width 78 height 14
paste input "evergreen-prospecting-2"
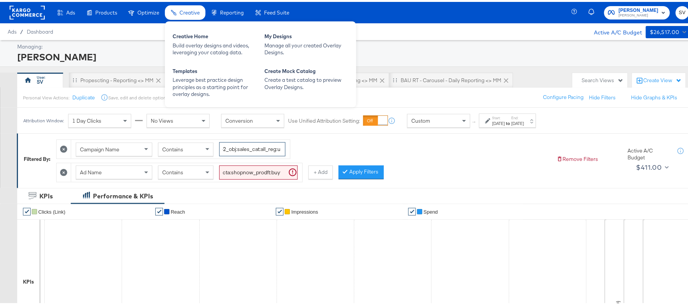
type input "plat:fb_br:stevemadden_subchan:paidsocial-asc_temp:evergreen-prospecting-2_obj:…"
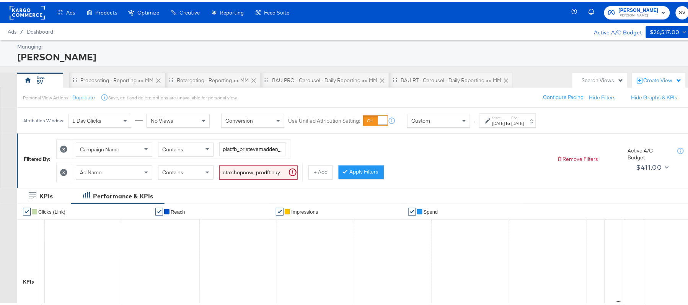
click at [260, 173] on input "cta:shopnow_prodft:buywithprime2025_copy:primedelivers-may6-KARGO-toprated_lp:p…" at bounding box center [258, 171] width 78 height 14
paste input "mostwanted_copy:thestylesyoudidnt-feb28-KARGO-singleimage"
click at [370, 173] on button "Apply Filters" at bounding box center [361, 171] width 45 height 14
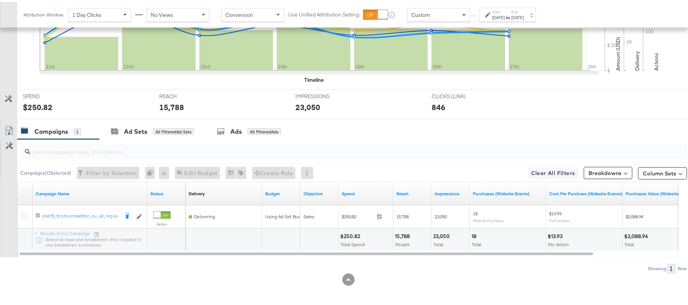
scroll to position [267, 0]
click at [354, 231] on div "$250.82" at bounding box center [351, 234] width 22 height 7
click at [403, 233] on div "15,788" at bounding box center [403, 234] width 17 height 7
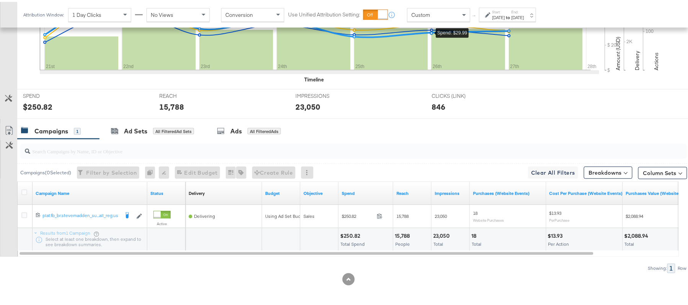
click at [441, 231] on div "23,050" at bounding box center [442, 234] width 19 height 7
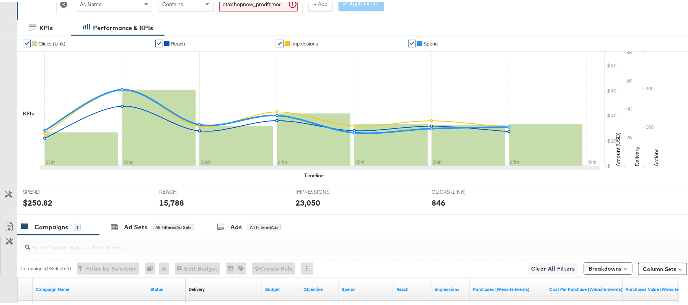
scroll to position [11, 0]
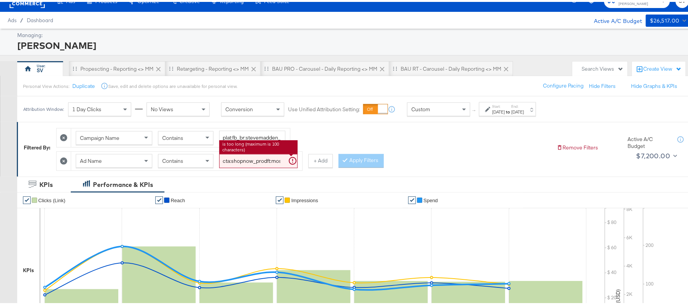
click at [255, 167] on input "cta:shopnow_prodft:mostwanted_copy:thestylesyoudidnt-feb28-KARGO-singleimage_lp…" at bounding box center [258, 159] width 78 height 14
paste input "jan23"
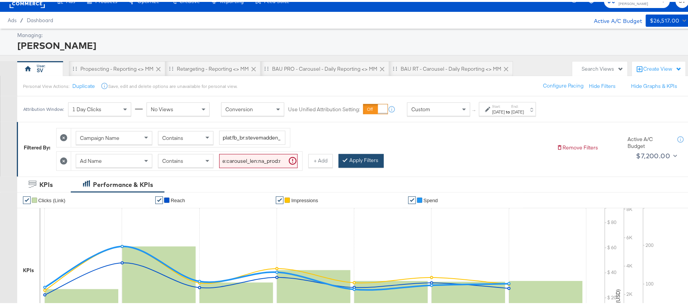
scroll to position [0, 0]
click at [351, 159] on button "Apply Filters" at bounding box center [361, 159] width 45 height 14
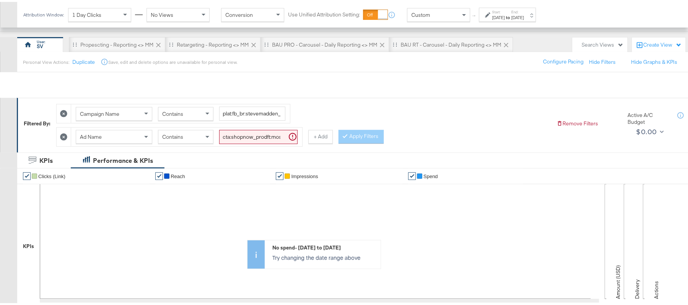
scroll to position [34, 0]
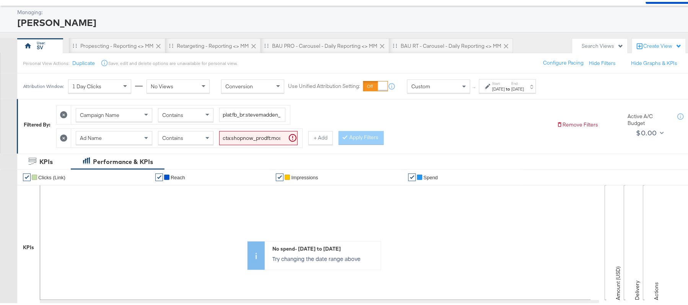
click at [281, 138] on input "cta:shopnow_prodft:mostwanted_copy:thestylesyoudidnt-jan23-KARGO-singleimage_lp…" at bounding box center [258, 136] width 78 height 14
paste input "aug11"
click at [351, 137] on button "Apply Filters" at bounding box center [361, 136] width 45 height 14
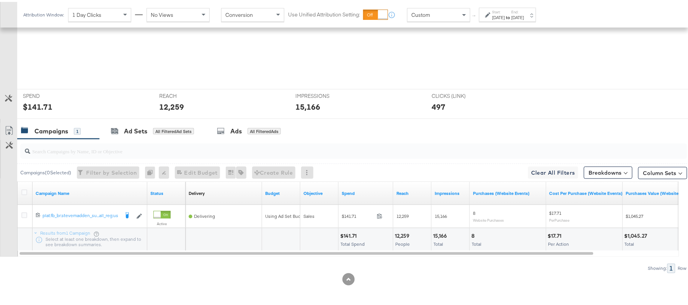
scroll to position [267, 0]
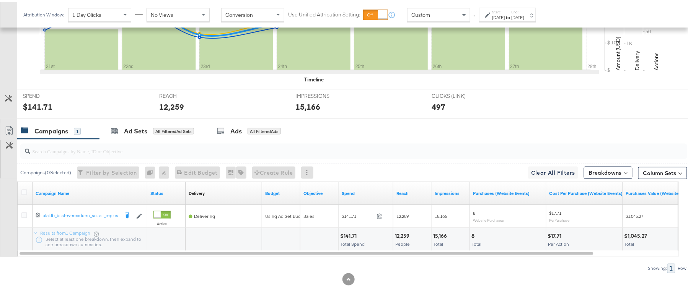
click at [346, 235] on div "$141.71" at bounding box center [349, 234] width 19 height 7
click at [400, 234] on div "12,259" at bounding box center [403, 234] width 17 height 7
click at [439, 230] on div "15,166 Total" at bounding box center [451, 238] width 38 height 23
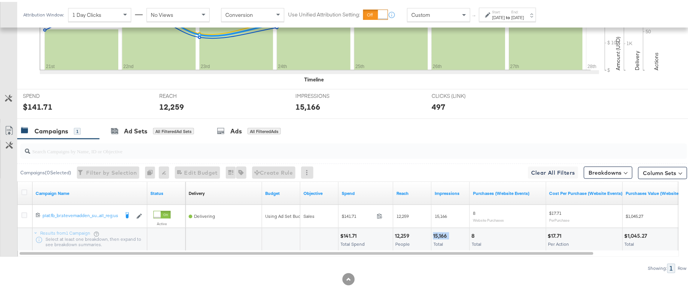
click at [439, 230] on div "15,166 Total" at bounding box center [451, 238] width 38 height 23
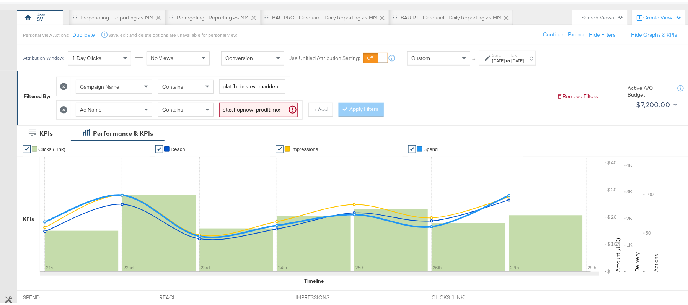
scroll to position [0, 0]
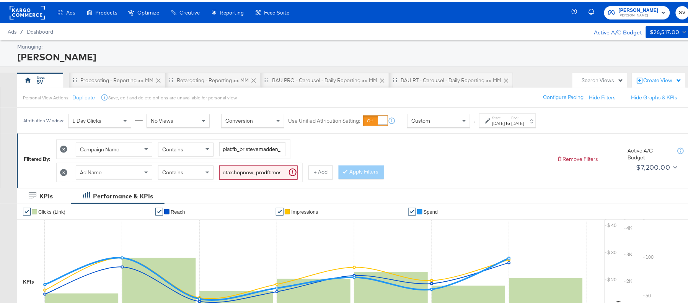
click at [234, 173] on input "cta:shopnow_prodft:mostwanted_copy:thestylesyoudidnt-aug11-KARGO-singleimage_lp…" at bounding box center [258, 171] width 78 height 14
paste input "womensshoes_copy:cominginhot-feb28-KARGO"
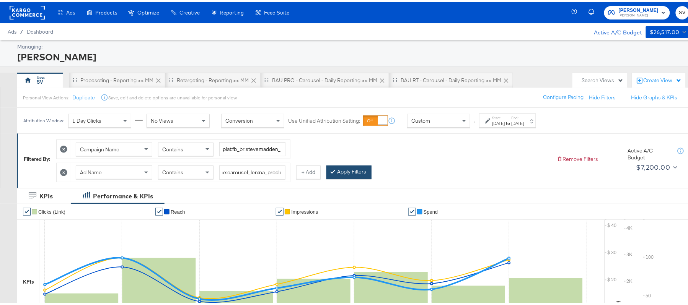
click at [363, 175] on button "Apply Filters" at bounding box center [349, 171] width 45 height 14
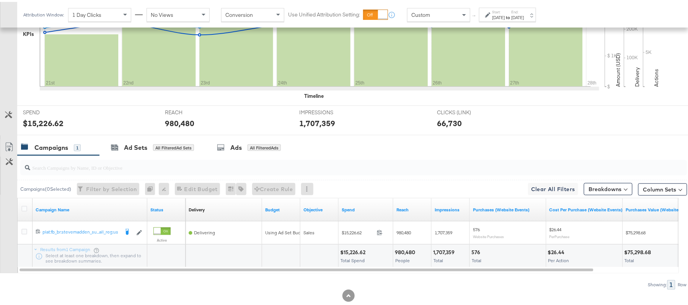
scroll to position [267, 0]
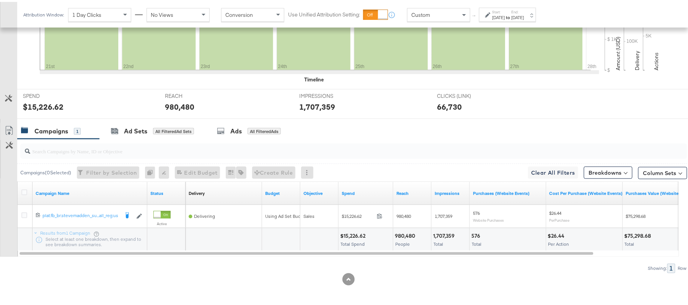
click at [358, 237] on div "$15,226.62" at bounding box center [354, 234] width 28 height 7
click at [408, 231] on div "980,480" at bounding box center [406, 234] width 23 height 7
click at [448, 234] on div "1,707,359" at bounding box center [445, 234] width 24 height 7
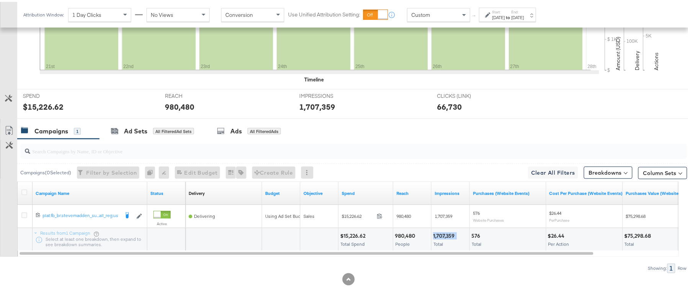
click at [448, 234] on div "1,707,359" at bounding box center [445, 234] width 24 height 7
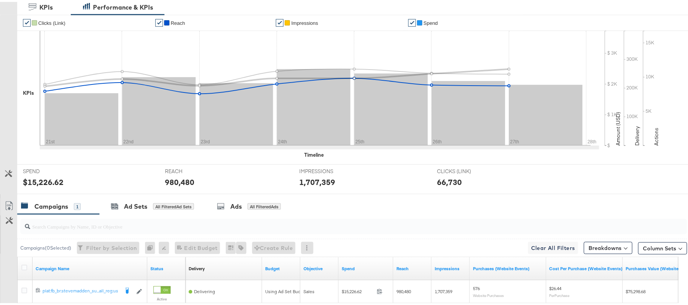
scroll to position [63, 0]
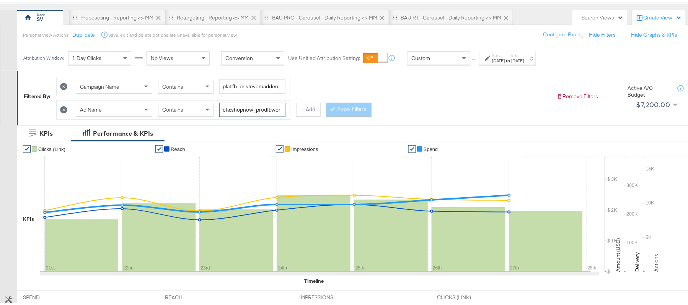
click at [253, 113] on input "cta:shopnow_prodft:womensshoes_copy:cominginhot-feb28-KARGO_lp:plp_adtype:carou…" at bounding box center [252, 108] width 66 height 14
paste input "nov15"
click at [337, 105] on button "Apply Filters" at bounding box center [349, 108] width 45 height 14
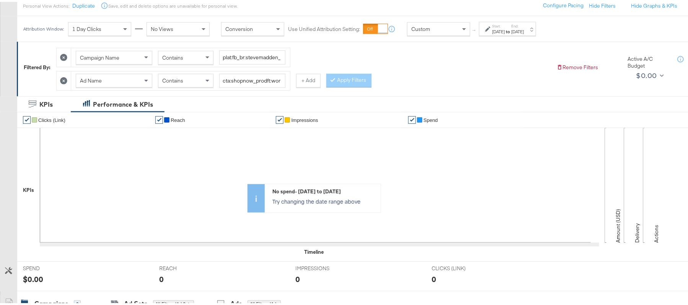
scroll to position [86, 0]
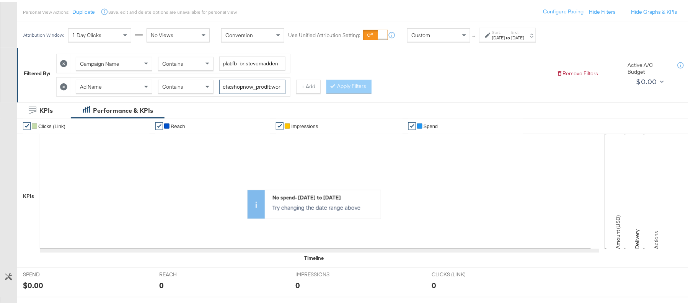
click at [250, 87] on input "cta:shopnow_prodft:womensshoes_copy:cominginhot-nov15-KARGO_lp:plp_adtype:carou…" at bounding box center [252, 85] width 66 height 14
paste input "aug11"
click at [338, 87] on button "Apply Filters" at bounding box center [349, 85] width 45 height 14
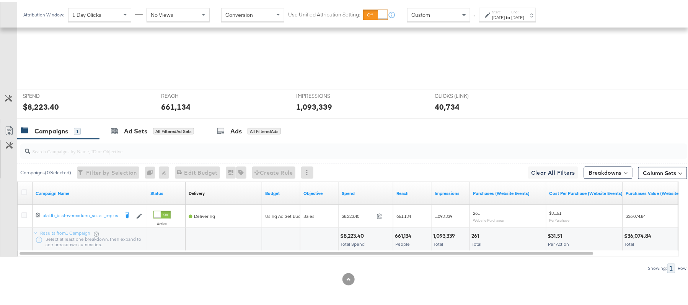
scroll to position [267, 0]
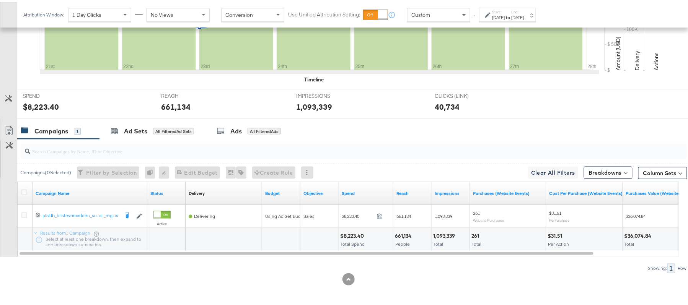
click at [351, 236] on div "$8,223.40" at bounding box center [353, 234] width 26 height 7
click at [403, 232] on div "661,134" at bounding box center [404, 234] width 19 height 7
click at [452, 233] on div "1,093,339" at bounding box center [445, 234] width 24 height 7
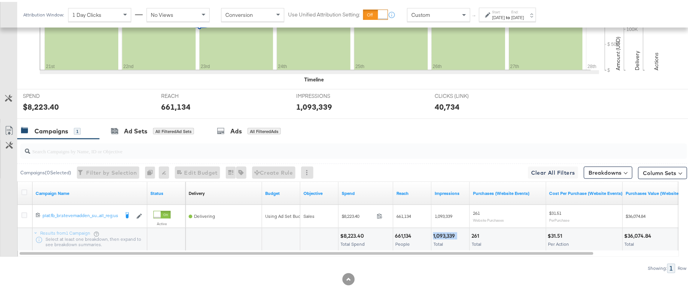
click at [452, 233] on div "1,093,339" at bounding box center [445, 234] width 24 height 7
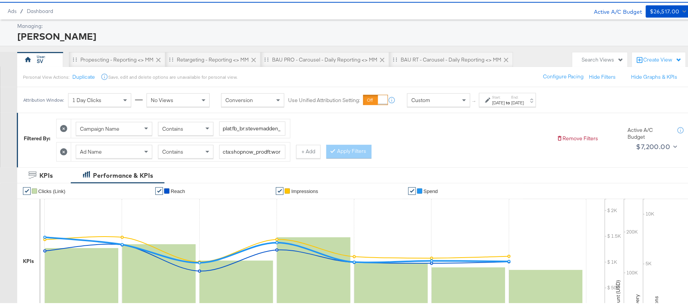
scroll to position [11, 0]
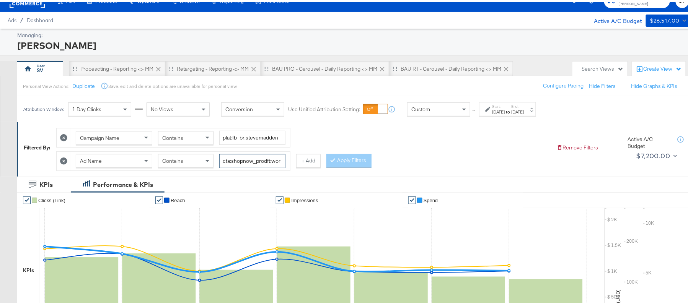
click at [256, 155] on input "cta:shopnow_prodft:womensshoes_copy:cominginhot-aug11-KARGO_lp:plp_adtype:carou…" at bounding box center [252, 159] width 66 height 14
click at [356, 145] on div "Campaign Name Contains plat:fb_br:stevemadden_subchan:paidsocial-asc_temp:everg…" at bounding box center [303, 145] width 495 height 46
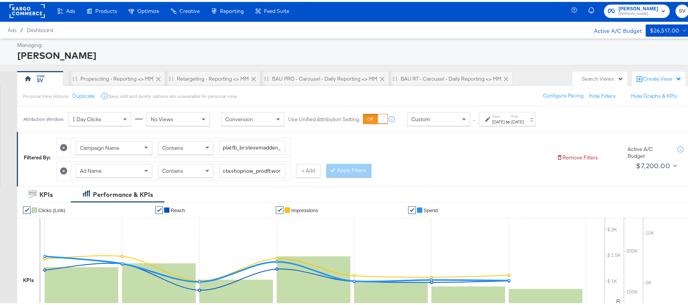
scroll to position [0, 0]
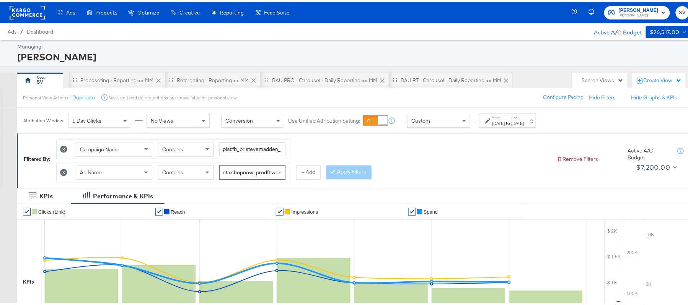
click at [247, 173] on input "cta:shopnow_prodft:womensshoes_copy:cominginhot-aug11-KARGO_lp:plp_adtype:carou…" at bounding box center [252, 171] width 66 height 14
paste input "starrating_copy:meetthestars-feb19-KARGO-multiimage"
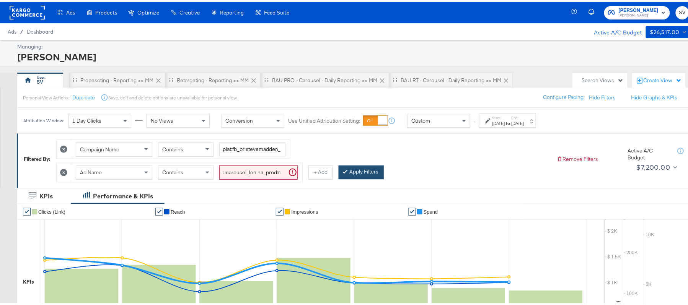
click at [346, 172] on icon at bounding box center [345, 169] width 2 height 5
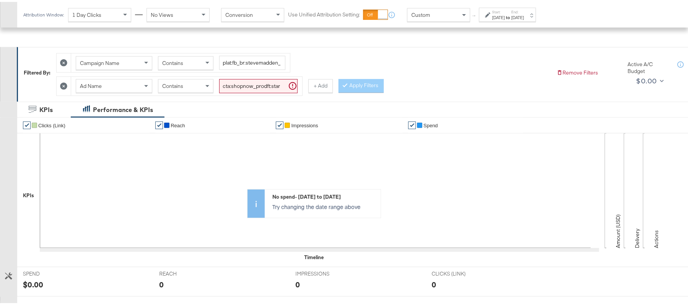
scroll to position [86, 0]
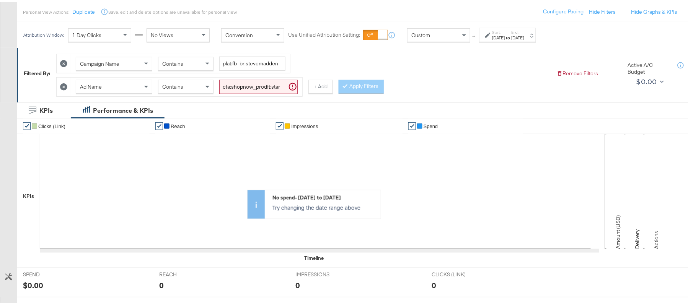
click at [277, 88] on input "cta:shopnow_prodft:starrating_copy:meetthestars-feb19-KARGO-multiimage_lp:plp_a…" at bounding box center [258, 85] width 78 height 14
paste input "mostwanted_copy:thestylesyoudidnt-apr8-KARGO-4:5single"
click at [357, 87] on button "Apply Filters" at bounding box center [361, 85] width 45 height 14
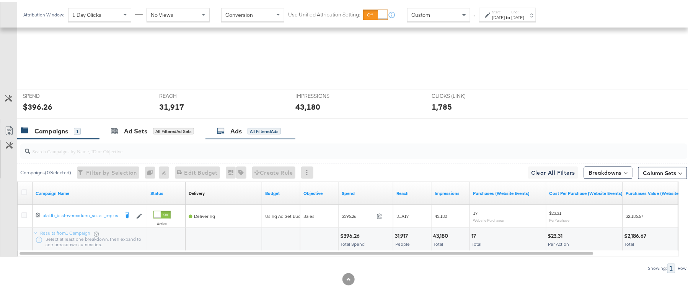
scroll to position [267, 0]
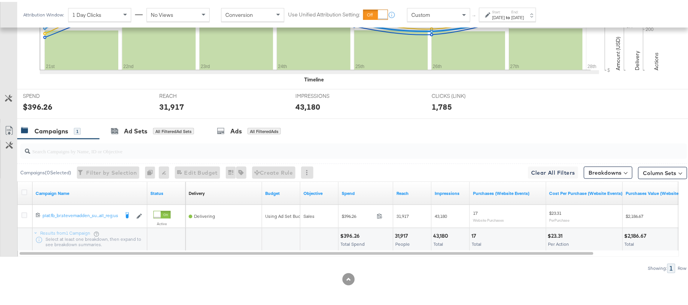
click at [357, 233] on div "$396.26" at bounding box center [351, 234] width 22 height 7
click at [405, 233] on div "31,917" at bounding box center [402, 234] width 15 height 7
click at [441, 234] on div "43,180" at bounding box center [441, 234] width 17 height 7
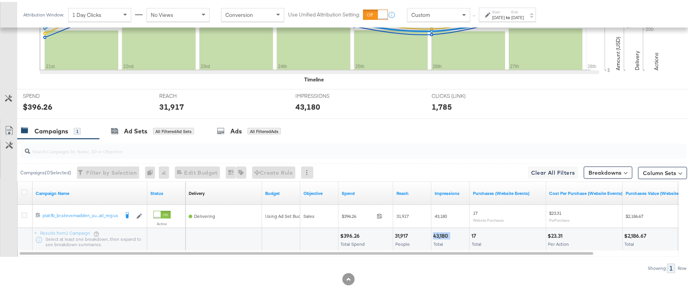
click at [441, 234] on div "43,180" at bounding box center [441, 234] width 17 height 7
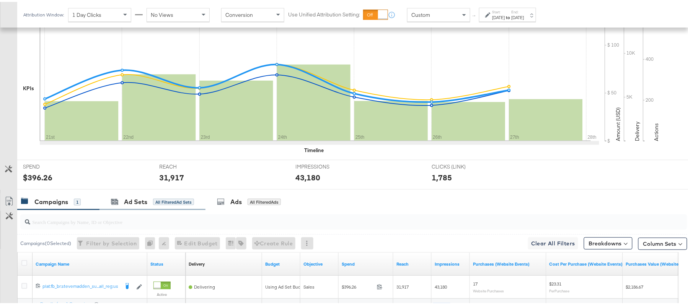
scroll to position [63, 0]
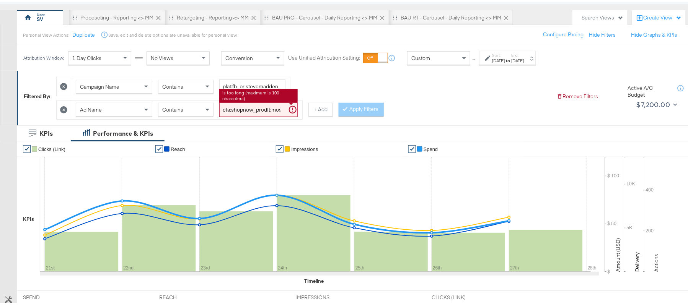
click at [265, 106] on input "cta:shopnow_prodft:mostwanted_copy:thestylesyoudidnt-apr8-KARGO-4:5singleimage_…" at bounding box center [258, 108] width 78 height 14
paste input "newarrivals_copy:thestylesyoudidnt-apr8-KARGO-4:5multi"
click at [351, 106] on button "Apply Filters" at bounding box center [361, 108] width 45 height 14
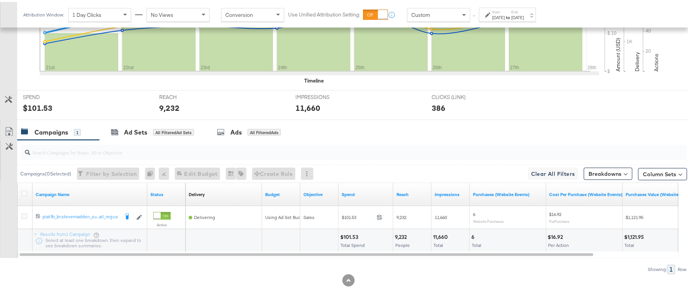
scroll to position [267, 0]
click at [348, 237] on div "$101.53" at bounding box center [350, 234] width 20 height 7
click at [404, 235] on div "9,232" at bounding box center [402, 234] width 14 height 7
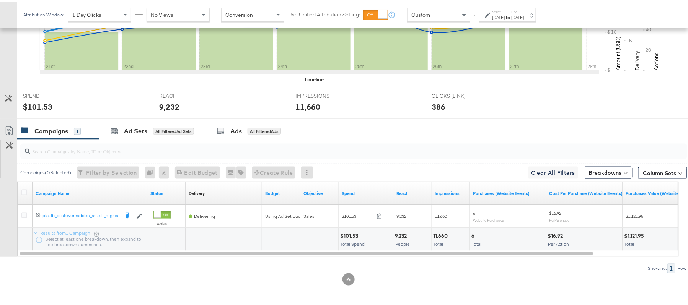
click at [442, 229] on div "11,660 Total" at bounding box center [451, 238] width 38 height 23
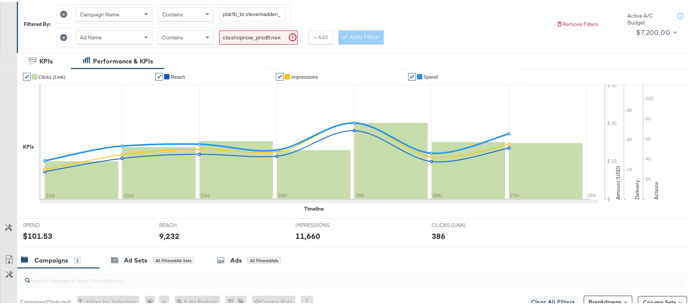
scroll to position [63, 0]
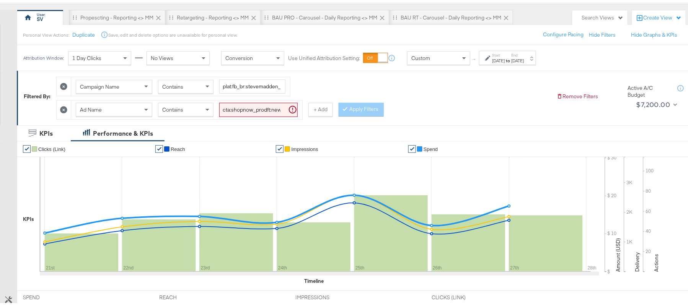
click at [244, 103] on input "cta:shopnow_prodft:newarrivals_copy:thestylesyoudidnt-apr8-KARGO-4:5multiimage_…" at bounding box center [258, 108] width 78 height 14
paste input "ug11"
click at [356, 106] on button "Apply Filters" at bounding box center [361, 108] width 45 height 14
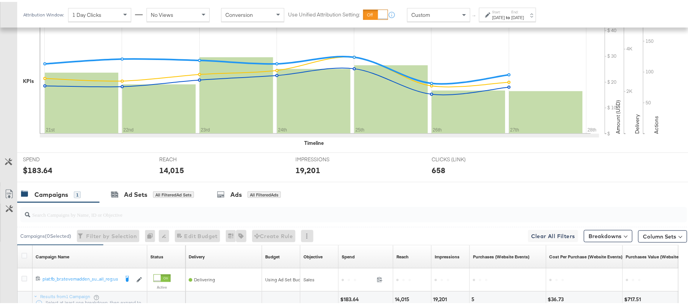
scroll to position [267, 0]
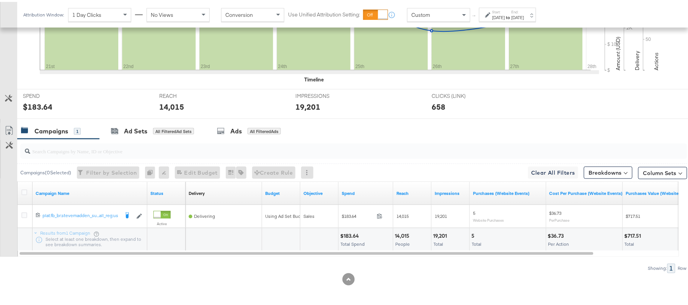
click at [352, 233] on div "$183.64" at bounding box center [350, 234] width 21 height 7
click at [401, 233] on div "14,015" at bounding box center [403, 234] width 17 height 7
click at [437, 233] on div "19,201" at bounding box center [441, 234] width 16 height 7
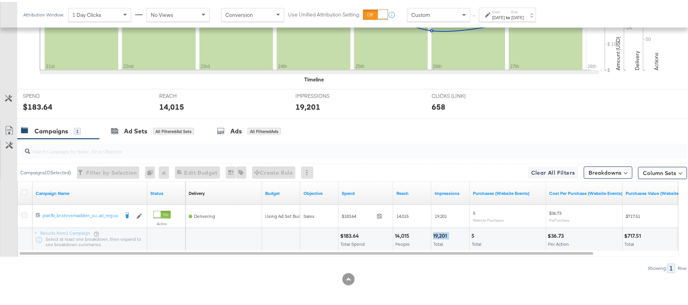
click at [437, 233] on div "19,201" at bounding box center [441, 234] width 16 height 7
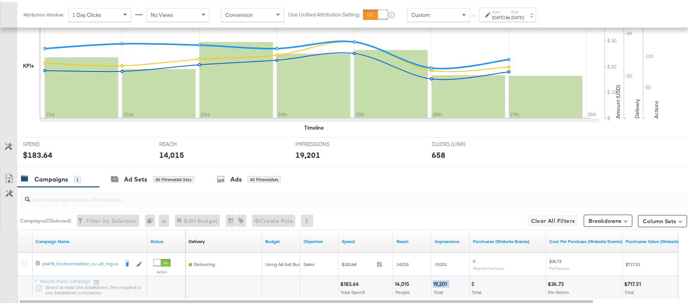
scroll to position [63, 0]
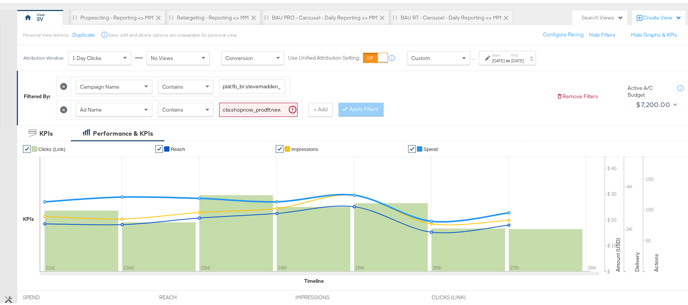
click at [280, 109] on input "cta:shopnow_prodft:newarrivals_copy:thestylesyoudidnt-aug11-KARGO-4:5multiimage…" at bounding box center [258, 108] width 78 height 14
paste input "smpass_copy:findsomethingnew-may28-KARGO"
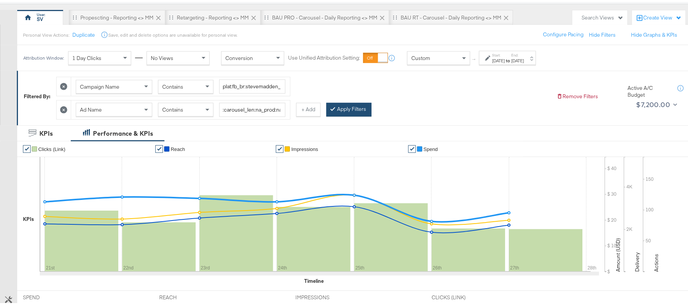
click at [354, 111] on button "Apply Filters" at bounding box center [349, 108] width 45 height 14
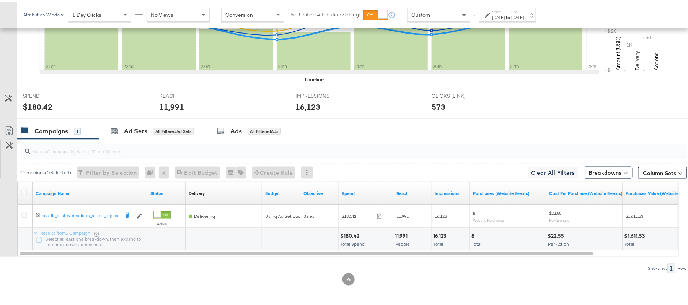
scroll to position [267, 0]
click at [354, 231] on div "$180.42" at bounding box center [350, 234] width 21 height 7
click at [397, 234] on div "11,991" at bounding box center [402, 234] width 15 height 7
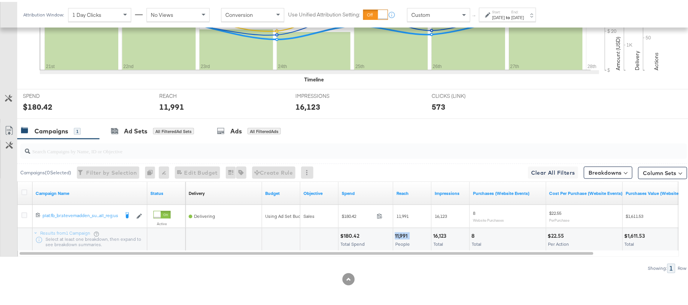
click at [395, 234] on div "11,991" at bounding box center [402, 234] width 15 height 7
click at [446, 232] on div "16,123" at bounding box center [440, 234] width 15 height 7
click at [444, 232] on div "16,123" at bounding box center [440, 234] width 15 height 7
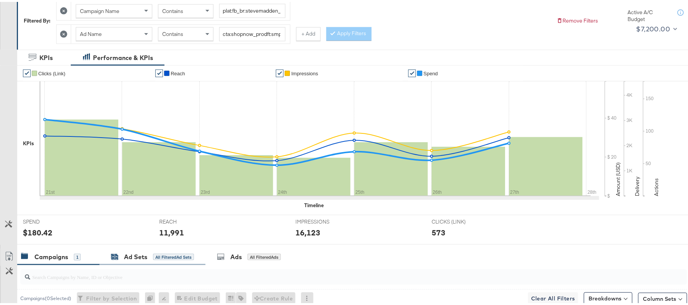
scroll to position [63, 0]
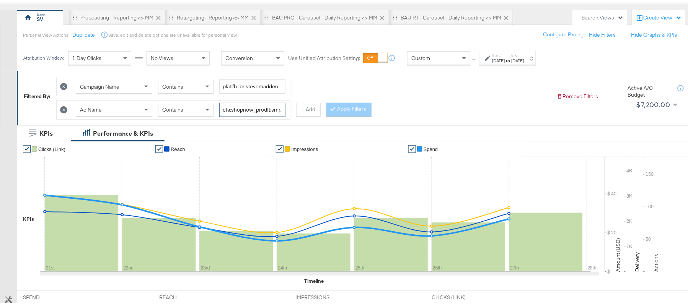
click at [236, 103] on input "cta:shopnow_prodft:smpass_copy:findsomethingnew-may28-KARGO_lp:plp_adtype:carou…" at bounding box center [252, 108] width 66 height 14
paste input "aug11"
type input "cta:shopnow_prodft:smpass_copy:findsomethingnew-aug11-KARGO_lp:plp_adtype:carou…"
click at [345, 109] on button "Apply Filters" at bounding box center [349, 108] width 45 height 14
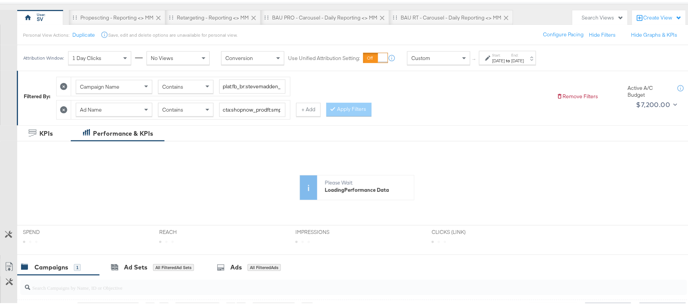
scroll to position [201, 0]
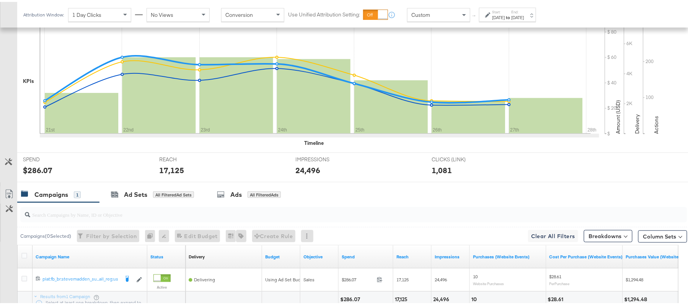
click at [347, 236] on div "Campaigns ( 0 Selected) Filter by Selection Filter 0 campaigns 0 Rename 0 campa…" at bounding box center [352, 234] width 670 height 18
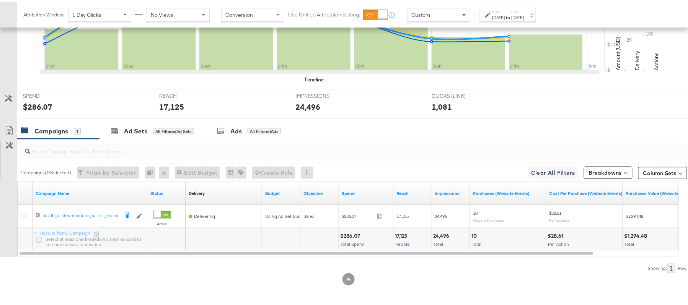
scroll to position [267, 0]
click at [348, 232] on div "$286.07" at bounding box center [351, 234] width 22 height 7
click at [402, 235] on div "17,125" at bounding box center [402, 234] width 15 height 7
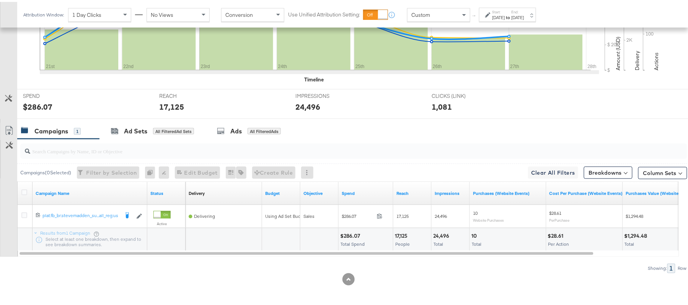
click at [443, 233] on div "24,496" at bounding box center [442, 234] width 18 height 7
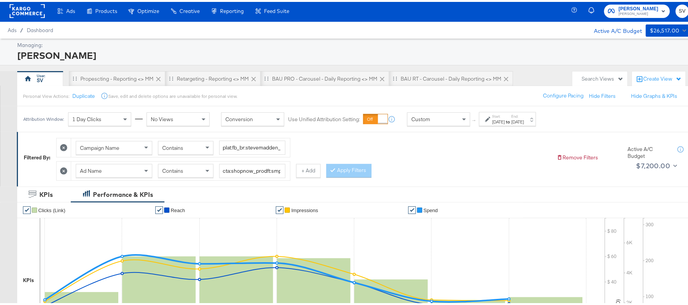
scroll to position [0, 0]
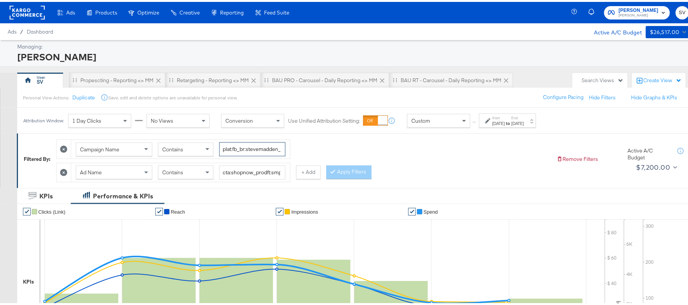
click at [245, 144] on input "plat:fb_br:stevemadden_subchan:paidsocial-asc_temp:evergreen-prospecting-2_obj:…" at bounding box center [252, 147] width 66 height 14
paste input "retargetingDPAs"
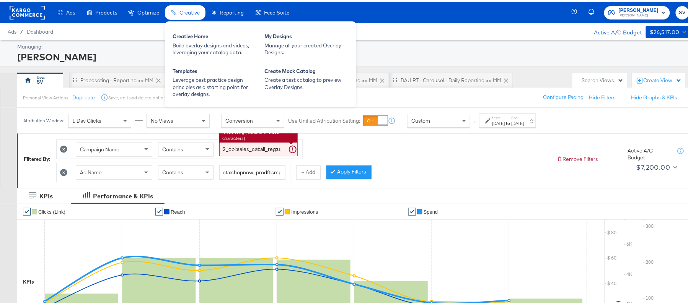
type input "plat:fb_br:stevemadden_subchan:paidsocial-asc_temp:evergreen-retargetingDPAs-2_…"
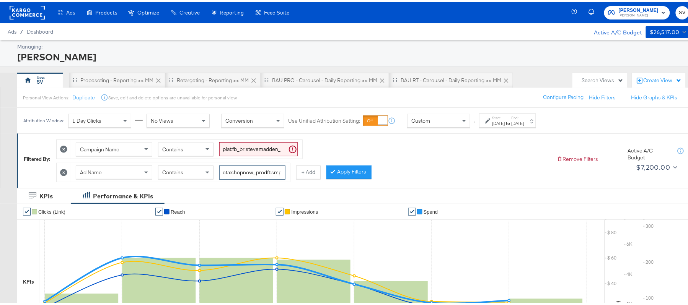
click at [245, 176] on input "cta:shopnow_prodft:smpass_copy:findsomethingnew-aug11-KARGO_lp:plp_adtype:carou…" at bounding box center [252, 171] width 66 height 14
paste input "mostwanted_copy:thestylesyoudidnt-jan23-KARGO-multiimage"
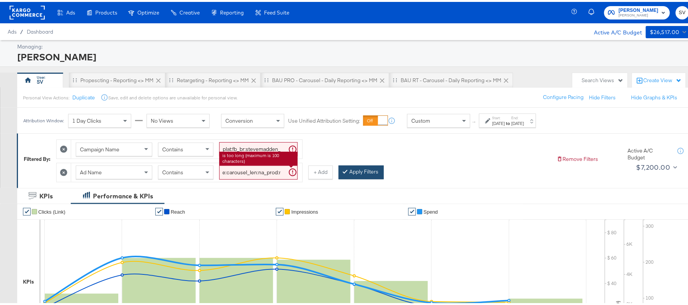
click at [346, 171] on icon at bounding box center [345, 169] width 2 height 5
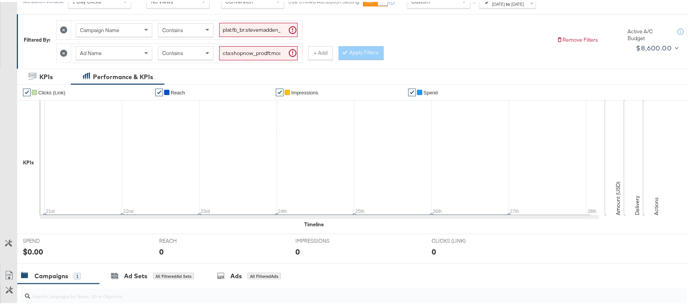
scroll to position [63, 0]
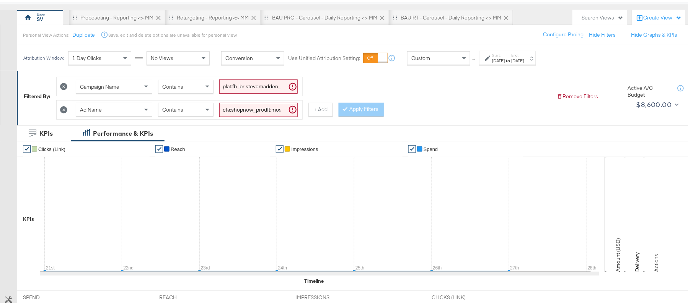
click at [271, 112] on input "cta:shopnow_prodft:mostwanted_copy:thestylesyoudidnt-jan23-KARGO-multiimage_lp:…" at bounding box center [258, 108] width 78 height 14
paste input "2"
click at [359, 112] on button "Apply Filters" at bounding box center [361, 108] width 45 height 14
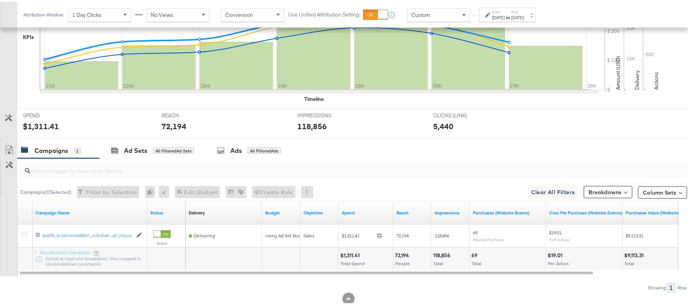
scroll to position [267, 0]
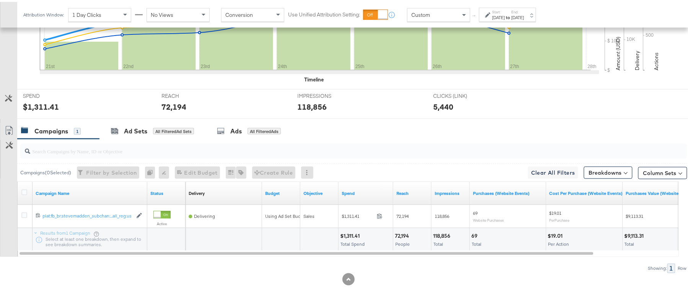
click at [348, 234] on div "$1,311.41" at bounding box center [351, 234] width 22 height 7
click at [400, 231] on div "72,194" at bounding box center [403, 234] width 16 height 7
click at [443, 234] on div "118,856" at bounding box center [443, 234] width 20 height 7
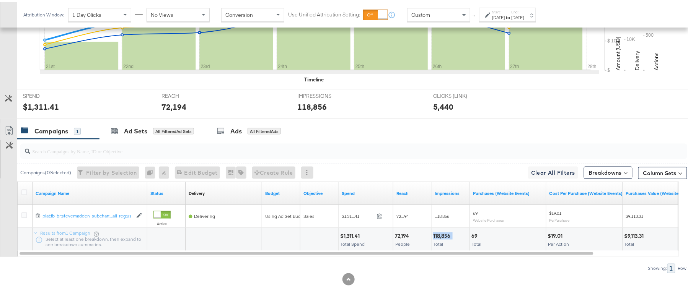
click at [443, 234] on div "118,856" at bounding box center [443, 234] width 20 height 7
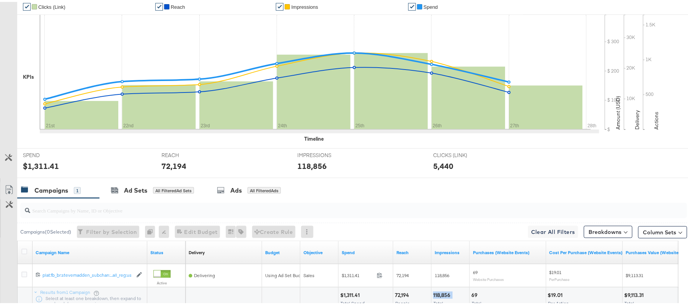
scroll to position [63, 0]
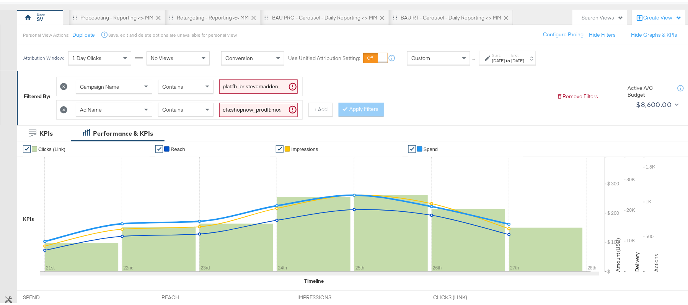
click at [252, 113] on input "cta:shopnow_prodft:mostwanted2_copy:thestylesyoudidnt-jan23-KARGO-multiimage_lp…" at bounding box center [258, 108] width 78 height 14
paste input "newarrivals"
click at [370, 108] on button "Apply Filters" at bounding box center [361, 108] width 45 height 14
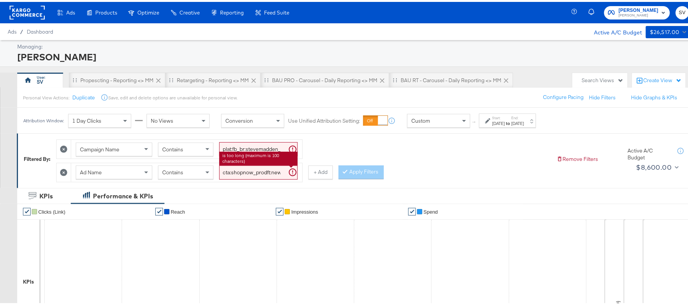
click at [255, 171] on input "cta:shopnow_prodft:newarrivals_copy:thestylesyoudidnt-jan23-KARGO-multiimage_lp…" at bounding box center [258, 171] width 78 height 14
paste input "2"
click at [360, 170] on button "Apply Filters" at bounding box center [361, 171] width 45 height 14
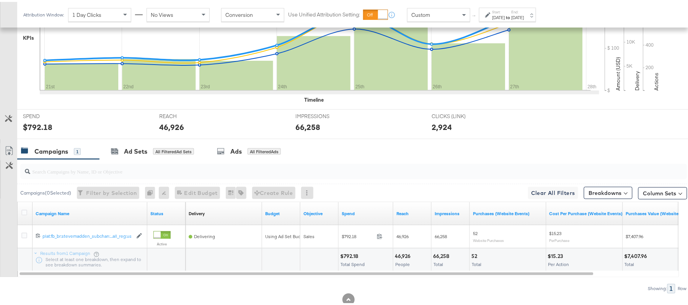
scroll to position [267, 0]
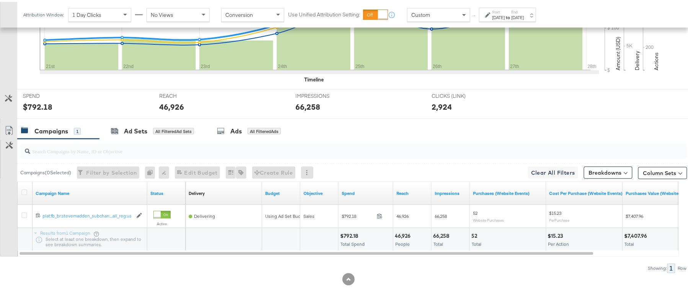
click at [347, 237] on div "$792.18" at bounding box center [350, 234] width 20 height 7
click at [406, 229] on div "46,926 People" at bounding box center [413, 238] width 38 height 23
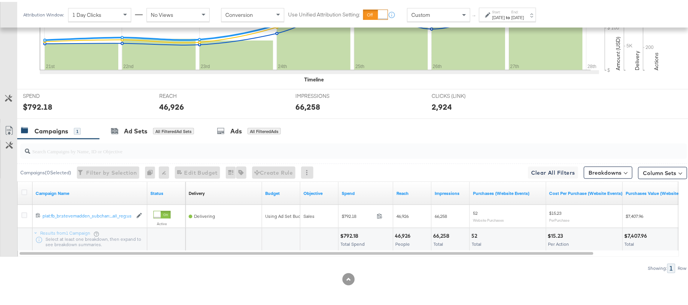
click at [444, 234] on div "66,258" at bounding box center [442, 234] width 18 height 7
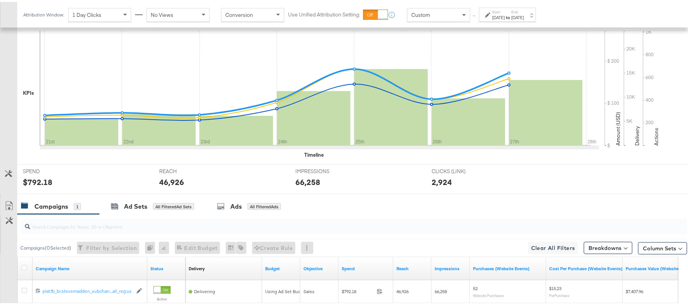
scroll to position [11, 0]
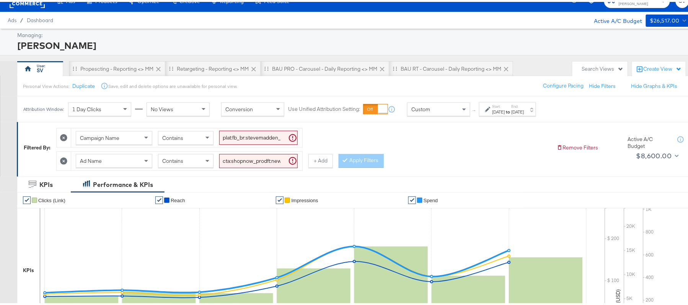
click at [278, 155] on input "cta:shopnow_prodft:newarrivals2_copy:thestylesyoudidnt-jan23-KARGO-multiimage_l…" at bounding box center [258, 159] width 78 height 14
paste input "womensshoes_copy:cominginhot-nov15-KARGO"
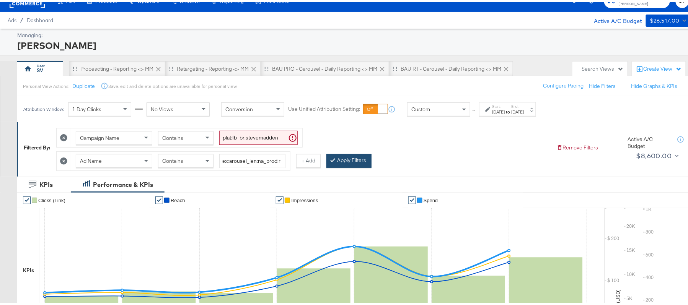
click at [364, 163] on button "Apply Filters" at bounding box center [349, 159] width 45 height 14
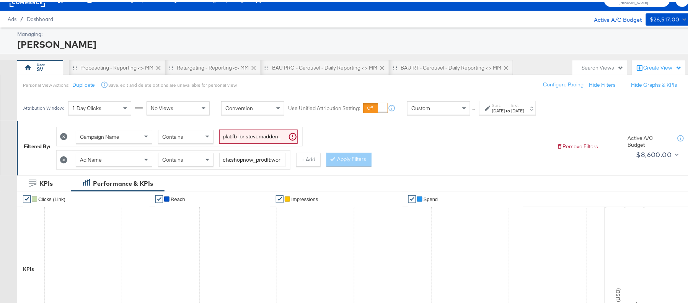
scroll to position [11, 0]
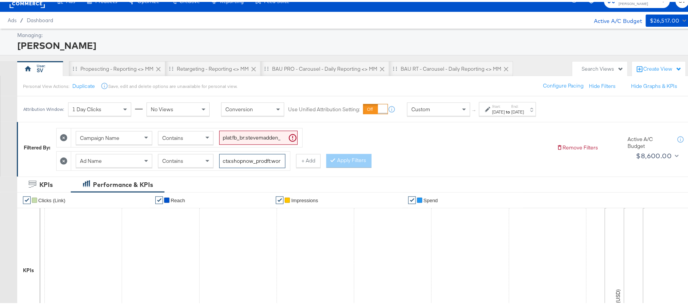
click at [271, 160] on input "cta:shopnow_prodft:womensshoes_copy:cominginhot-nov15-KARGO_lp:plp_adtype:carou…" at bounding box center [252, 159] width 66 height 14
paste input "2"
click at [348, 163] on button "Apply Filters" at bounding box center [349, 159] width 45 height 14
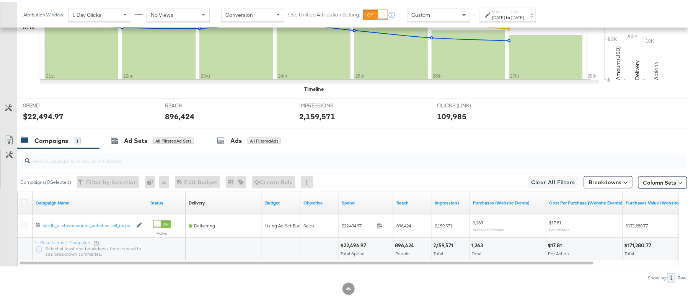
scroll to position [267, 0]
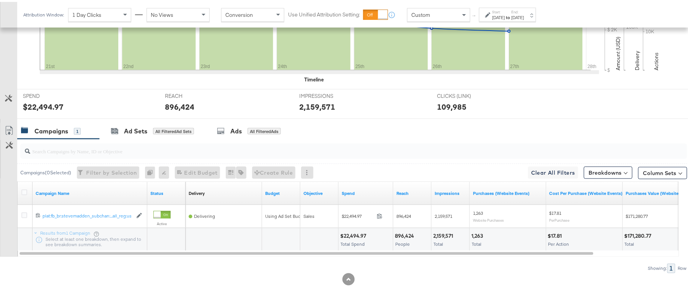
click at [354, 232] on div "$22,494.97" at bounding box center [354, 234] width 28 height 7
click at [399, 231] on div "896,424" at bounding box center [405, 234] width 21 height 7
click at [449, 232] on div "2,159,571" at bounding box center [444, 234] width 22 height 7
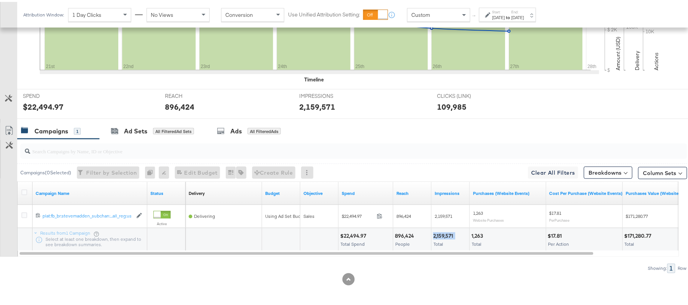
click at [449, 232] on div "2,159,571" at bounding box center [444, 234] width 22 height 7
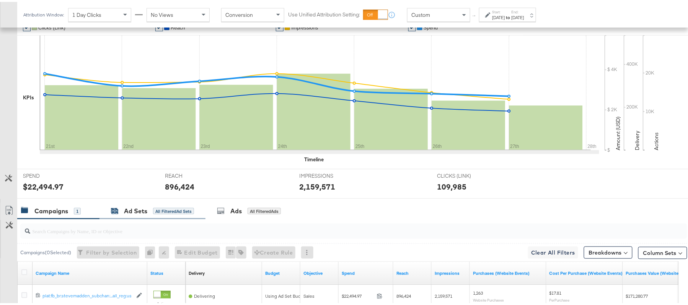
scroll to position [11, 0]
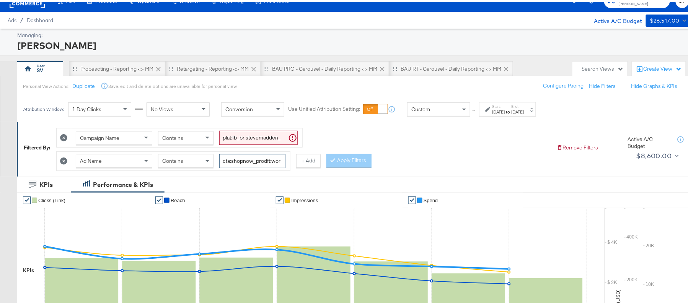
click at [251, 158] on input "cta:shopnow_prodft:womensshoes_copy:cominginhot2-nov15-KARGO_lp:plp_adtype:caro…" at bounding box center [252, 159] width 66 height 14
paste input "starrating_copy:meetthestars-feb19-KARGO-multiimage"
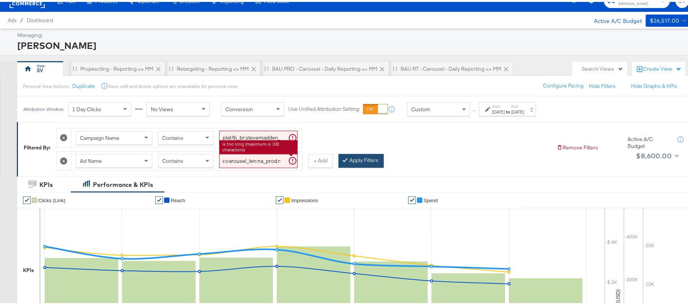
scroll to position [0, 0]
click at [350, 158] on div at bounding box center [346, 158] width 5 height 7
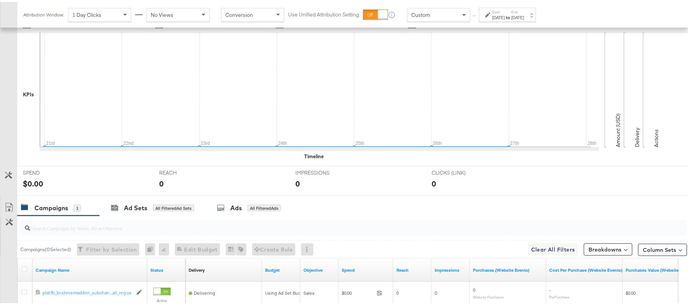
scroll to position [63, 0]
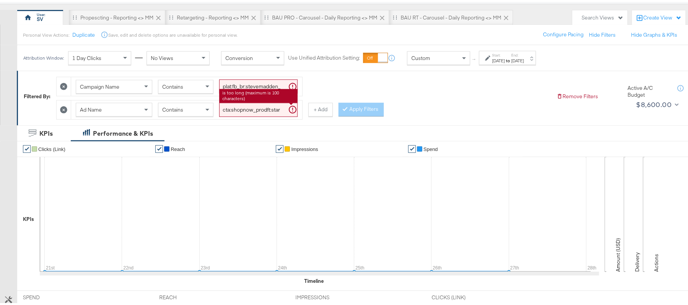
click at [244, 111] on input "cta:shopnow_prodft:starrating_copy:meetthestars-feb19-KARGO-multiimage_lp:plp_a…" at bounding box center [258, 108] width 78 height 14
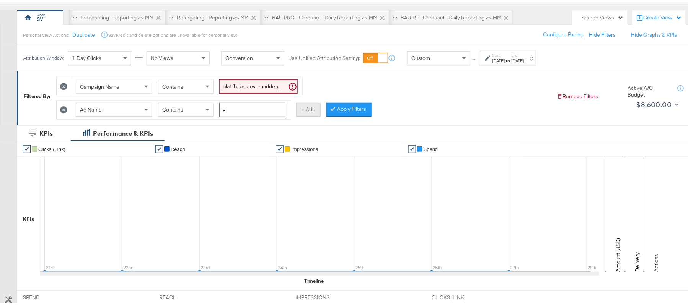
paste input "cta:shopnow_prodft:newarrivals_copy:thestylesyoudidnt-apr8-KARGO-4:5multiimage_…"
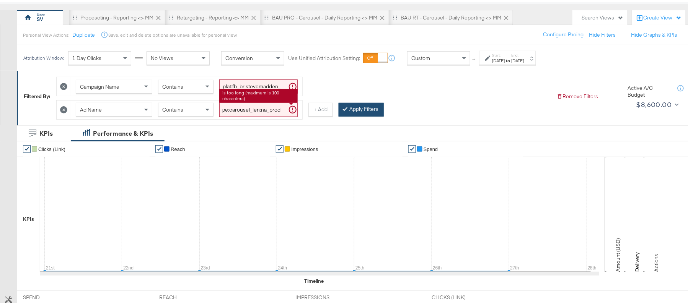
scroll to position [0, 0]
click at [346, 106] on icon at bounding box center [345, 107] width 2 height 5
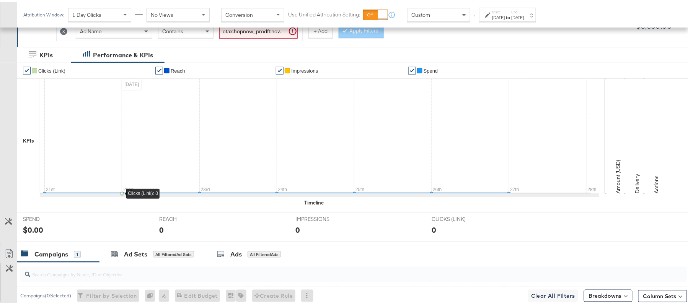
scroll to position [48, 0]
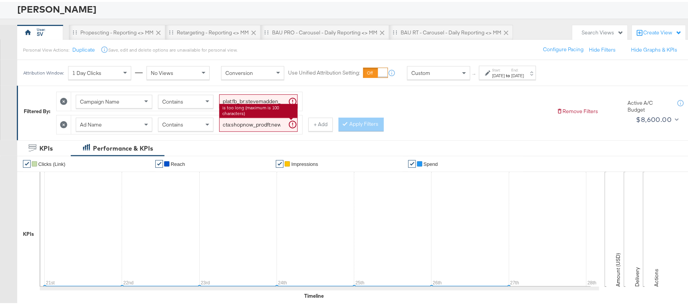
click at [235, 120] on input "cta:shopnow_prodft:newarrivals_copy:thestylesyoudidnt-apr8-KARGO-4:5multiimage_…" at bounding box center [258, 123] width 78 height 14
paste input "2"
click at [348, 125] on div at bounding box center [346, 122] width 5 height 7
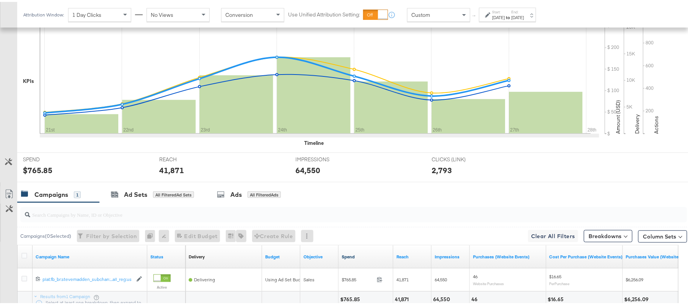
scroll to position [267, 0]
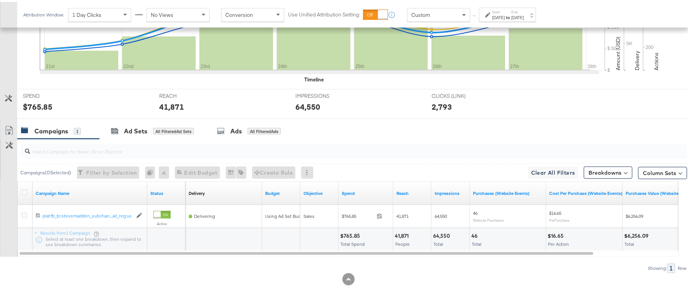
click at [347, 233] on div "$765.85" at bounding box center [351, 234] width 22 height 7
click at [399, 230] on div "41,871 People" at bounding box center [413, 238] width 38 height 23
click at [439, 231] on div "64,550" at bounding box center [442, 234] width 19 height 7
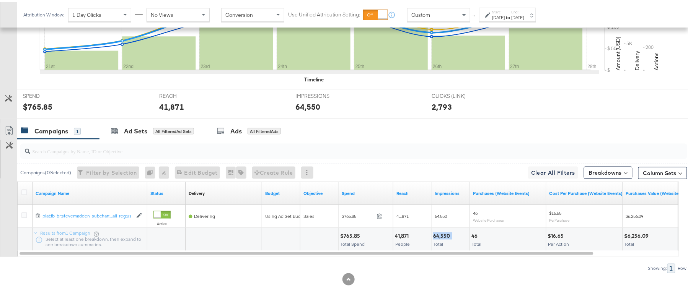
click at [439, 231] on div "64,550" at bounding box center [442, 234] width 19 height 7
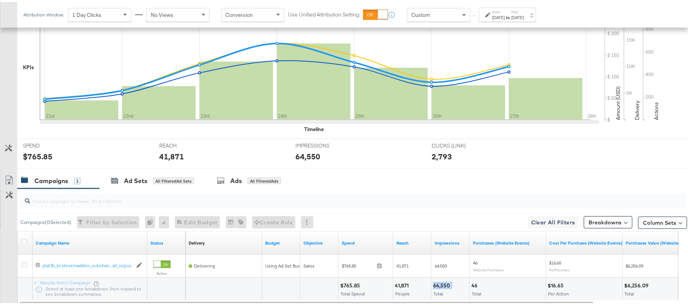
scroll to position [114, 0]
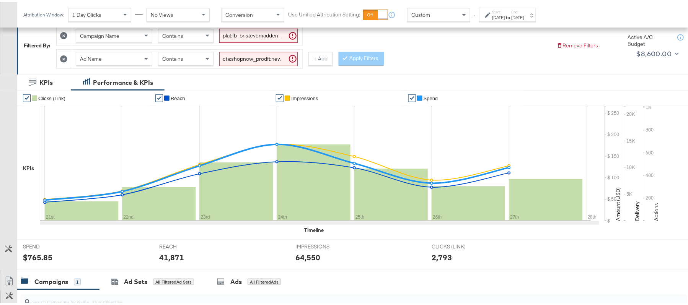
click at [248, 54] on input "cta:shopnow_prodft:newarrivals_copy:thestylesyoudidnt-apr8-KARGO-4:5multiimage2…" at bounding box center [258, 57] width 78 height 14
paste input "smpass_copy:wesawyou-may28-KARGO"
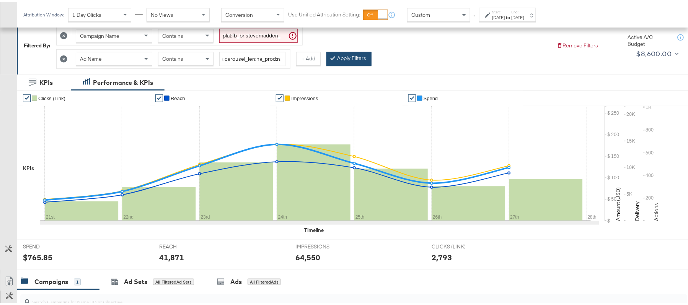
click at [361, 57] on button "Apply Filters" at bounding box center [349, 57] width 45 height 14
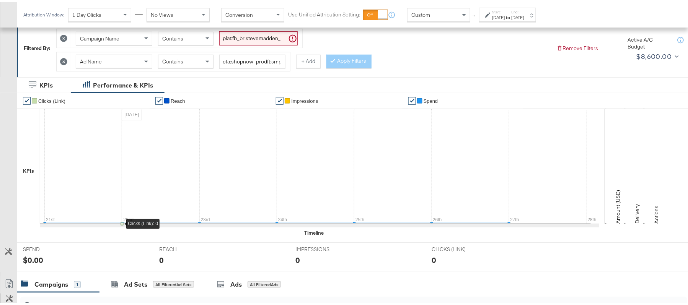
scroll to position [0, 0]
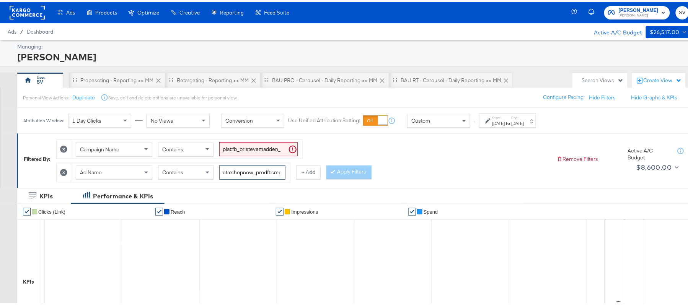
click at [255, 166] on input "cta:shopnow_prodft:smpass_copy:wesawyou-may28-KARGO_lp:plp_adtype:carousel_len:…" at bounding box center [252, 171] width 66 height 14
paste input "2"
type input "cta:shopnow_prodft:smpass_copy:wesawyou-may28-KARGO2_lp:plp_adtype:carousel_len…"
click at [337, 174] on div at bounding box center [334, 170] width 5 height 7
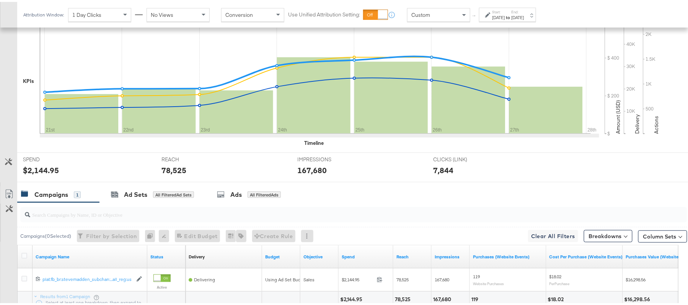
scroll to position [267, 0]
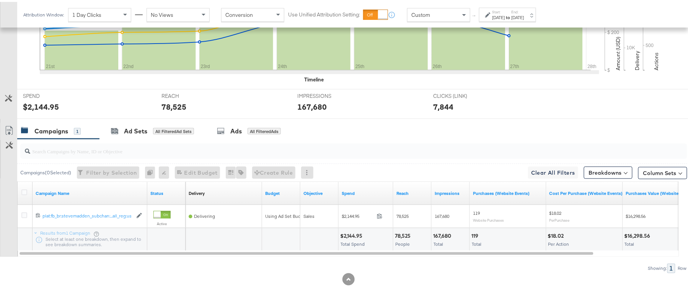
click at [353, 230] on div "$2,144.95 Total Spend" at bounding box center [366, 238] width 54 height 23
click at [402, 228] on div "78,525 People" at bounding box center [413, 238] width 38 height 23
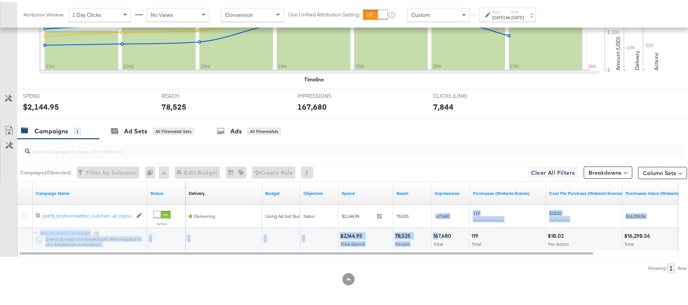
click at [439, 226] on div "Campaign Name Status Delivery Sorting Unavailable Budget Objective Spend Reach …" at bounding box center [349, 214] width 662 height 69
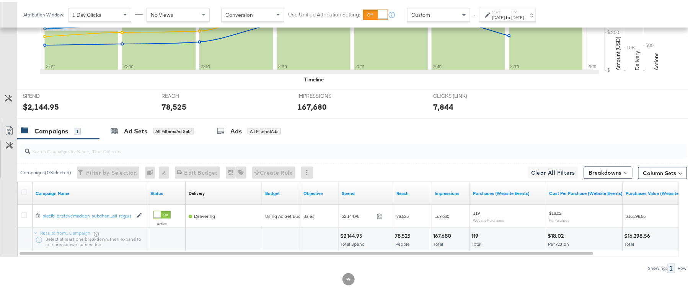
click at [440, 230] on div "167,680 Total" at bounding box center [451, 238] width 38 height 23
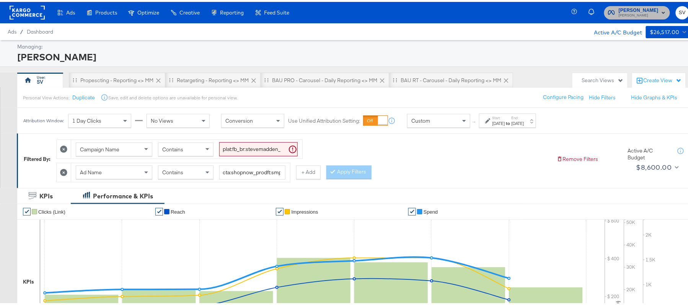
click at [637, 4] on button "Steve Madden Steve Madden" at bounding box center [637, 10] width 66 height 13
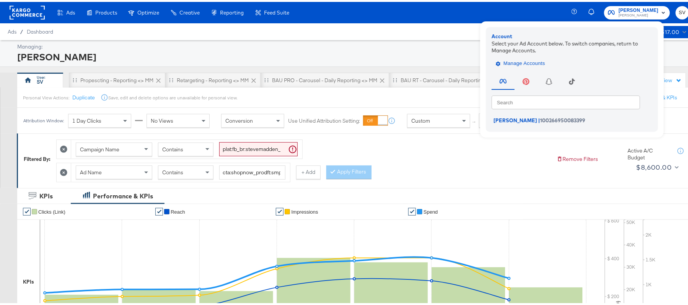
click at [529, 60] on span "Manage Accounts" at bounding box center [522, 61] width 48 height 9
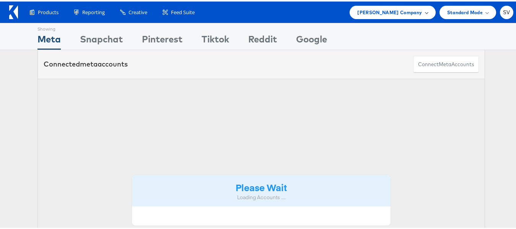
click at [374, 14] on span "[PERSON_NAME] Company" at bounding box center [390, 11] width 65 height 8
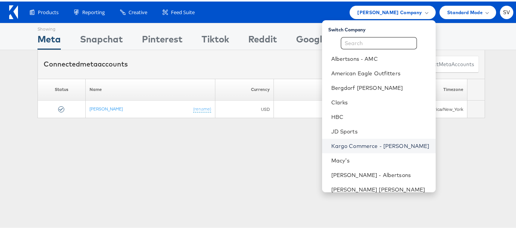
scroll to position [37, 0]
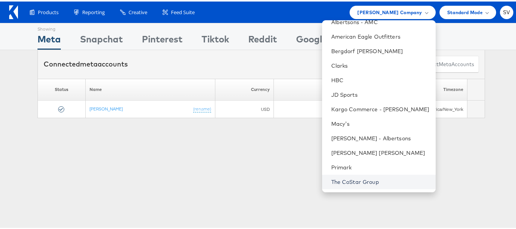
click at [367, 178] on link "The CoStar Group" at bounding box center [381, 181] width 98 height 8
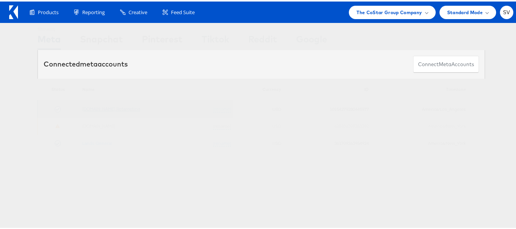
click at [131, 109] on link "[DOMAIN_NAME] Retargeting" at bounding box center [111, 108] width 58 height 6
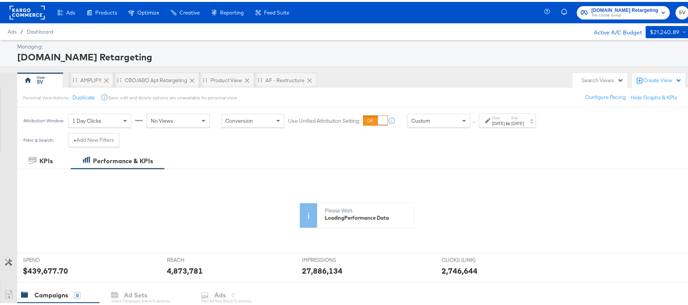
scroll to position [153, 0]
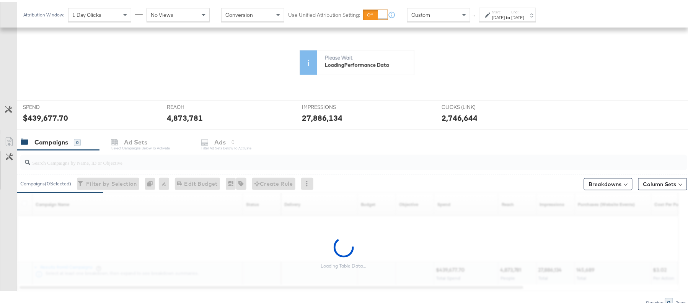
click at [129, 161] on input "search" at bounding box center [328, 157] width 596 height 15
paste input "APTS_B2C_Display_National_Facebook_RTG_Leads_SocialDisplay_Retargeting_Diamond_…"
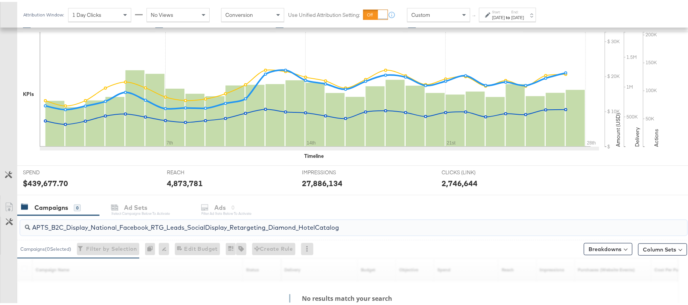
type input "APTS_B2C_Display_National_Facebook_RTG_Leads_SocialDisplay_Retargeting_Diamond_…"
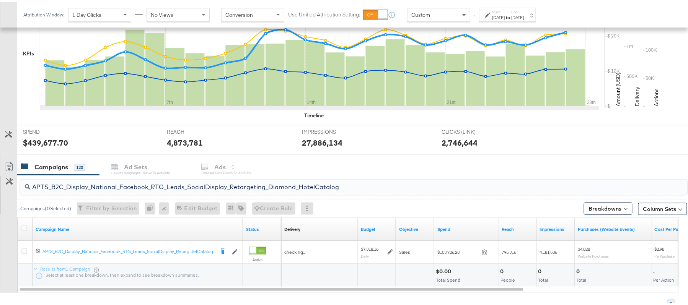
scroll to position [230, 0]
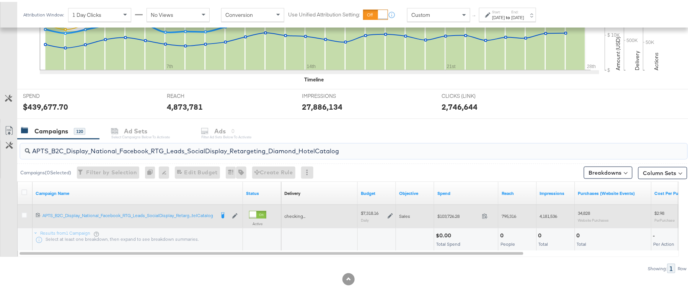
click at [389, 214] on icon at bounding box center [390, 214] width 5 height 5
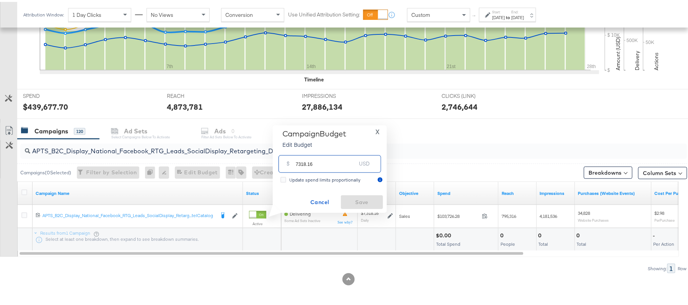
click at [328, 161] on input "7318.16" at bounding box center [326, 159] width 60 height 16
paste input "$6,741.32"
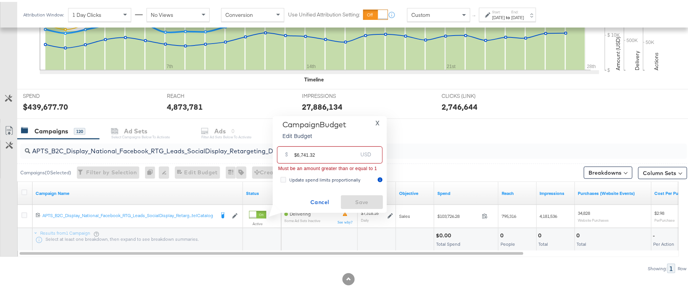
click at [301, 155] on input "$6,741.32" at bounding box center [325, 150] width 63 height 16
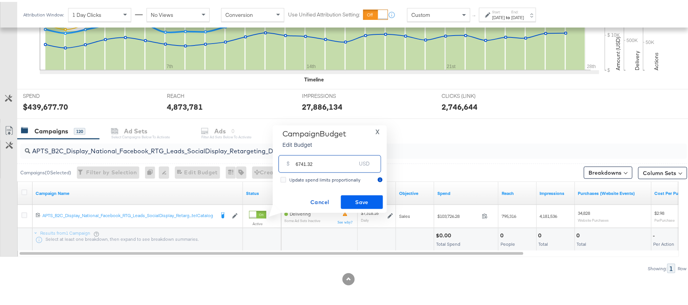
type input "6741.32"
click at [353, 198] on span "Save" at bounding box center [362, 201] width 36 height 10
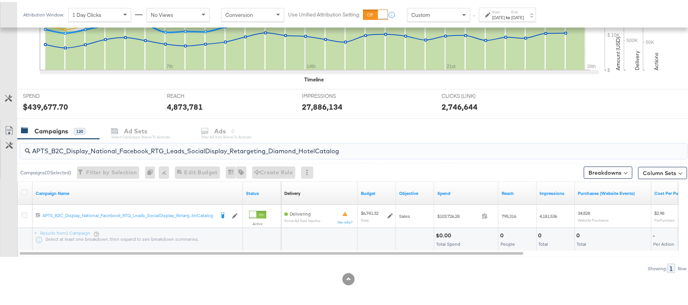
click at [108, 144] on input "APTS_B2C_Display_National_Facebook_RTG_Leads_SocialDisplay_Retargeting_Diamond_…" at bounding box center [328, 146] width 596 height 15
paste input "alwayson_Retargeting_DARE24_DiamondPlatinum"
type input "APTS_B2C_Display_National_Facebook_RTG_Leads_SocialDisplay_alwayson_Retargeting…"
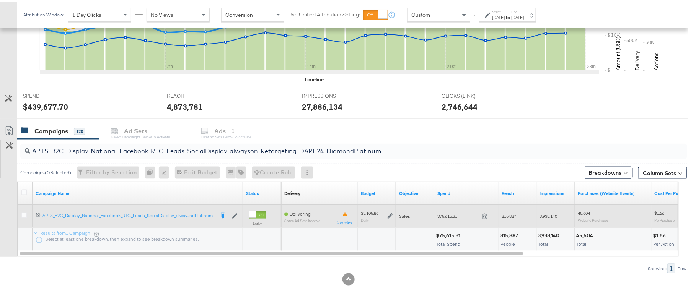
click at [391, 215] on icon at bounding box center [390, 214] width 5 height 5
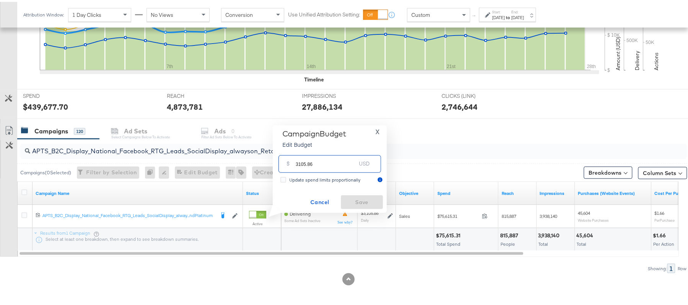
click at [333, 161] on input "3105.86" at bounding box center [326, 159] width 60 height 16
paste input "$2,484.69"
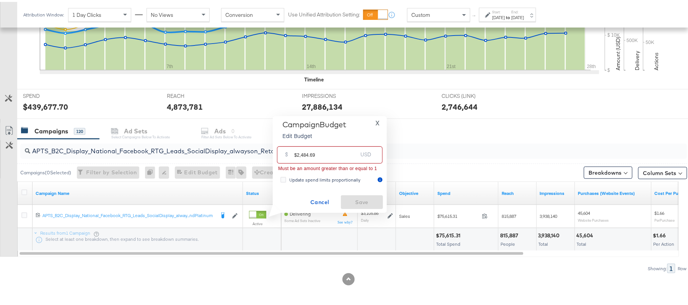
click at [300, 151] on input "$2,484.69" at bounding box center [325, 150] width 63 height 16
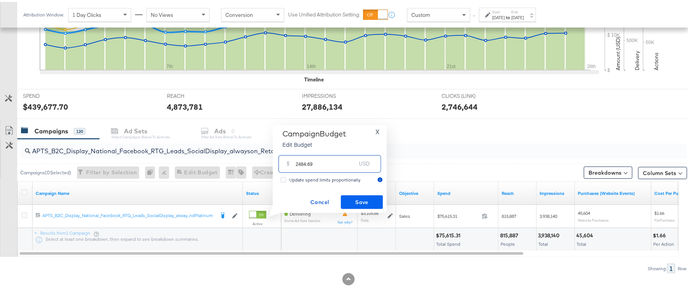
type input "2484.69"
click at [364, 194] on button "Save" at bounding box center [362, 201] width 42 height 14
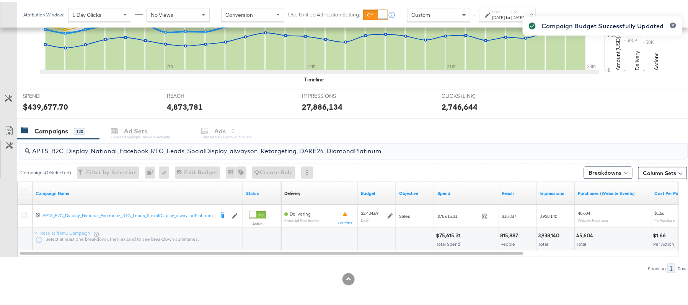
click at [131, 146] on input "APTS_B2C_Display_National_Facebook_RTG_Leads_SocialDisplay_alwayson_Retargeting…" at bounding box center [328, 146] width 596 height 15
paste input "FR_B2C_Display_National_Facebook_RTG_Leads_SocialDisplay_alwayson_Retargeting_FR"
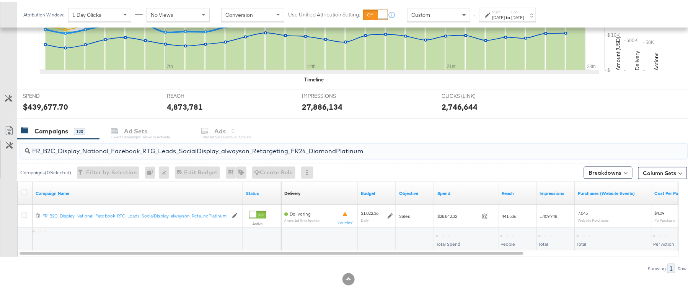
type input "FR_B2C_Display_National_Facebook_RTG_Leads_SocialDisplay_alwayson_Retargeting_F…"
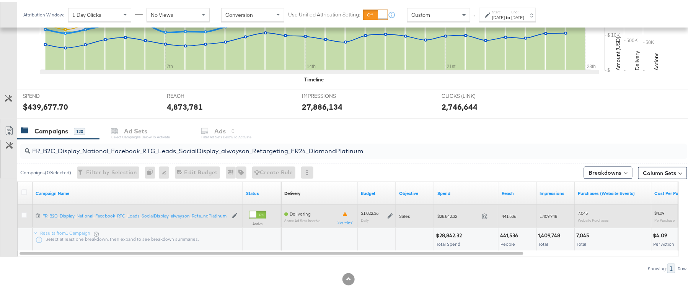
click at [388, 215] on icon at bounding box center [390, 214] width 5 height 5
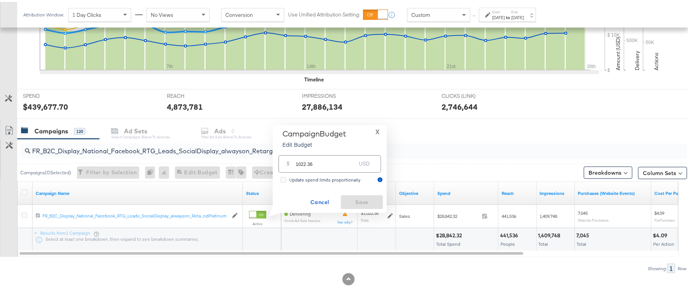
click at [331, 154] on input "1022.36" at bounding box center [326, 159] width 60 height 16
paste input "$1,108.8"
click at [301, 153] on input "$1,108.86" at bounding box center [325, 150] width 63 height 16
type input "1108.86"
click at [364, 199] on span "Save" at bounding box center [362, 201] width 36 height 10
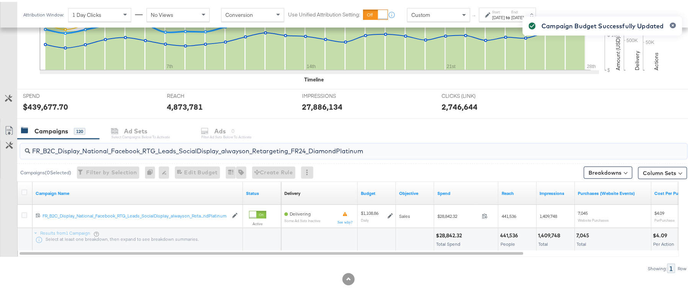
click at [116, 149] on input "FR_B2C_Display_National_Facebook_RTG_Leads_SocialDisplay_alwayson_Retargeting_F…" at bounding box center [328, 146] width 596 height 15
paste input "AF_B2C_Display_National_Facebook_RTG_Leads_SocialDisplay_alwayson_Retargeting_AF"
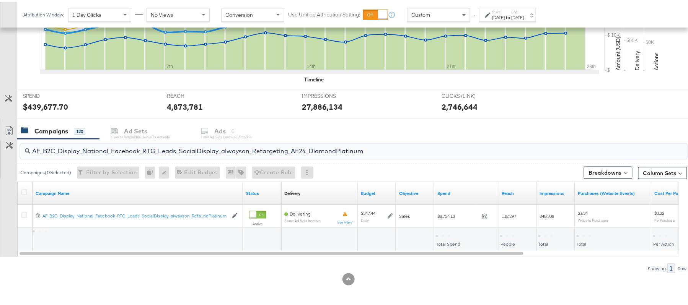
type input "AF_B2C_Display_National_Facebook_RTG_Leads_SocialDisplay_alwayson_Retargeting_A…"
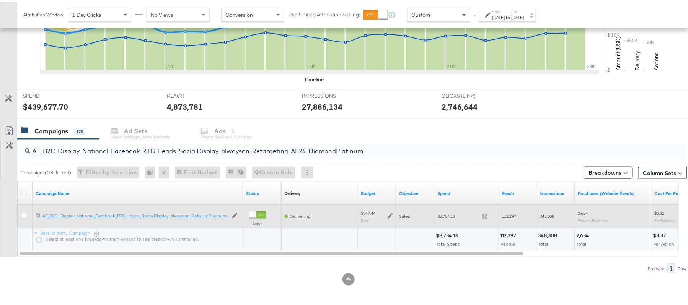
click at [391, 214] on icon at bounding box center [390, 214] width 5 height 5
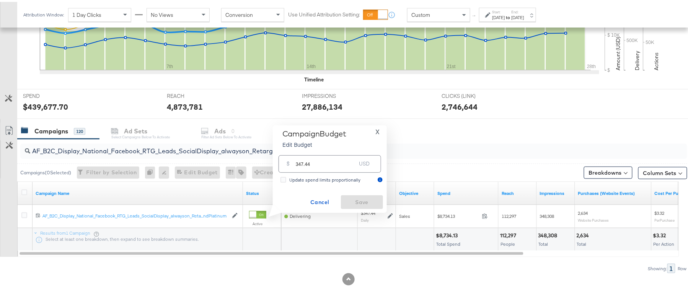
click at [324, 161] on input "347.44" at bounding box center [326, 159] width 60 height 16
paste input "$337.60"
click at [297, 150] on input "$337.60" at bounding box center [325, 150] width 63 height 16
type input "337.60"
click at [353, 195] on button "Save" at bounding box center [362, 201] width 42 height 14
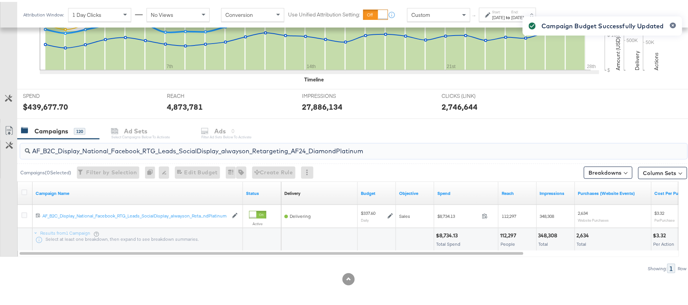
click at [118, 143] on input "AF_B2C_Display_National_Facebook_RTG_Leads_SocialDisplay_alwayson_Retargeting_A…" at bounding box center [328, 146] width 596 height 15
paste input "HL_B2C_Display_National_Facebook_RTG_Leads_SocialDisplay_alwayson_Retargeting_A…"
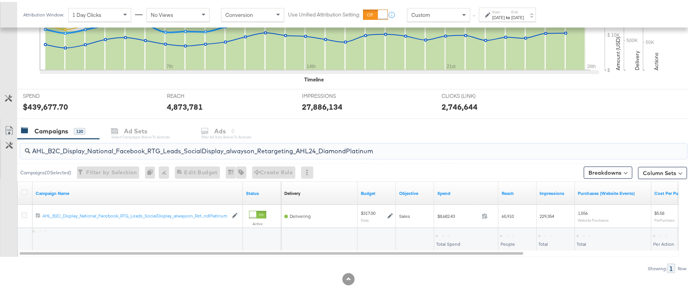
type input "AHL_B2C_Display_National_Facebook_RTG_Leads_SocialDisplay_alwayson_Retargeting_…"
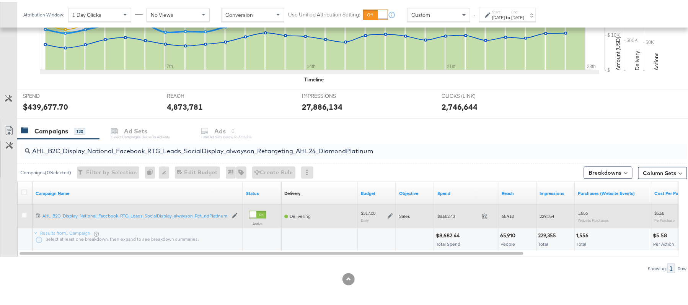
click at [392, 216] on icon at bounding box center [390, 214] width 5 height 5
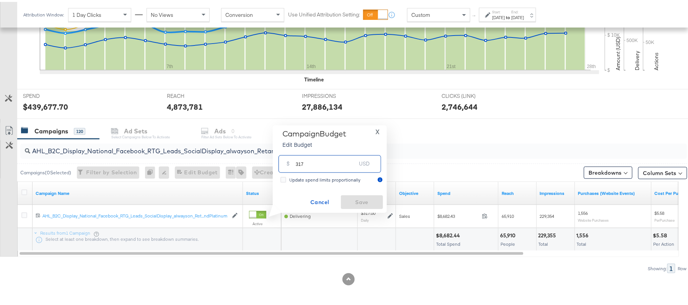
click at [325, 159] on input "317" at bounding box center [326, 159] width 60 height 16
paste input "$364.55"
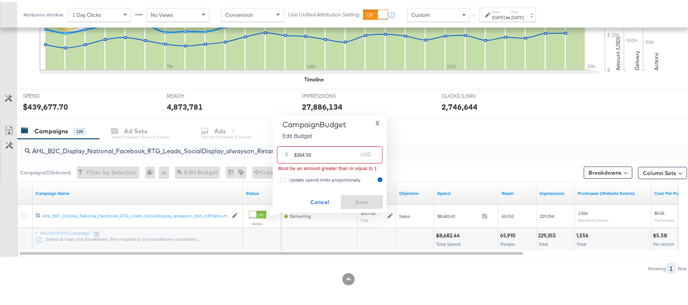
click at [297, 151] on input "$364.55" at bounding box center [325, 150] width 63 height 16
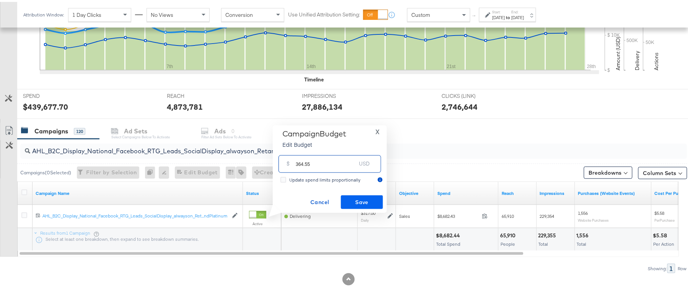
type input "364.55"
click at [361, 200] on span "Save" at bounding box center [362, 201] width 36 height 10
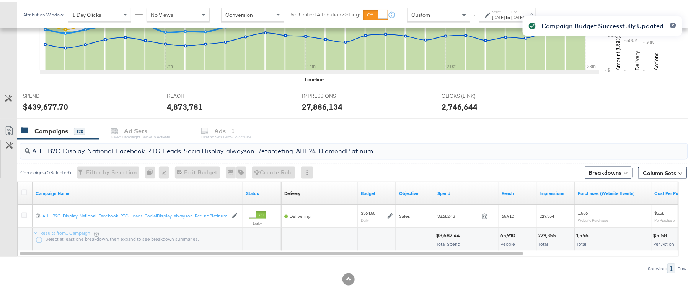
click at [106, 149] on input "AHL_B2C_Display_National_Facebook_RTG_Leads_SocialDisplay_alwayson_Retargeting_…" at bounding box center [328, 146] width 596 height 15
paste input "PTS_B2C_Display_National_Facebook_PRO_Traffic_SocialDisplay_alwayson_ASC_DARE24…"
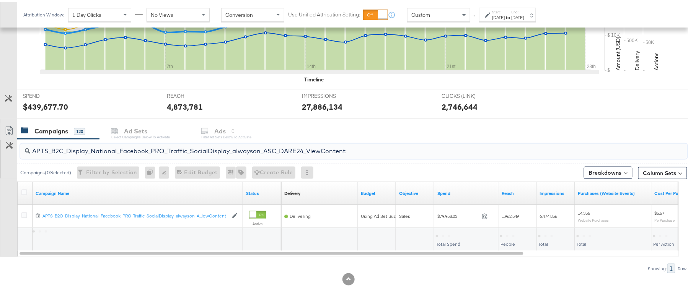
type input "APTS_B2C_Display_National_Facebook_PRO_Traffic_SocialDisplay_alwayson_ASC_DARE2…"
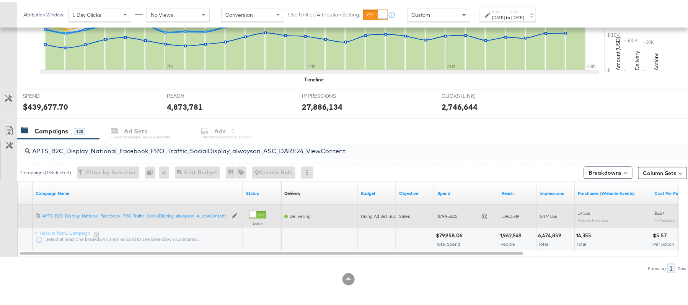
click at [25, 214] on icon at bounding box center [24, 214] width 6 height 6
click at [0, 0] on input "checkbox" at bounding box center [0, 0] width 0 height 0
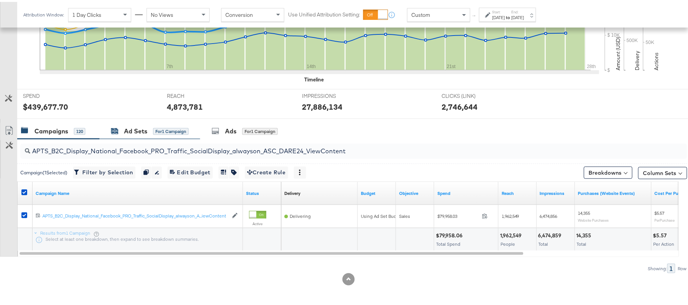
click at [147, 132] on div "Ad Sets" at bounding box center [135, 129] width 23 height 9
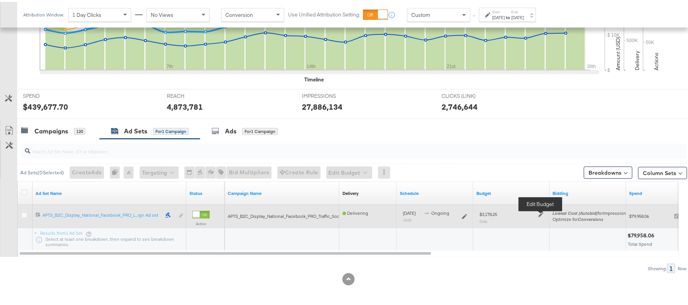
click at [523, 212] on icon at bounding box center [541, 213] width 5 height 5
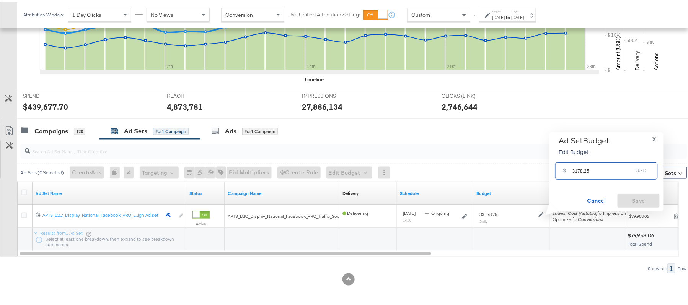
click at [523, 167] on input "3178.25" at bounding box center [603, 166] width 60 height 16
paste input "$3,654.99"
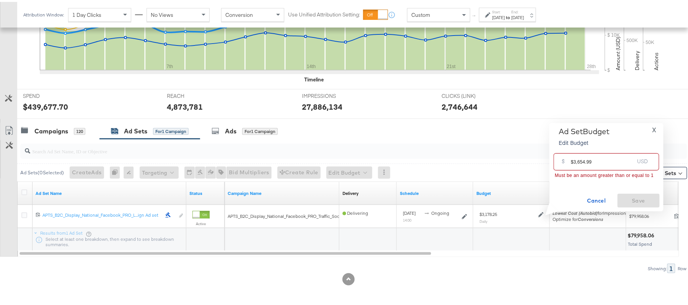
click at [523, 160] on input "$3,654.99" at bounding box center [602, 157] width 63 height 16
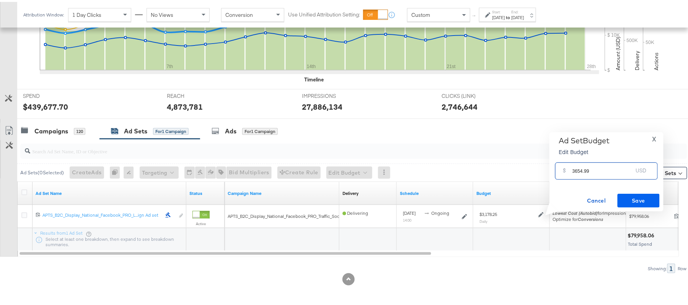
type input "3654.99"
click at [523, 194] on span "Save" at bounding box center [639, 199] width 36 height 10
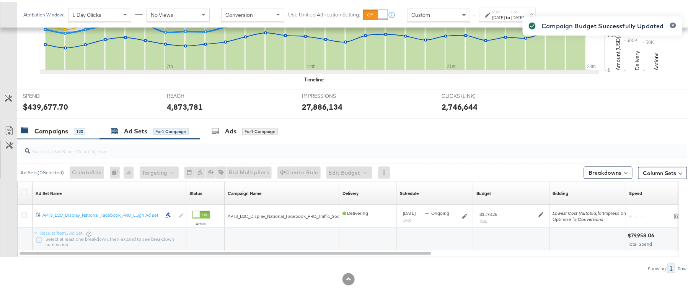
click at [58, 123] on div "Campaigns 120" at bounding box center [58, 129] width 82 height 16
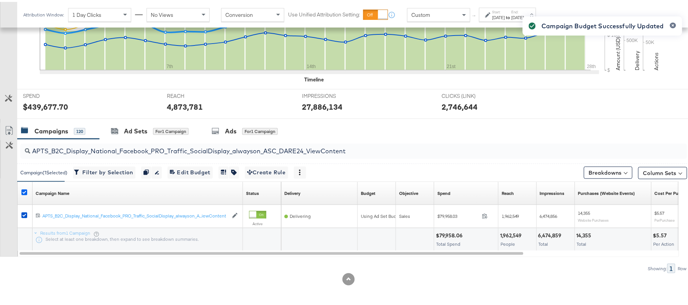
click at [25, 190] on icon at bounding box center [24, 191] width 6 height 6
click at [0, 0] on input "checkbox" at bounding box center [0, 0] width 0 height 0
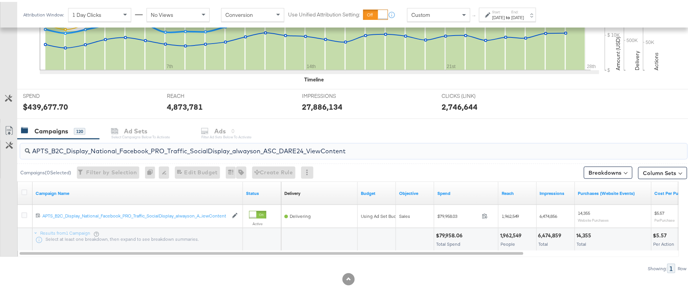
click at [64, 149] on input "APTS_B2C_Display_National_Facebook_PRO_Traffic_SocialDisplay_alwayson_ASC_DARE2…" at bounding box center [328, 146] width 596 height 15
paste input "Leads_SocialDisplay_alwayson_ASC_DARE24_Purchase"
type input "APTS_B2C_Display_National_Facebook_PRO_Leads_SocialDisplay_alwayson_ASC_DARE24_…"
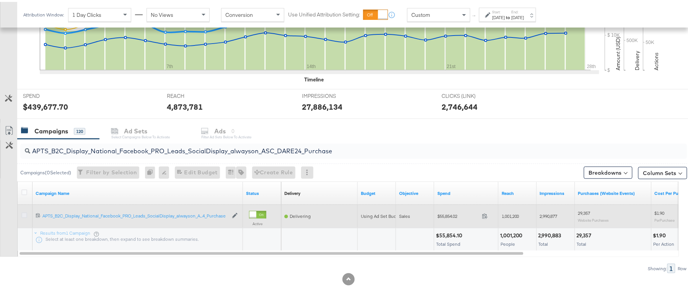
click at [23, 214] on icon at bounding box center [24, 214] width 6 height 6
click at [0, 0] on input "checkbox" at bounding box center [0, 0] width 0 height 0
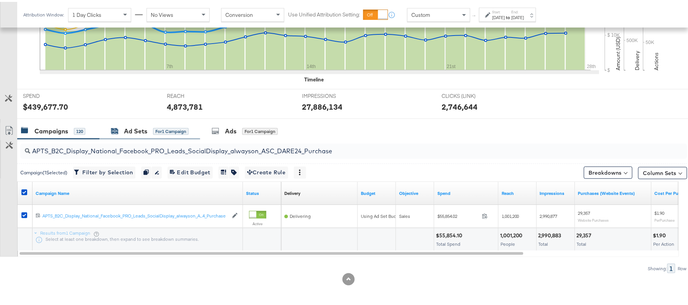
click at [134, 131] on div "Ad Sets" at bounding box center [135, 129] width 23 height 9
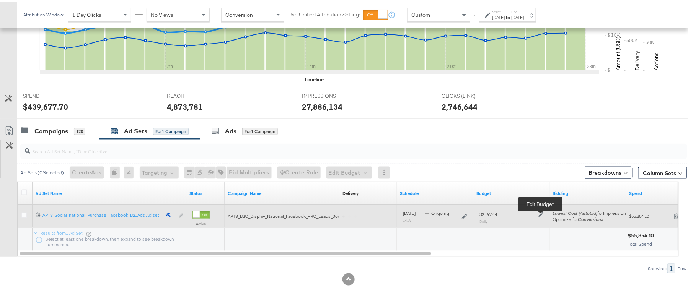
click at [523, 213] on icon at bounding box center [541, 213] width 5 height 5
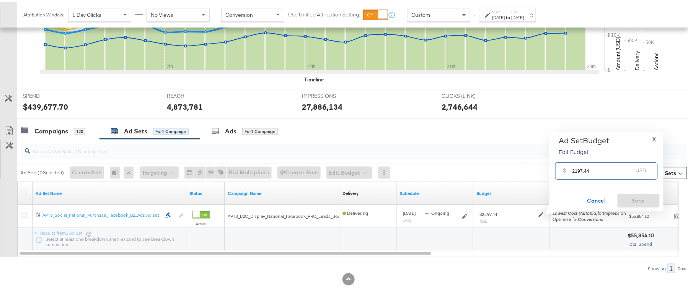
click at [523, 170] on input "2197.44" at bounding box center [603, 166] width 60 height 16
paste input "$1,757.95"
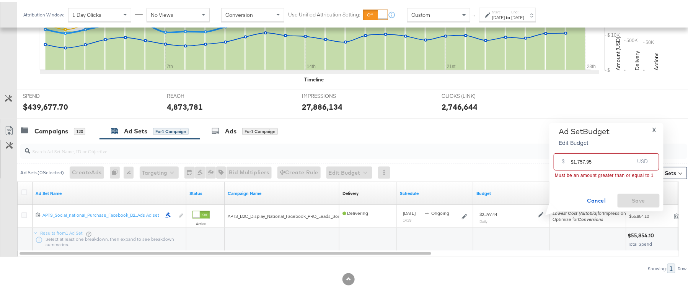
click at [523, 159] on input "$1,757.95" at bounding box center [602, 157] width 63 height 16
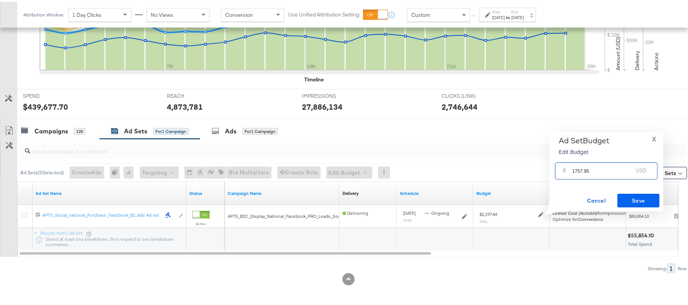
type input "1757.95"
click at [523, 197] on span "Save" at bounding box center [639, 199] width 36 height 10
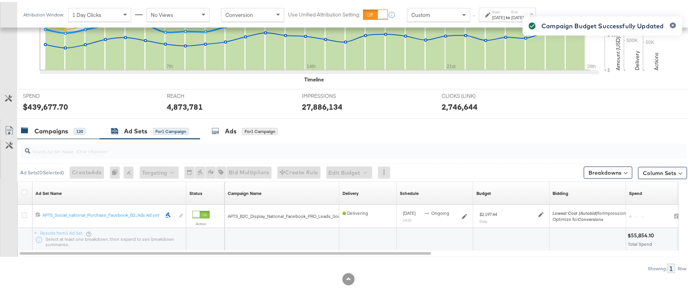
click at [54, 129] on div "Campaigns" at bounding box center [51, 129] width 34 height 9
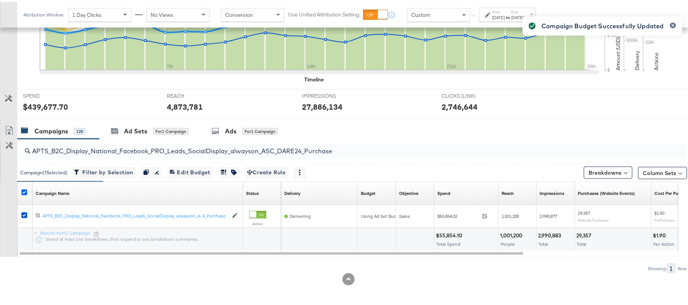
click at [26, 189] on icon at bounding box center [24, 191] width 6 height 6
click at [0, 0] on input "checkbox" at bounding box center [0, 0] width 0 height 0
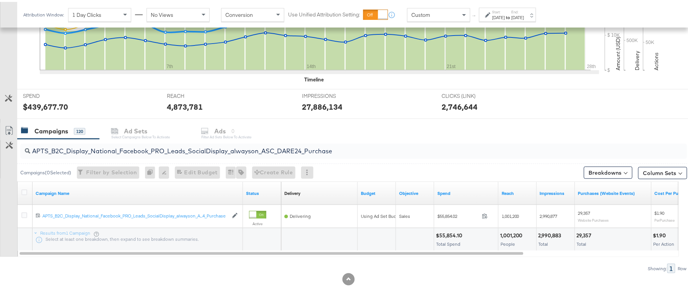
click at [70, 157] on div "APTS_B2C_Display_National_Facebook_PRO_Leads_SocialDisplay_alwayson_ASC_DARE24_…" at bounding box center [353, 149] width 667 height 18
click at [100, 142] on input "APTS_B2C_Display_National_Facebook_PRO_Leads_SocialDisplay_alwayson_ASC_DARE24_…" at bounding box center [328, 146] width 596 height 15
paste input "F_B2C_Display_National_Facebook_PRO_Traffic_SocialDisplay_alwayson_ASC_AF24_Vie…"
type input "AF_B2C_Display_National_Facebook_PRO_Traffic_SocialDisplay_alwayson_ASC_AF24_Vi…"
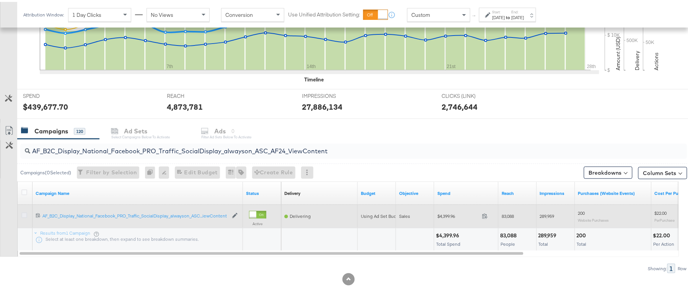
click at [25, 214] on icon at bounding box center [24, 214] width 6 height 6
click at [0, 0] on input "checkbox" at bounding box center [0, 0] width 0 height 0
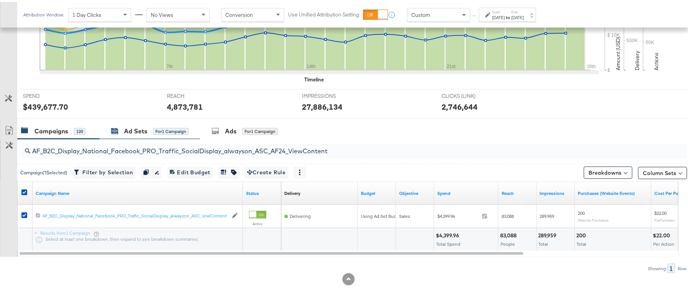
click at [147, 131] on div "Ad Sets for 1 Campaign" at bounding box center [150, 129] width 78 height 9
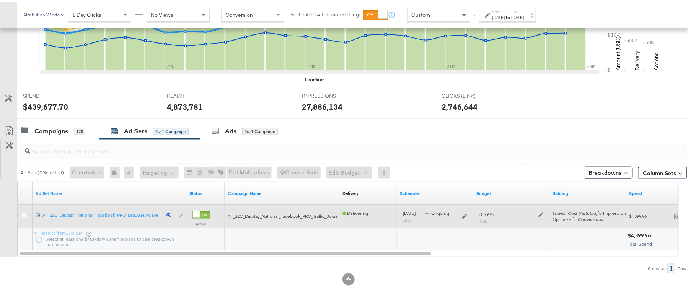
click at [523, 217] on div "$179.95 Daily" at bounding box center [512, 215] width 64 height 13
click at [523, 211] on icon at bounding box center [541, 213] width 5 height 5
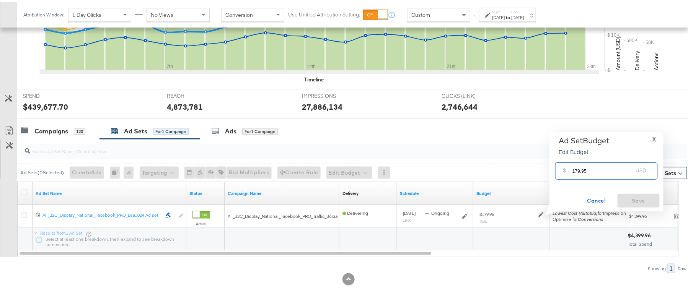
click at [523, 172] on input "179.95" at bounding box center [603, 166] width 60 height 16
paste input "$162.19"
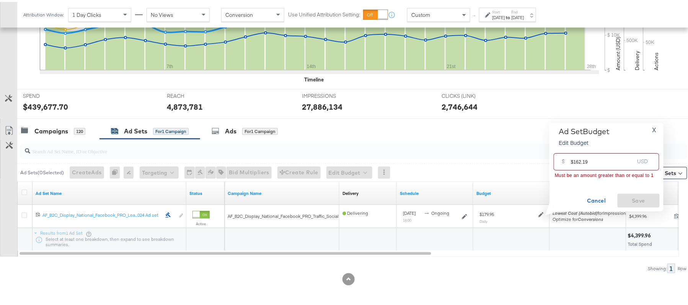
click at [523, 161] on input "$162.19" at bounding box center [602, 157] width 63 height 16
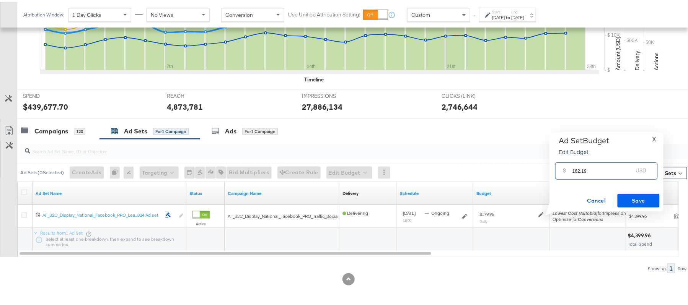
type input "162.19"
click at [523, 193] on button "Save" at bounding box center [639, 199] width 42 height 14
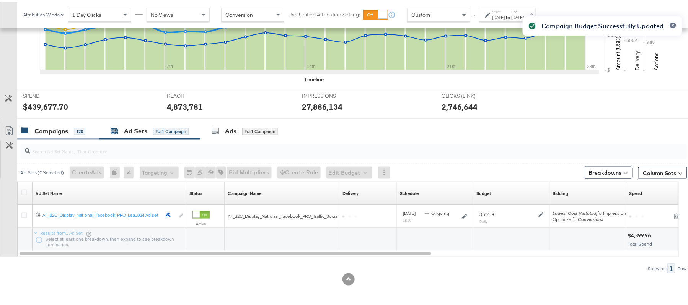
click at [73, 128] on div "Campaigns 120" at bounding box center [53, 129] width 64 height 9
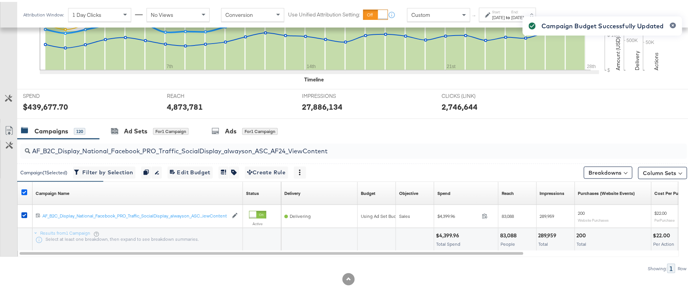
drag, startPoint x: 24, startPoint y: 194, endPoint x: 24, endPoint y: 190, distance: 4.6
click at [24, 190] on div at bounding box center [25, 192] width 8 height 8
click at [24, 190] on icon at bounding box center [24, 191] width 6 height 6
click at [0, 0] on input "checkbox" at bounding box center [0, 0] width 0 height 0
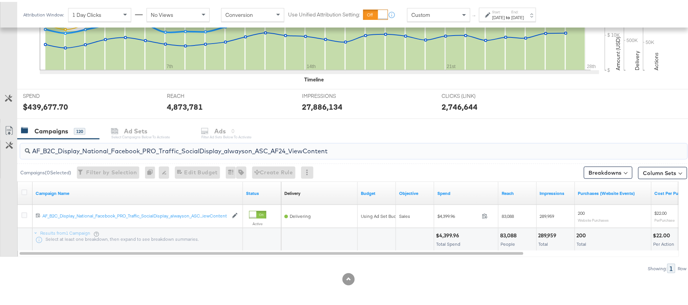
click at [92, 149] on input "AF_B2C_Display_National_Facebook_PRO_Traffic_SocialDisplay_alwayson_ASC_AF24_Vi…" at bounding box center [328, 146] width 596 height 15
paste input "FR_B2C_Display_National_Facebook_PRO_Traffic_SocialDisplay_alwayson_ASC_FR"
type input "FR_B2C_Display_National_Facebook_PRO_Traffic_SocialDisplay_alwayson_ASC_FR24_Vi…"
click at [23, 188] on icon at bounding box center [24, 191] width 6 height 6
click at [0, 0] on input "checkbox" at bounding box center [0, 0] width 0 height 0
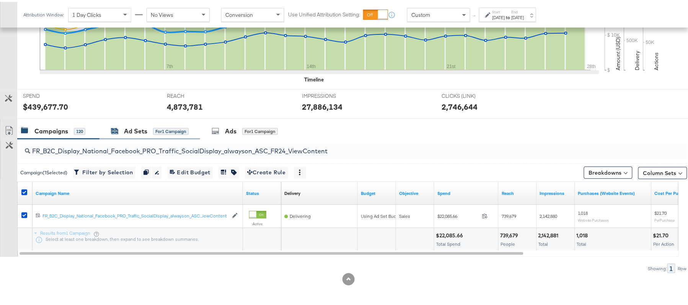
click at [147, 129] on div "Ad Sets" at bounding box center [135, 129] width 23 height 9
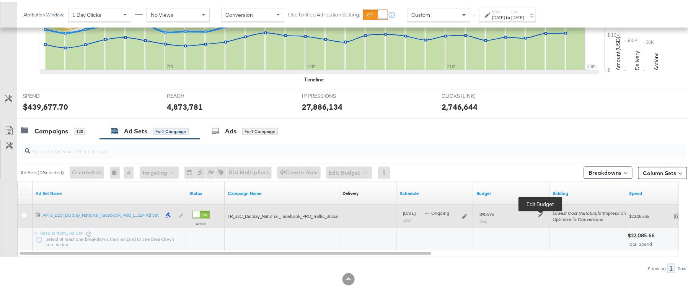
click at [523, 214] on icon at bounding box center [541, 213] width 5 height 5
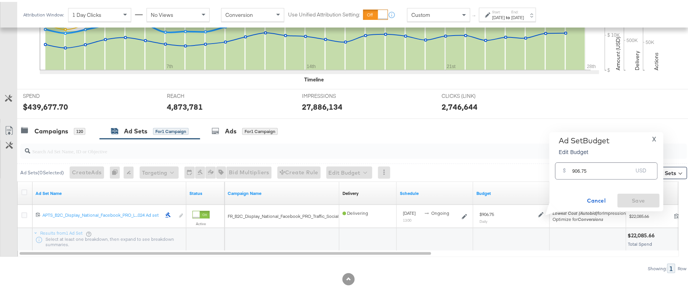
click at [523, 172] on input "906.75" at bounding box center [603, 166] width 60 height 16
paste input "$725.40"
click at [523, 158] on input "$725.40" at bounding box center [602, 157] width 63 height 16
type input "725.40"
click at [523, 194] on span "Save" at bounding box center [639, 199] width 36 height 10
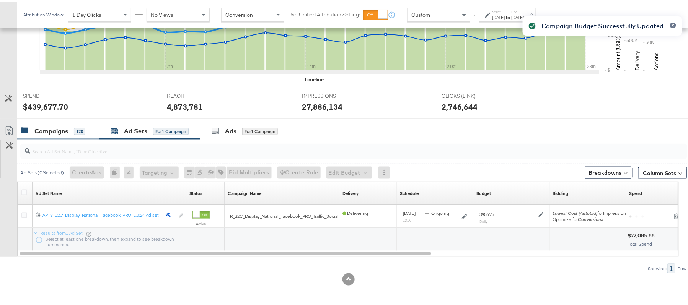
click at [60, 126] on div "Campaigns" at bounding box center [51, 129] width 34 height 9
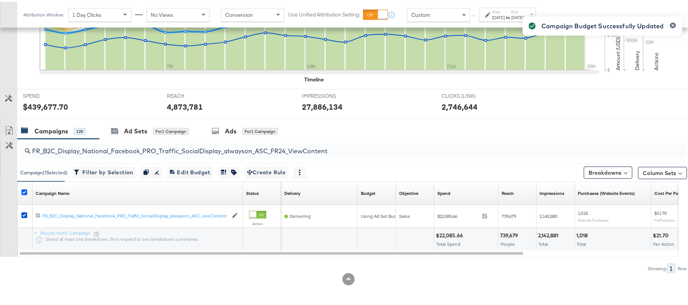
click at [24, 189] on icon at bounding box center [24, 191] width 6 height 6
click at [0, 0] on input "checkbox" at bounding box center [0, 0] width 0 height 0
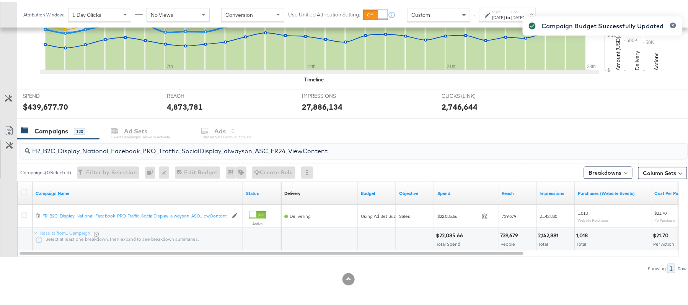
click at [78, 144] on input "FR_B2C_Display_National_Facebook_PRO_Traffic_SocialDisplay_alwayson_ASC_FR24_Vi…" at bounding box center [328, 146] width 596 height 15
paste input "AHL_B2C_Display_National_Facebook_PRO_Traffic_SocialDisplay_alwayson_ASC_AHL"
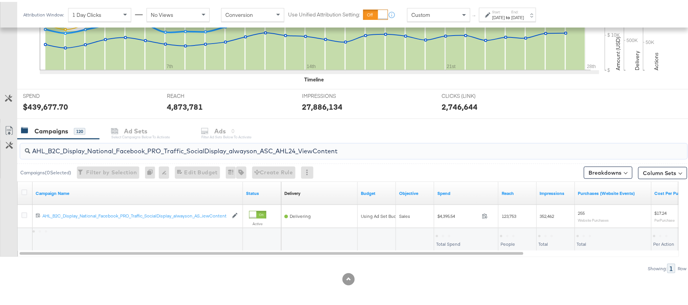
type input "AHL_B2C_Display_National_Facebook_PRO_Traffic_SocialDisplay_alwayson_ASC_AHL24_…"
click at [21, 189] on div at bounding box center [25, 192] width 14 height 14
click at [24, 191] on icon at bounding box center [24, 191] width 6 height 6
click at [0, 0] on input "checkbox" at bounding box center [0, 0] width 0 height 0
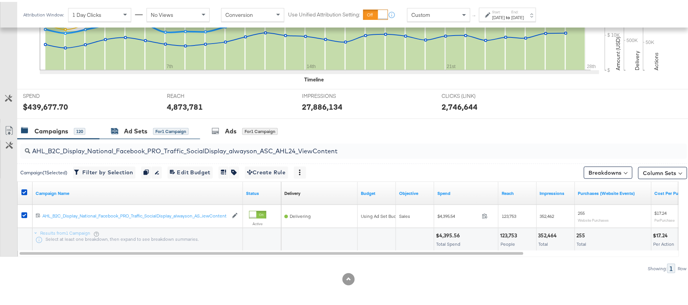
click at [144, 132] on div "Ad Sets" at bounding box center [135, 129] width 23 height 9
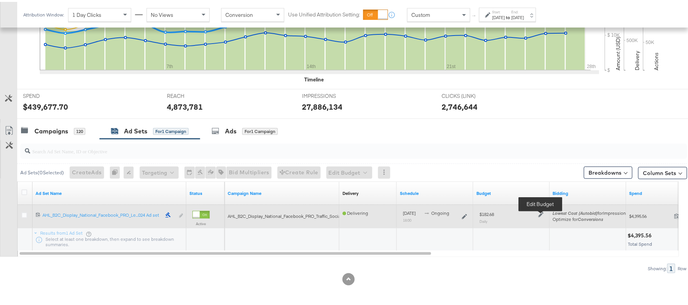
click at [523, 214] on icon at bounding box center [541, 213] width 5 height 5
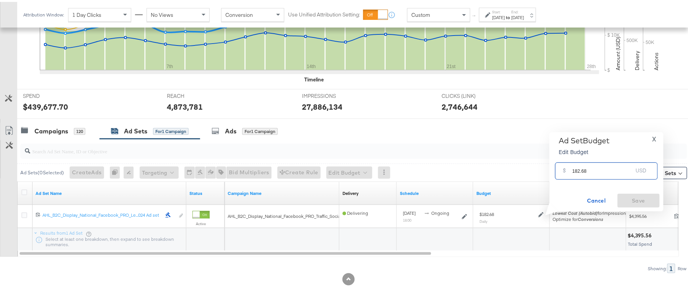
click at [523, 171] on input "182.68" at bounding box center [603, 166] width 60 height 16
paste input "$163.3"
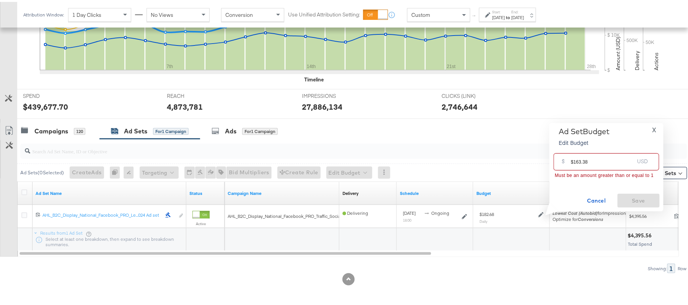
click at [523, 161] on input "$163.38" at bounding box center [602, 157] width 63 height 16
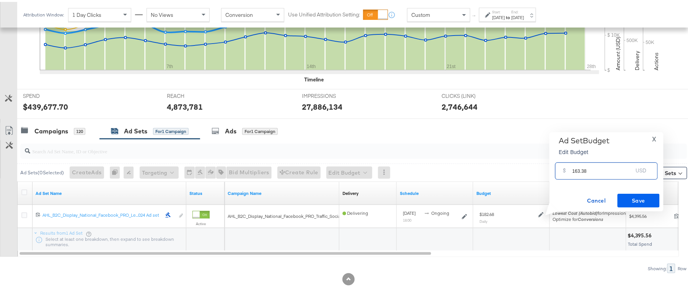
type input "163.38"
click at [523, 193] on button "Save" at bounding box center [639, 199] width 42 height 14
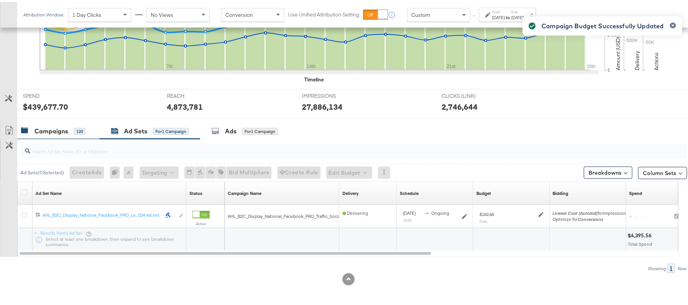
click at [65, 127] on div "Campaigns" at bounding box center [51, 129] width 34 height 9
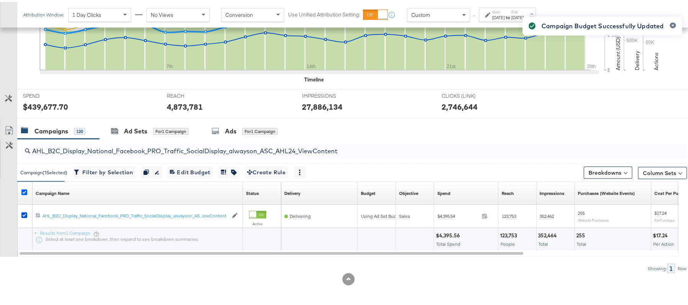
click at [22, 192] on icon at bounding box center [24, 191] width 6 height 6
click at [0, 0] on input "checkbox" at bounding box center [0, 0] width 0 height 0
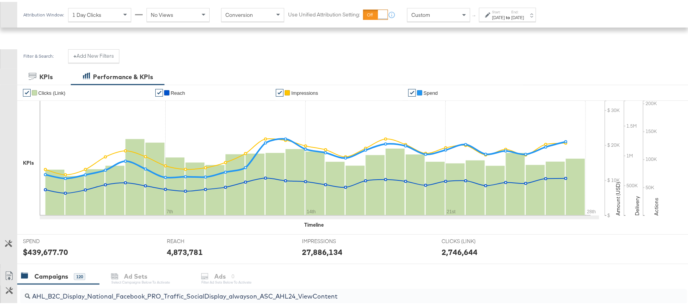
scroll to position [0, 0]
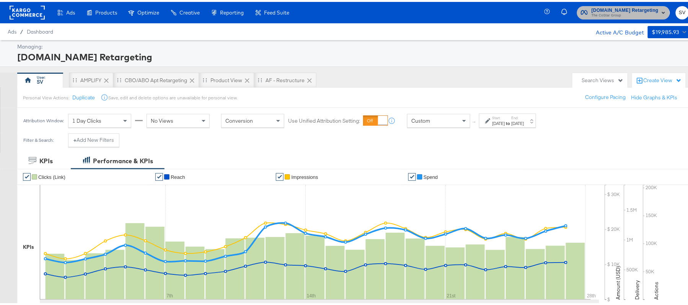
click at [523, 13] on span "The CoStar Group" at bounding box center [625, 14] width 67 height 6
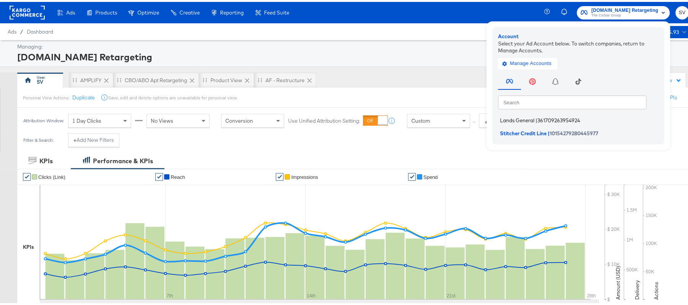
click at [510, 116] on span "Lands General" at bounding box center [517, 119] width 34 height 6
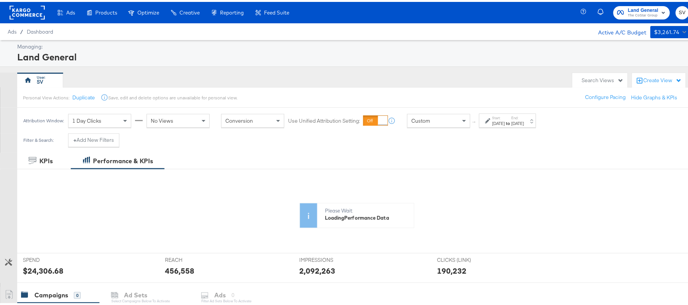
scroll to position [188, 0]
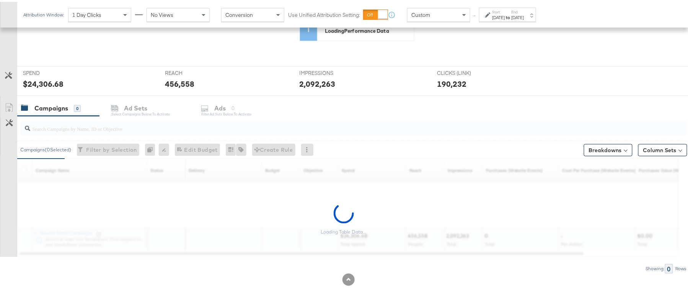
click at [81, 127] on input "search" at bounding box center [328, 123] width 596 height 15
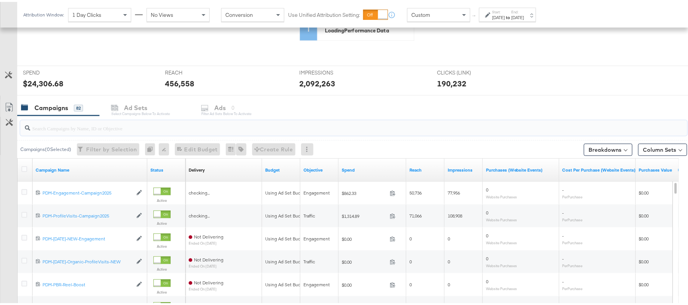
paste input "B2C_LAND_KC_RT_Sig_24"
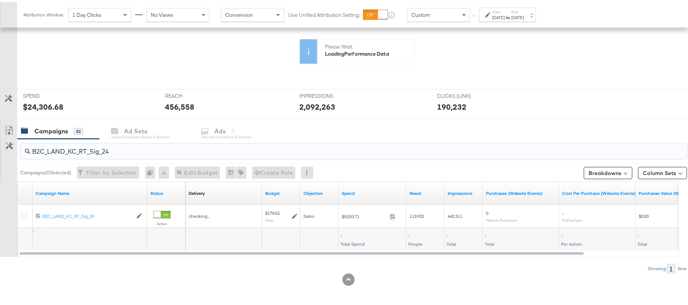
scroll to position [165, 0]
type input "B2C_LAND_KC_RT_Sig_24"
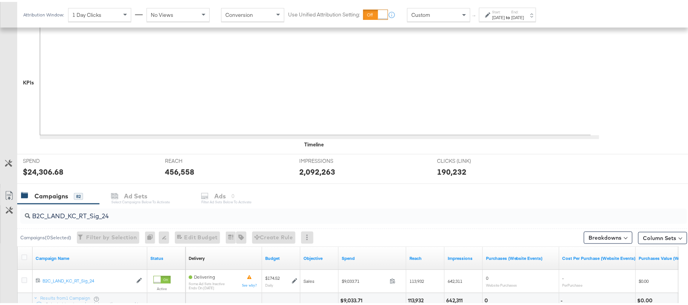
scroll to position [230, 0]
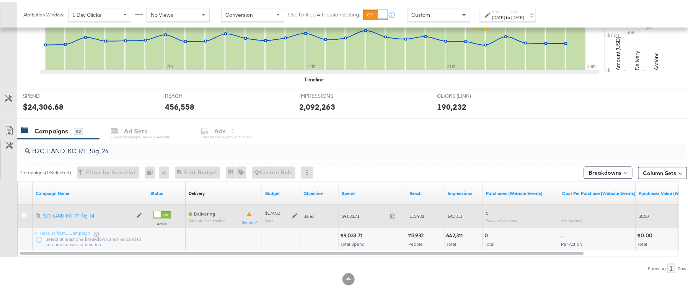
click at [292, 215] on icon at bounding box center [294, 214] width 5 height 5
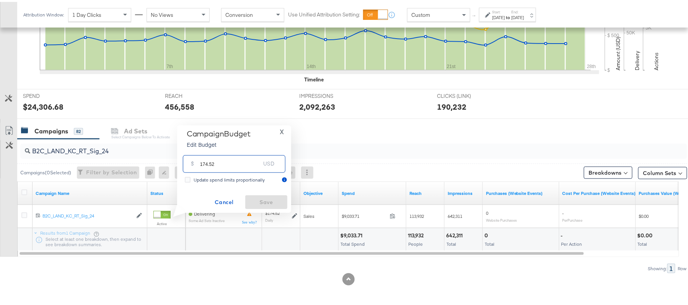
click at [235, 166] on input "174.52" at bounding box center [230, 159] width 60 height 16
paste input "$191.97"
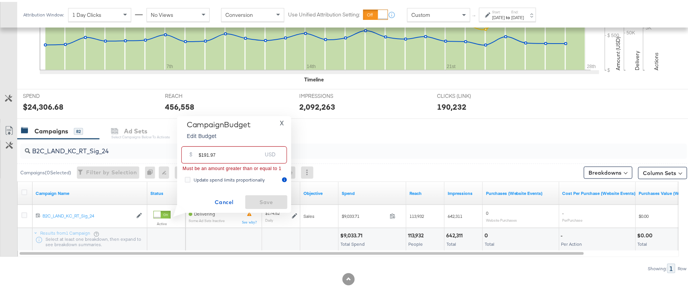
click at [201, 149] on input "$191.97" at bounding box center [230, 150] width 63 height 16
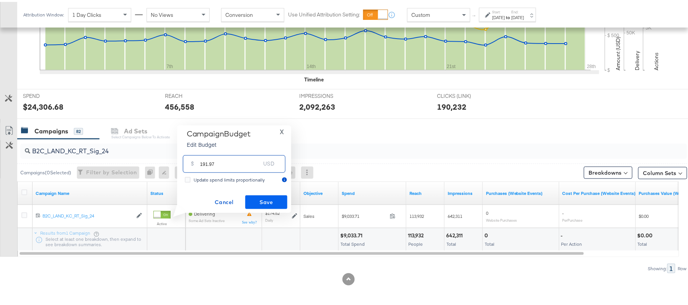
type input "191.97"
click at [265, 198] on span "Save" at bounding box center [266, 201] width 36 height 10
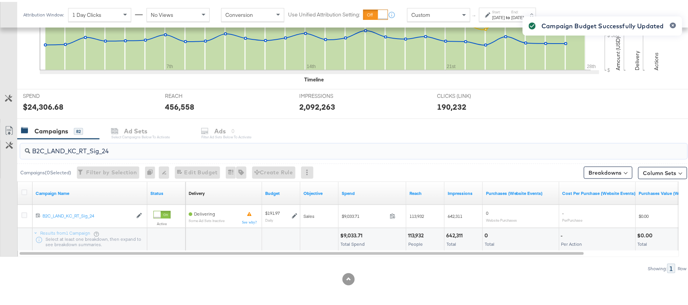
click at [88, 149] on input "B2C_LAND_KC_RT_Sig_24" at bounding box center [328, 146] width 596 height 15
paste input "B_Ecommerce_KC_Retargeting_LW&LOA_Traffic"
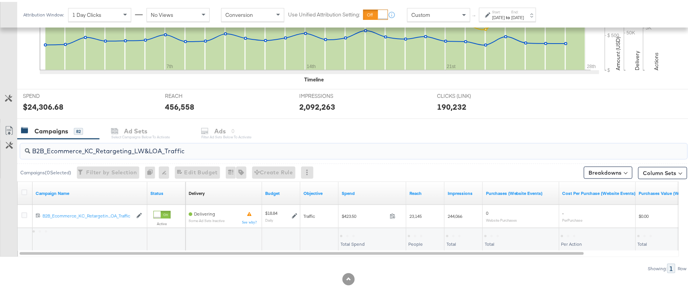
type input "B2B_Ecommerce_KC_Retargeting_LW&LOA_Traffic"
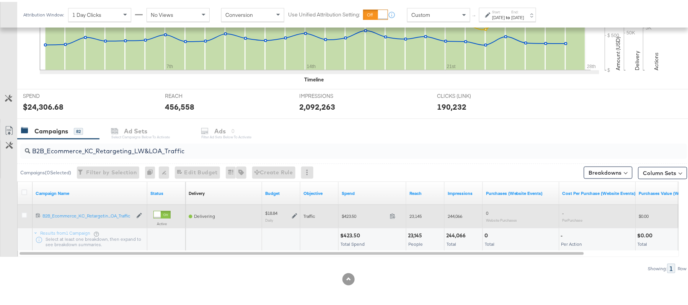
click at [292, 215] on icon at bounding box center [294, 214] width 5 height 5
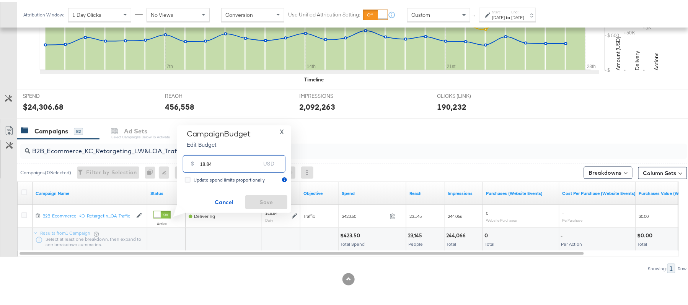
click at [215, 167] on input "18.84" at bounding box center [230, 159] width 60 height 16
paste input "$17.42"
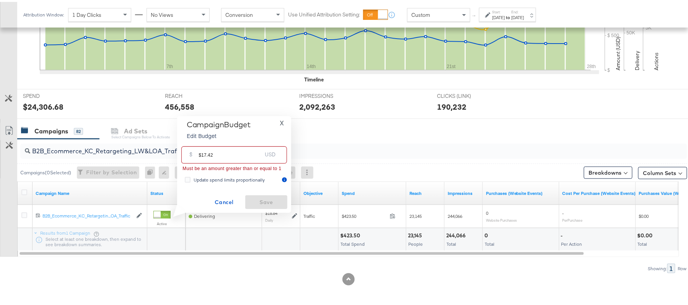
click at [201, 150] on input "$17.42" at bounding box center [230, 150] width 63 height 16
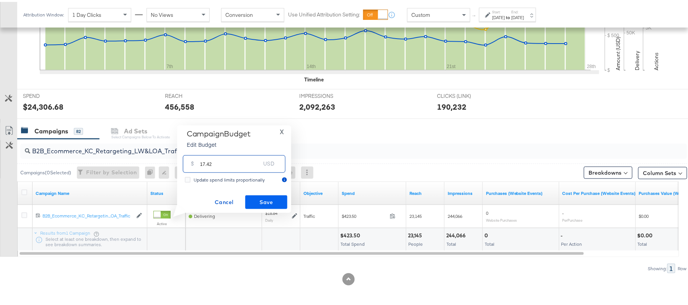
type input "17.42"
click at [264, 201] on span "Save" at bounding box center [266, 201] width 36 height 10
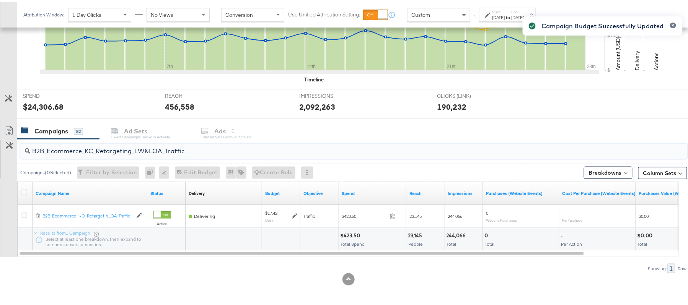
click at [113, 144] on input "B2B_Ecommerce_KC_Retargeting_LW&LOA_Traffic" at bounding box center [328, 146] width 596 height 15
paste input "KC_Retargeting_Prospects & Clients_Conversions"
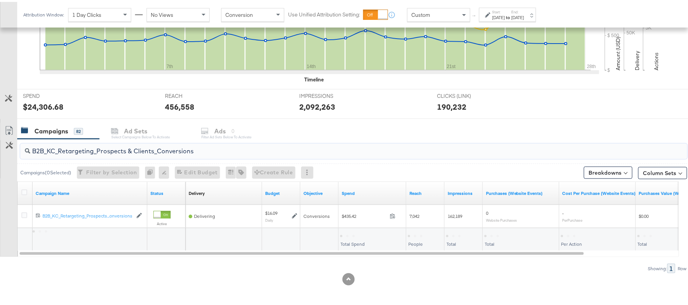
type input "B2B_KC_Retargeting_Prospects & Clients_Conversions"
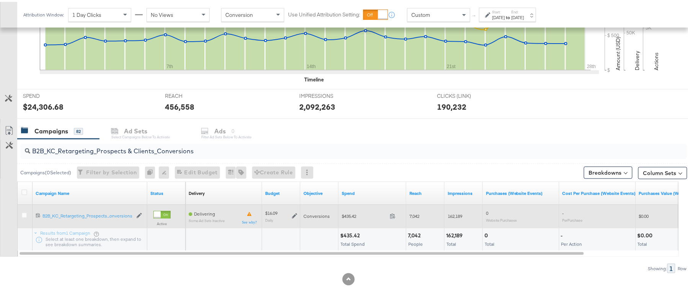
click at [296, 212] on icon at bounding box center [294, 214] width 5 height 5
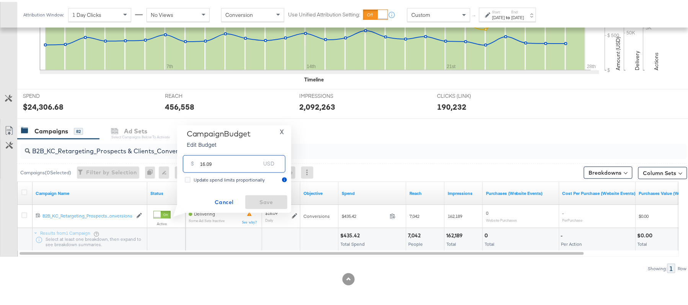
click at [218, 160] on input "16.09" at bounding box center [230, 159] width 60 height 16
paste input "$16.15"
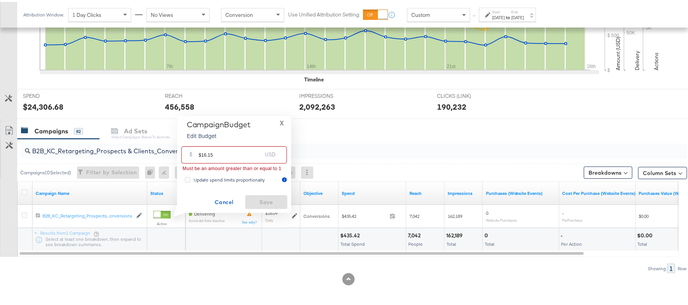
click at [201, 152] on input "$16.15" at bounding box center [230, 150] width 63 height 16
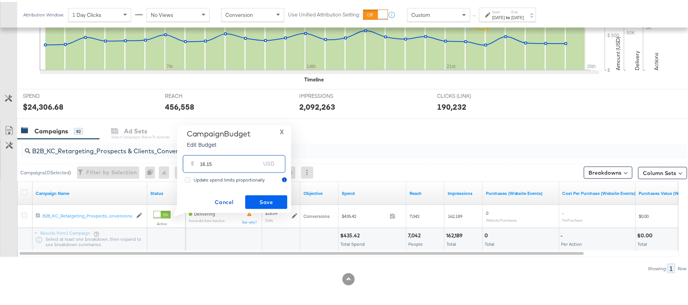
type input "16.15"
click at [260, 201] on span "Save" at bounding box center [266, 201] width 36 height 10
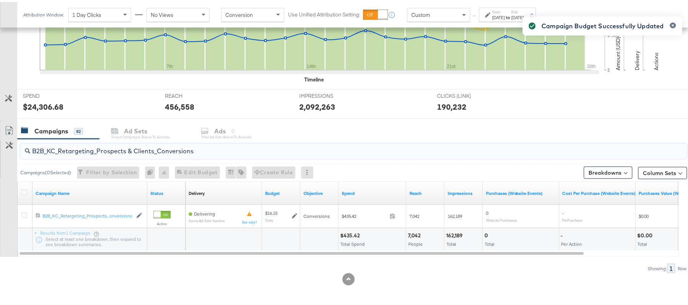
click at [133, 150] on input "B2B_KC_Retargeting_Prospects & Clients_Conversions" at bounding box center [328, 146] width 596 height 15
paste input "C_LAND_KC_Pros_Sig"
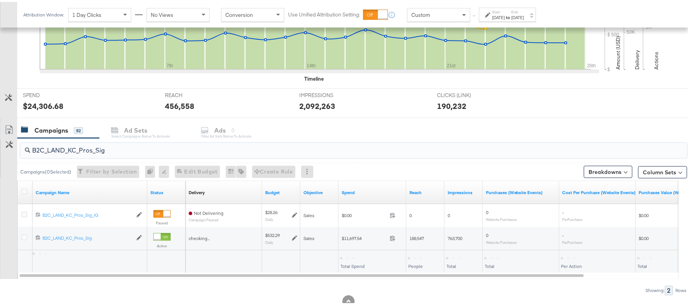
type input "B2C_LAND_KC_Pros_Sig"
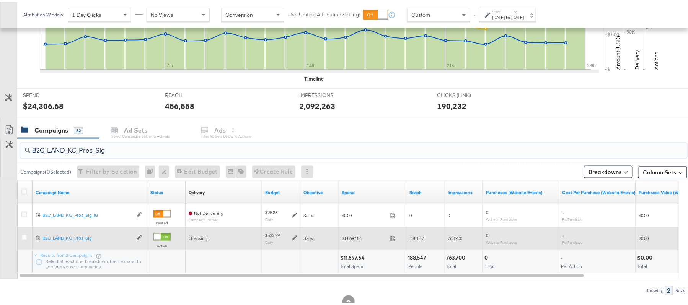
click at [292, 237] on icon at bounding box center [294, 236] width 5 height 5
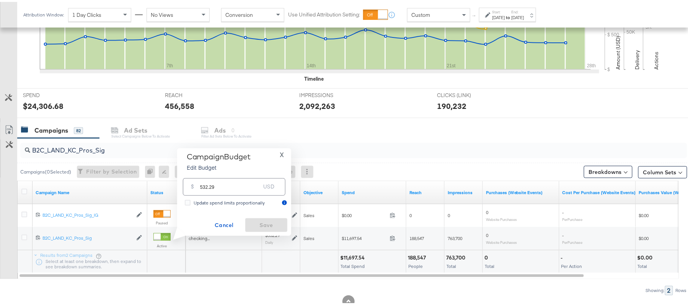
click at [253, 191] on div "$ 532.29 USD" at bounding box center [234, 184] width 103 height 17
paste input "$558.90"
click at [203, 173] on input "$558.90" at bounding box center [230, 173] width 63 height 16
type input "558.90"
click at [259, 216] on div "Campaign Budget Edit Budget X $ 558.90 USD Update spend limits proportionally C…" at bounding box center [234, 190] width 106 height 80
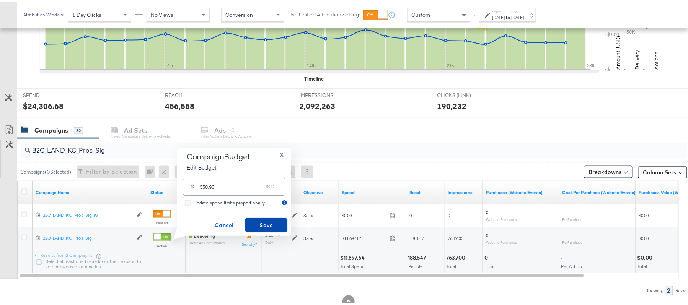
click at [277, 224] on span "Save" at bounding box center [266, 224] width 36 height 10
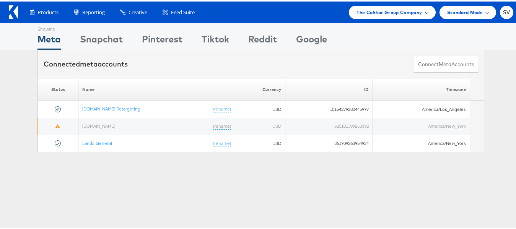
click at [391, 10] on span "The CoStar Group Company" at bounding box center [389, 11] width 65 height 8
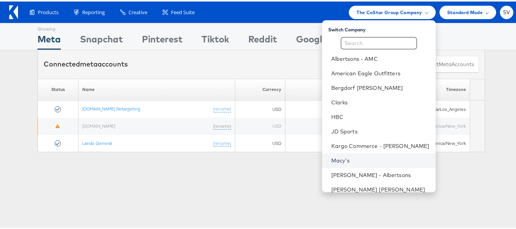
click at [340, 162] on link "Macy's" at bounding box center [381, 159] width 98 height 8
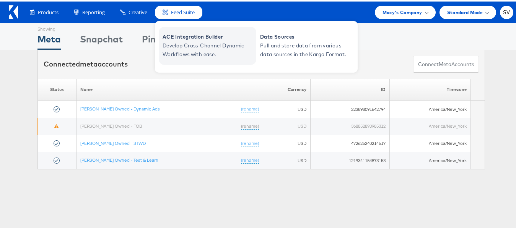
click at [185, 45] on span "Develop Cross-Channel Dynamic Workflows with ease." at bounding box center [209, 49] width 92 height 18
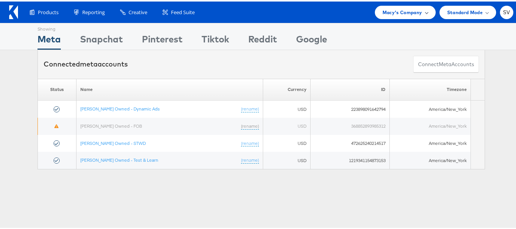
click at [423, 16] on div "Macy's Company" at bounding box center [405, 10] width 61 height 13
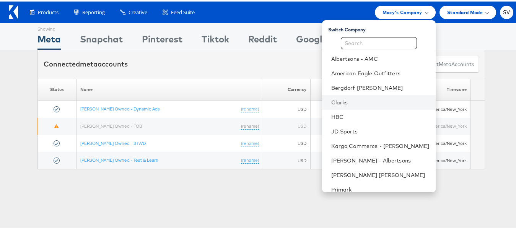
scroll to position [37, 0]
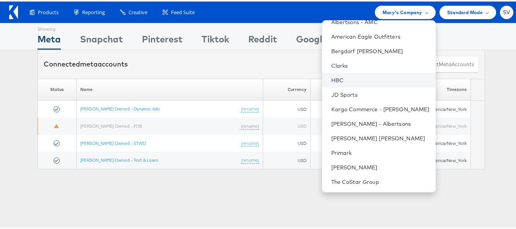
click at [348, 79] on link "HBC" at bounding box center [381, 79] width 98 height 8
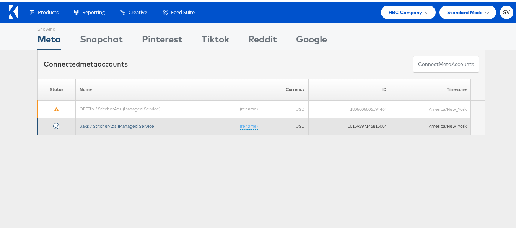
click at [124, 124] on link "Saks / StitcherAds (Managed Service)" at bounding box center [118, 125] width 76 height 6
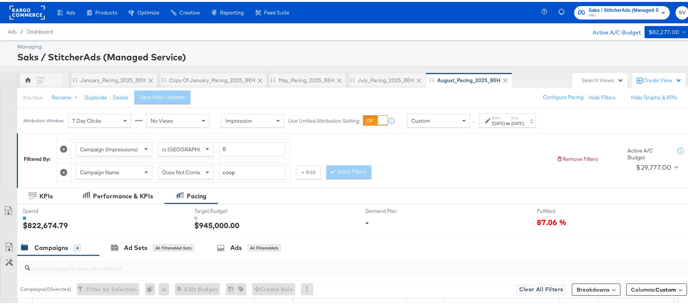
click at [504, 121] on div "Aug 1st 2025" at bounding box center [499, 122] width 13 height 6
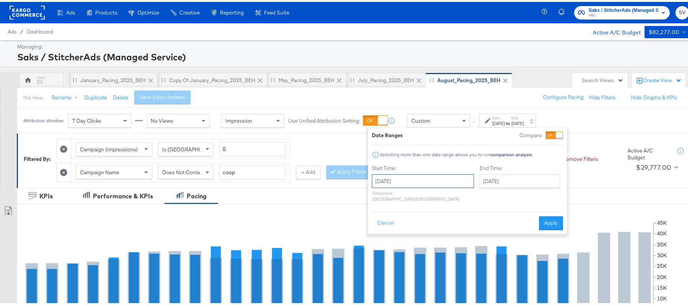
click at [411, 180] on input "August 1st 2025" at bounding box center [423, 180] width 102 height 14
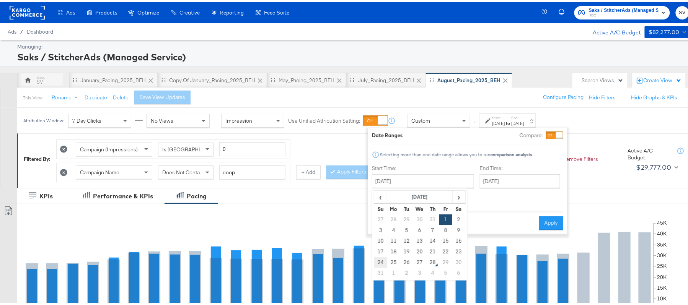
click at [384, 259] on td "24" at bounding box center [380, 261] width 13 height 11
type input "August 24th 2025"
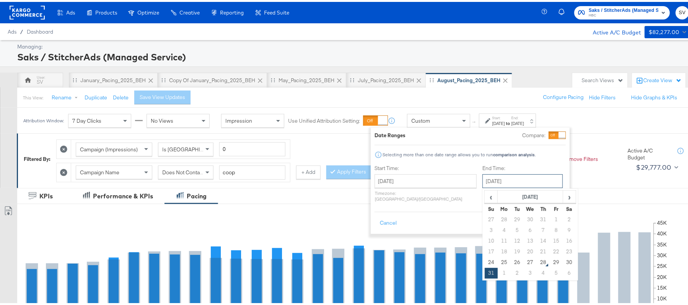
click at [488, 184] on input "August 31st 2025" at bounding box center [523, 180] width 80 height 14
click at [524, 264] on td "27" at bounding box center [530, 261] width 13 height 11
type input "August 27th 2025"
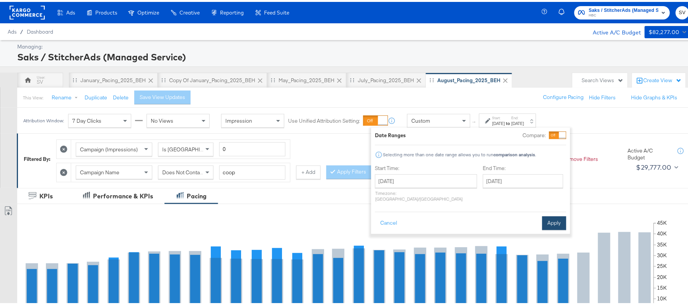
click at [554, 215] on button "Apply" at bounding box center [554, 222] width 24 height 14
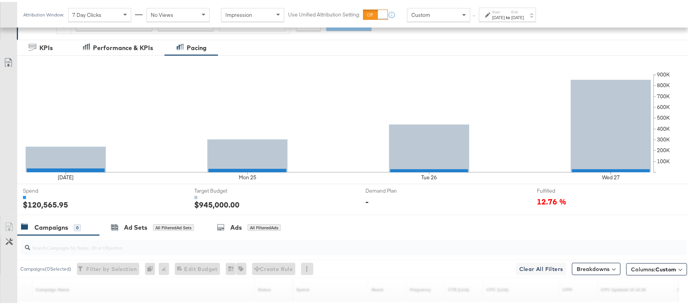
scroll to position [270, 0]
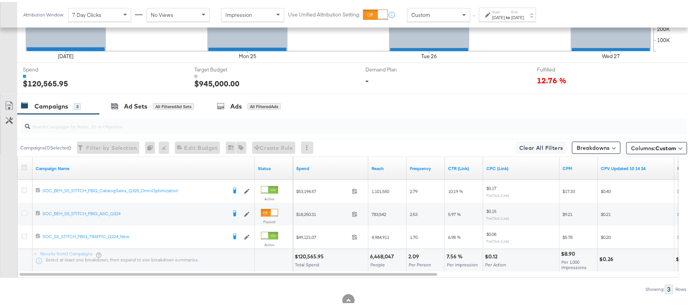
click at [24, 169] on icon at bounding box center [24, 166] width 6 height 6
click at [0, 0] on input "checkbox" at bounding box center [0, 0] width 0 height 0
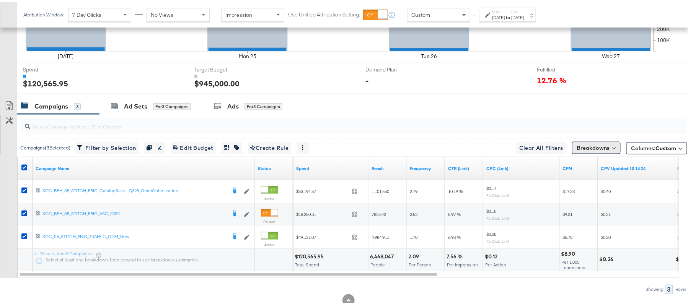
click at [593, 145] on button "Breakdowns" at bounding box center [596, 146] width 49 height 12
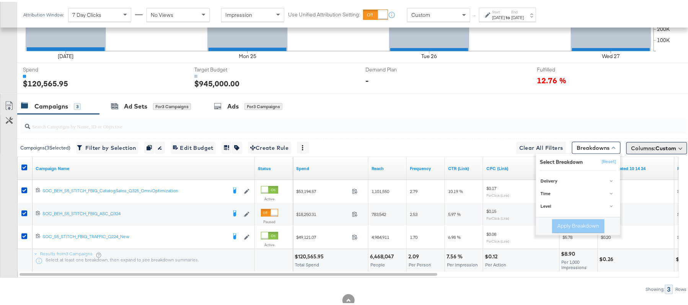
click at [632, 145] on span "Columns: Custom" at bounding box center [654, 147] width 45 height 8
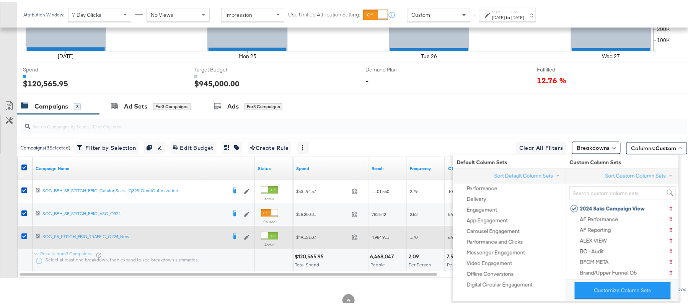
click at [23, 237] on icon at bounding box center [24, 235] width 6 height 6
click at [0, 0] on input "checkbox" at bounding box center [0, 0] width 0 height 0
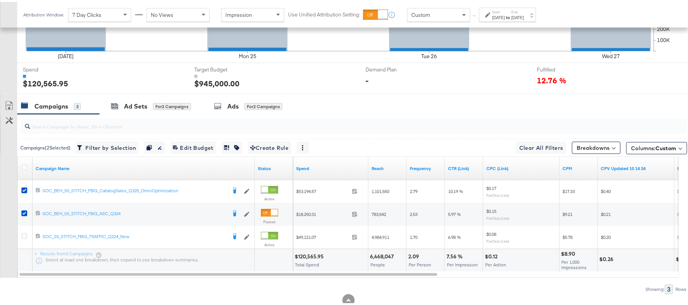
click at [0, 243] on div "Customize KPIs Export as CSV" at bounding box center [8, 186] width 17 height 180
click at [145, 106] on div "Ad Sets" at bounding box center [135, 104] width 23 height 9
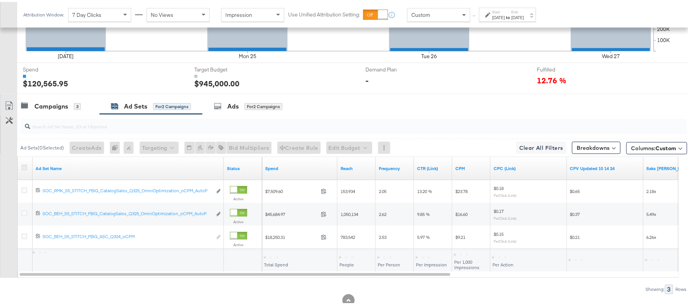
click at [26, 166] on icon at bounding box center [24, 166] width 6 height 6
click at [0, 0] on input "checkbox" at bounding box center [0, 0] width 0 height 0
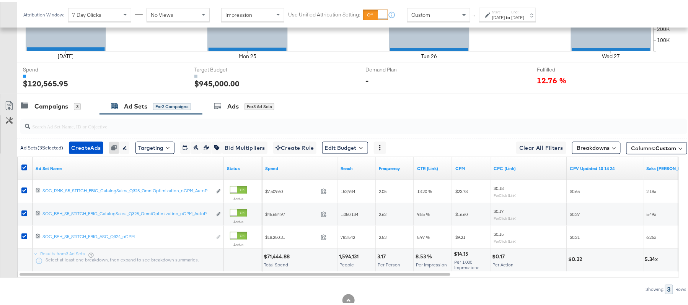
click at [3, 106] on link "Export as CSV" at bounding box center [8, 104] width 17 height 17
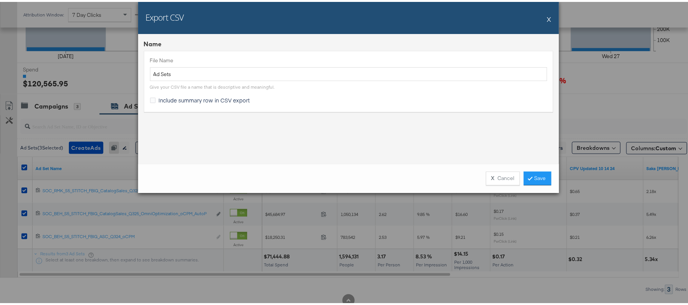
click at [145, 96] on div "File Name Ad Sets Give your CSV file a name that is descriptive and meaningful.…" at bounding box center [349, 79] width 410 height 61
click at [150, 98] on icon at bounding box center [153, 99] width 6 height 6
click at [0, 0] on input "Include summary row in CSV export" at bounding box center [0, 0] width 0 height 0
click at [532, 173] on link "Save" at bounding box center [538, 177] width 28 height 14
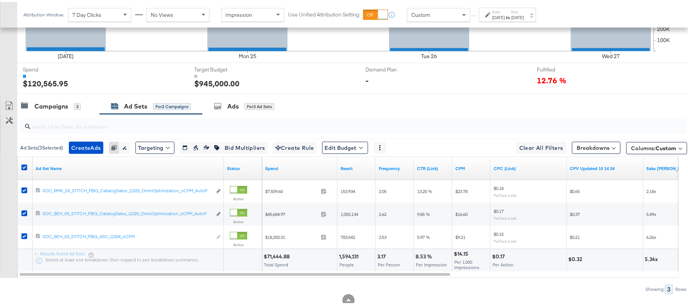
click at [505, 15] on div "Aug 24th 2025" at bounding box center [499, 16] width 13 height 6
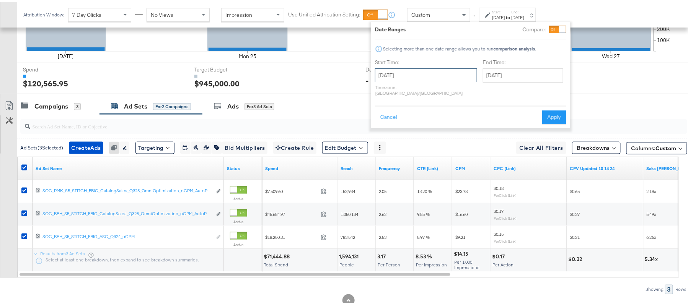
click at [437, 71] on input "August 24th 2025" at bounding box center [426, 74] width 102 height 14
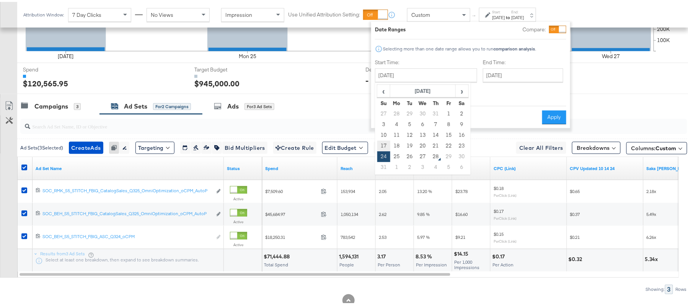
click at [385, 143] on td "17" at bounding box center [383, 144] width 13 height 11
type input "August 17th 2025"
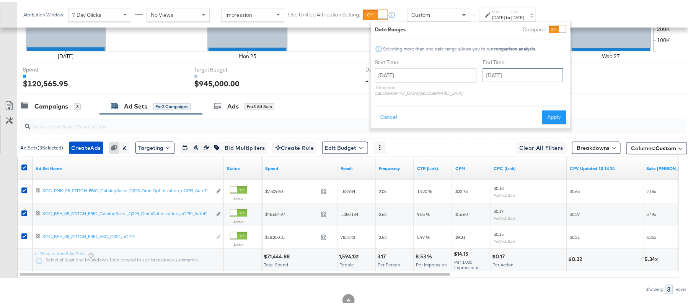
click at [483, 74] on input "August 27th 2025" at bounding box center [523, 74] width 80 height 14
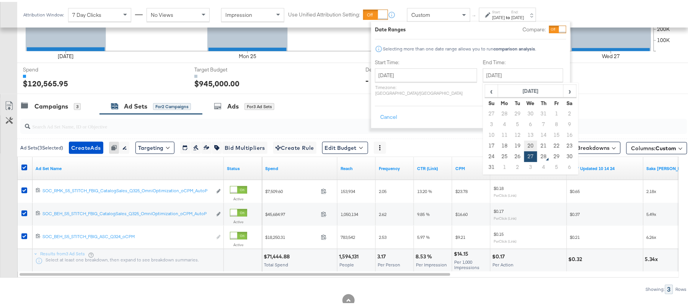
click at [524, 145] on td "20" at bounding box center [530, 144] width 13 height 11
type input "August 20th 2025"
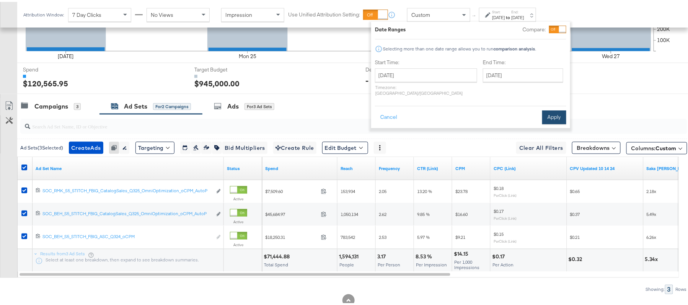
click at [553, 109] on button "Apply" at bounding box center [554, 116] width 24 height 14
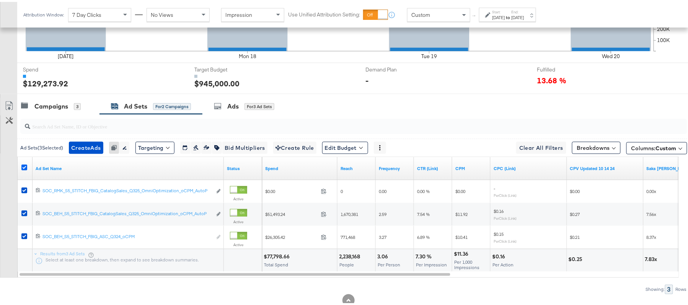
click at [23, 166] on icon at bounding box center [24, 166] width 6 height 6
click at [0, 0] on input "checkbox" at bounding box center [0, 0] width 0 height 0
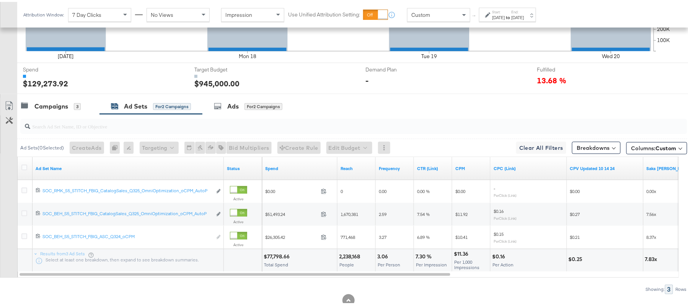
click at [496, 16] on div "Aug 17th 2025" at bounding box center [499, 16] width 13 height 6
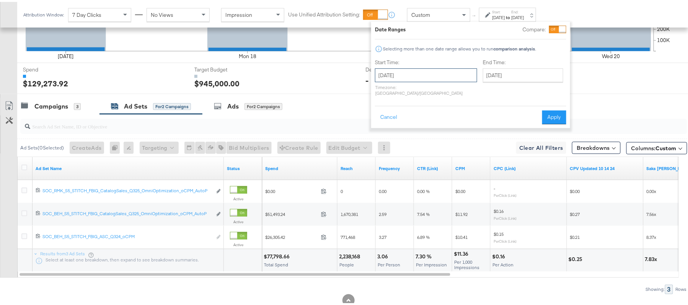
click at [439, 74] on input "August 17th 2025" at bounding box center [426, 74] width 102 height 14
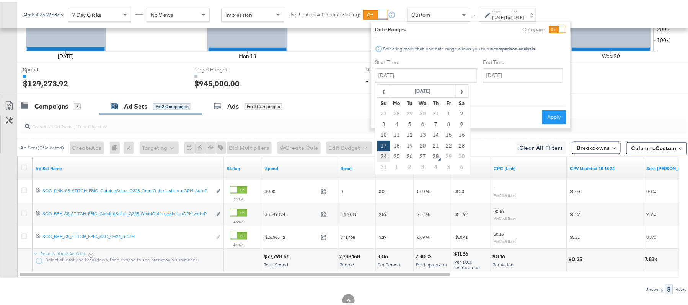
click at [384, 152] on td "24" at bounding box center [383, 155] width 13 height 11
type input "August 24th 2025"
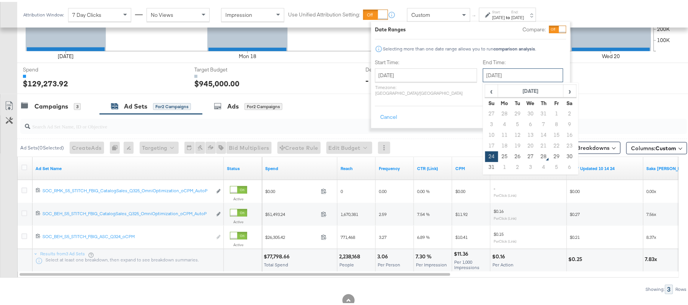
click at [484, 73] on input "August 24th 2025" at bounding box center [523, 74] width 80 height 14
click at [524, 154] on td "27" at bounding box center [530, 155] width 13 height 11
type input "August 27th 2025"
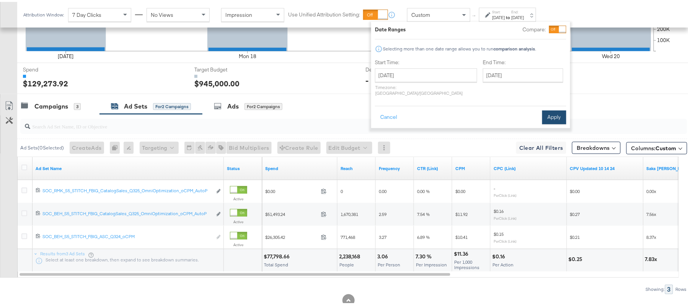
click at [565, 109] on button "Apply" at bounding box center [554, 116] width 24 height 14
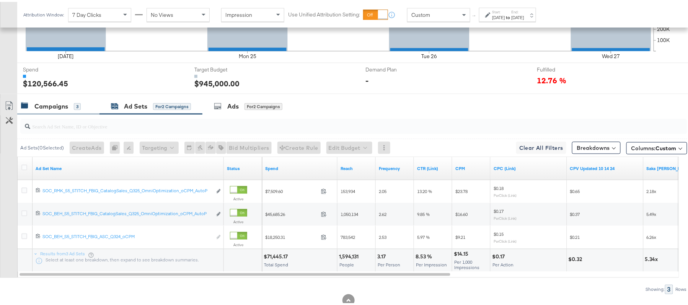
click at [54, 109] on div "Campaigns" at bounding box center [51, 104] width 34 height 9
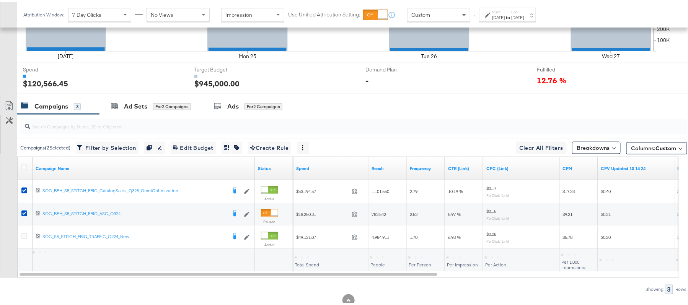
click at [26, 171] on div at bounding box center [25, 167] width 8 height 8
click at [25, 168] on icon at bounding box center [24, 166] width 6 height 6
click at [0, 0] on input "checkbox" at bounding box center [0, 0] width 0 height 0
click at [25, 168] on icon at bounding box center [24, 166] width 6 height 6
click at [0, 0] on input "checkbox" at bounding box center [0, 0] width 0 height 0
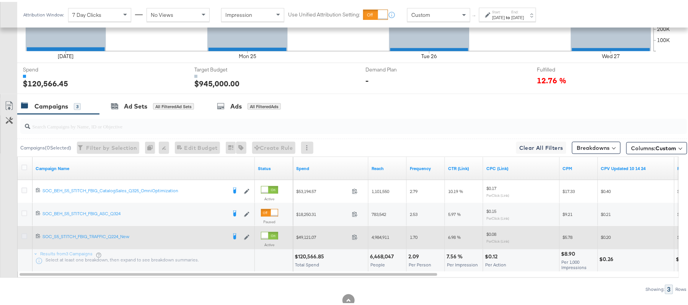
click at [23, 237] on icon at bounding box center [24, 235] width 6 height 6
click at [0, 0] on input "checkbox" at bounding box center [0, 0] width 0 height 0
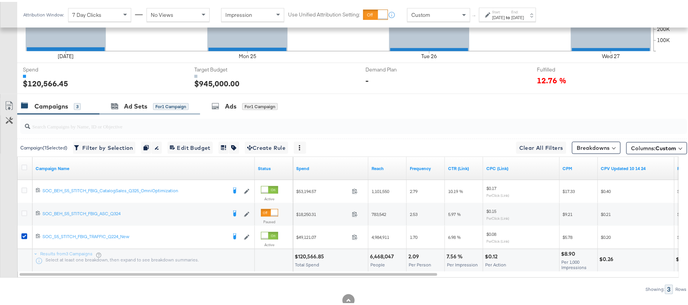
click at [141, 111] on div "Ad Sets for 1 Campaign" at bounding box center [150, 104] width 101 height 16
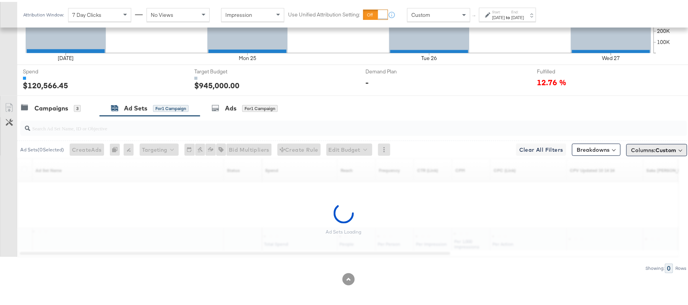
click at [658, 149] on span "Custom" at bounding box center [666, 148] width 21 height 7
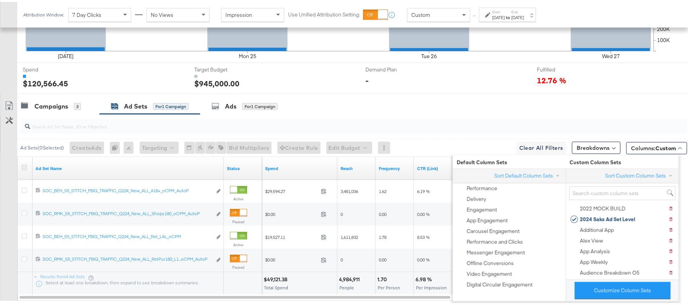
click at [26, 169] on icon at bounding box center [24, 166] width 6 height 6
click at [0, 0] on input "checkbox" at bounding box center [0, 0] width 0 height 0
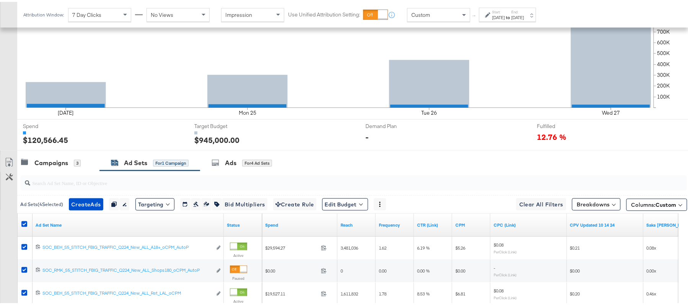
scroll to position [316, 0]
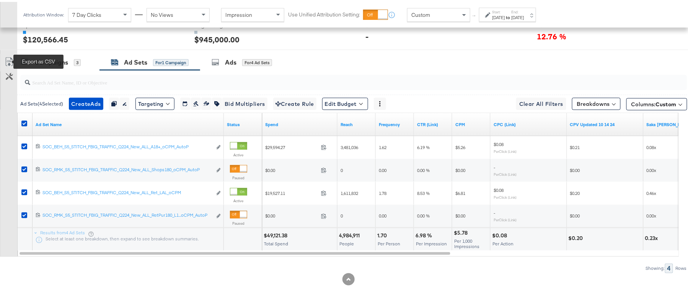
click at [6, 60] on icon at bounding box center [9, 60] width 9 height 9
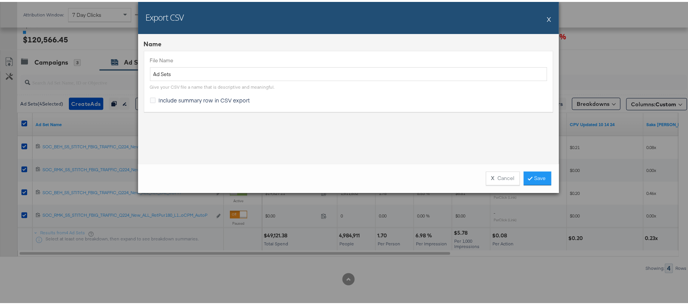
click at [229, 95] on span "Include summary row in CSV export" at bounding box center [204, 99] width 91 height 8
click at [0, 0] on input "Include summary row in CSV export" at bounding box center [0, 0] width 0 height 0
click at [536, 181] on link "Save" at bounding box center [538, 177] width 28 height 14
